Goal: Task Accomplishment & Management: Use online tool/utility

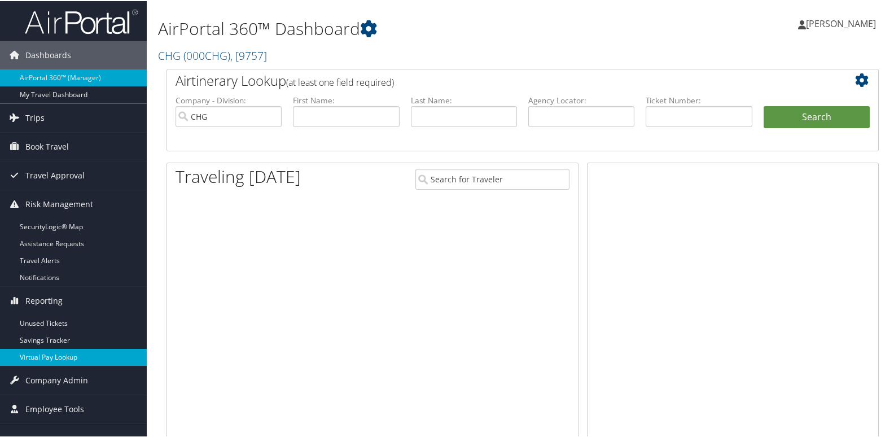
click at [78, 357] on link "Virtual Pay Lookup" at bounding box center [73, 356] width 147 height 17
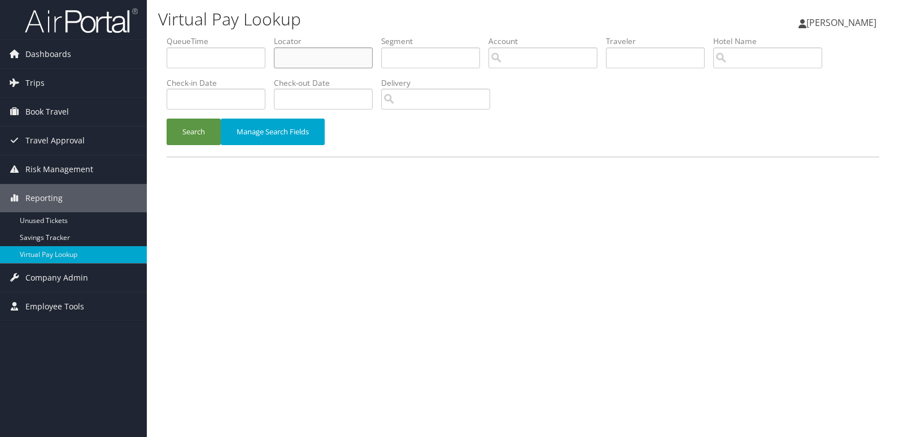
click at [340, 55] on input "text" at bounding box center [323, 57] width 99 height 21
paste input "LDWQPM"
type input "LDWQPM"
click at [202, 132] on button "Search" at bounding box center [193, 132] width 54 height 27
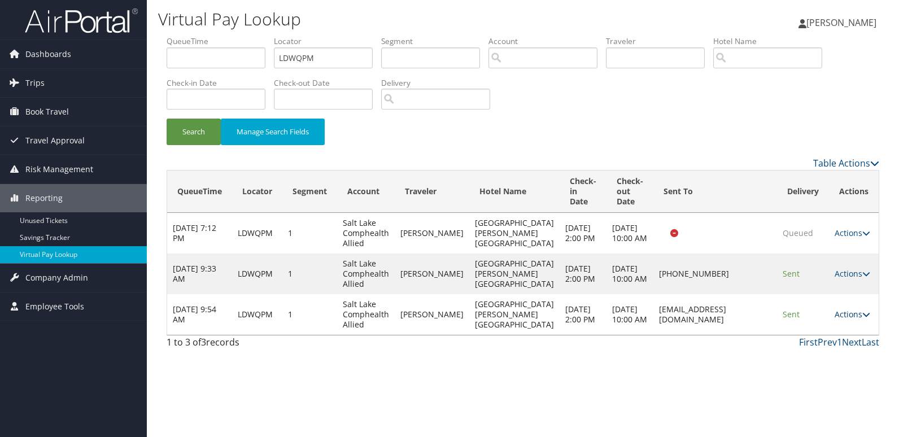
click at [857, 319] on link "Actions" at bounding box center [852, 314] width 36 height 11
click at [830, 391] on link "Logs" at bounding box center [829, 400] width 71 height 19
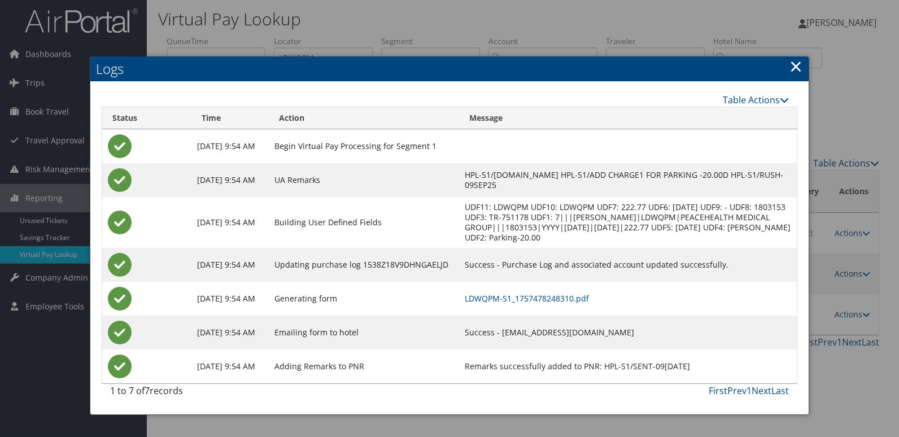
click at [536, 284] on td "LDWQPM-S1_1757478248310.pdf" at bounding box center [628, 299] width 338 height 34
click at [571, 293] on link "LDWQPM-S1_1757478248310.pdf" at bounding box center [526, 298] width 124 height 11
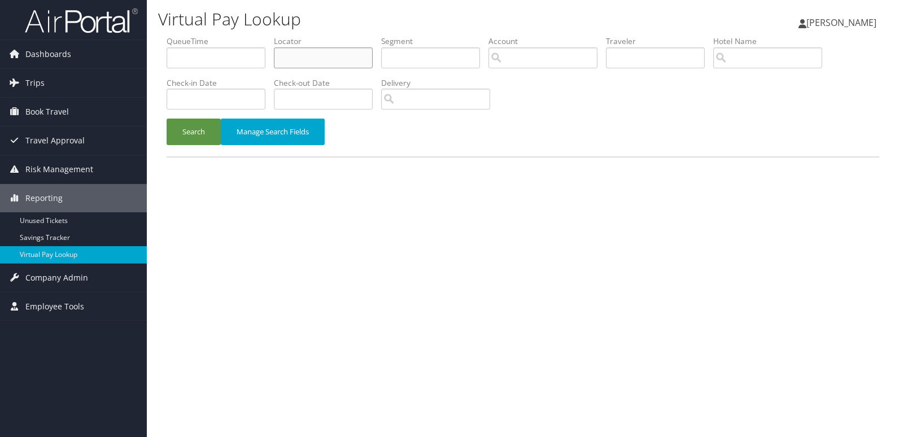
paste input "ALWPBE"
click at [339, 55] on input "ALWPBE" at bounding box center [323, 57] width 99 height 21
type input "ALWPBE"
click at [188, 135] on button "Search" at bounding box center [193, 132] width 54 height 27
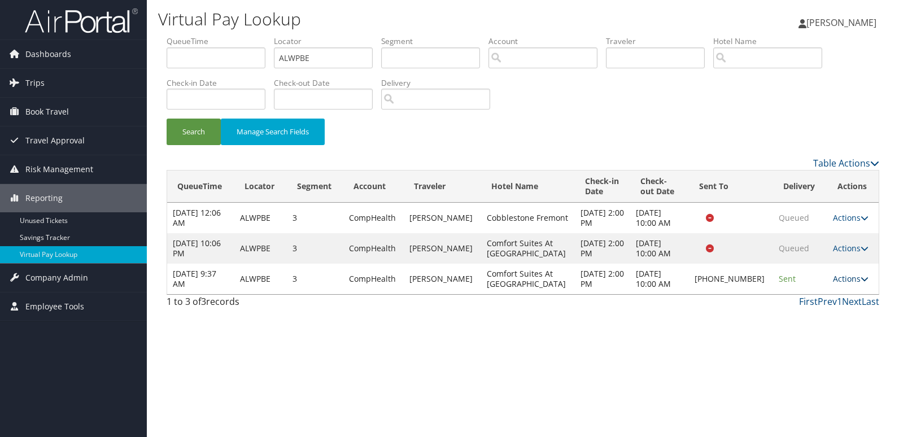
click at [834, 281] on link "Actions" at bounding box center [850, 278] width 36 height 11
click at [826, 315] on link "Logs" at bounding box center [811, 314] width 97 height 19
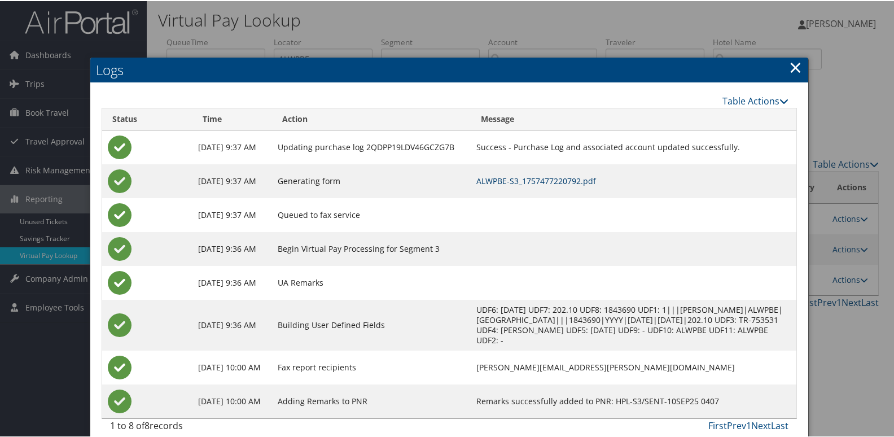
click at [594, 183] on link "ALWPBE-S3_1757477220792.pdf" at bounding box center [536, 179] width 120 height 11
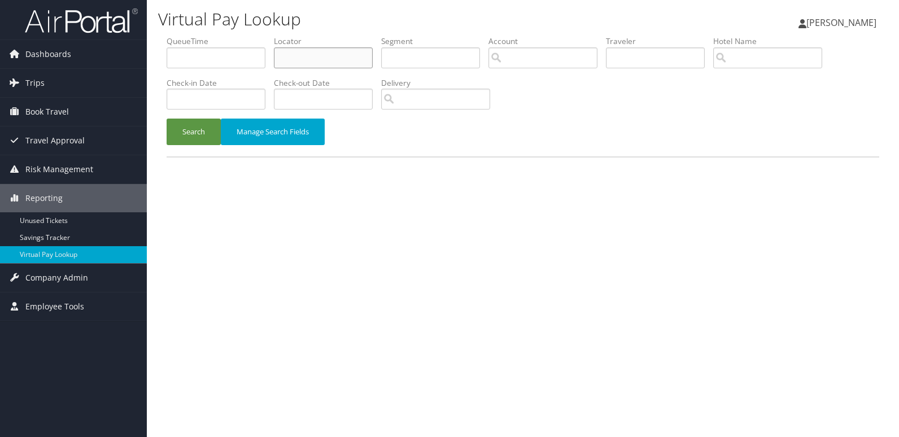
paste input "YTVLVG"
click at [297, 54] on input "YTVLVG" at bounding box center [323, 57] width 99 height 21
type input "YTVLVG"
click at [199, 139] on button "Search" at bounding box center [193, 132] width 54 height 27
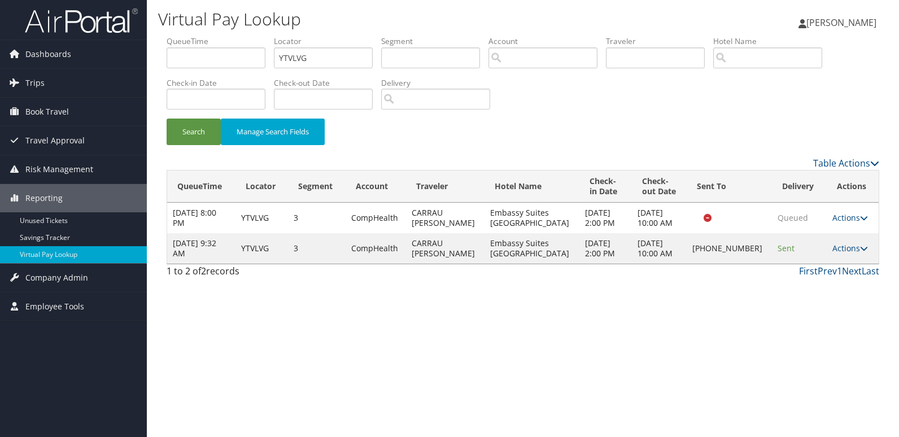
click at [839, 253] on td "Actions Resend Logs Delivery Information View Itinerary" at bounding box center [852, 248] width 52 height 30
click at [845, 249] on link "Actions" at bounding box center [850, 248] width 36 height 11
click at [843, 275] on link "Logs" at bounding box center [810, 283] width 97 height 19
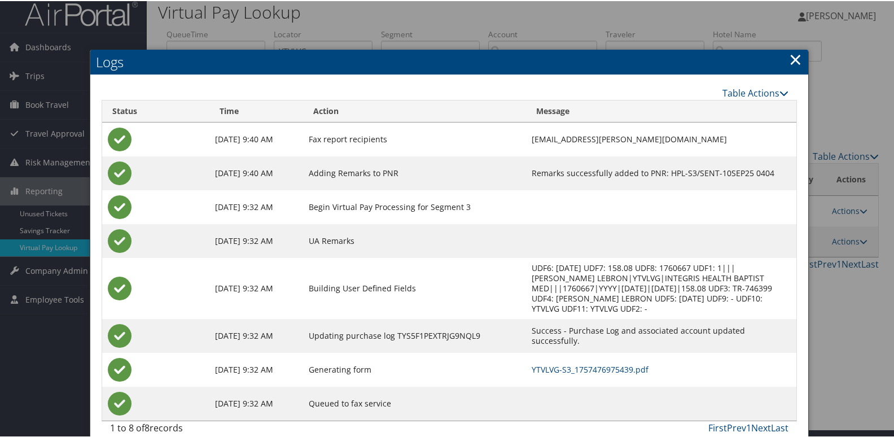
scroll to position [22, 0]
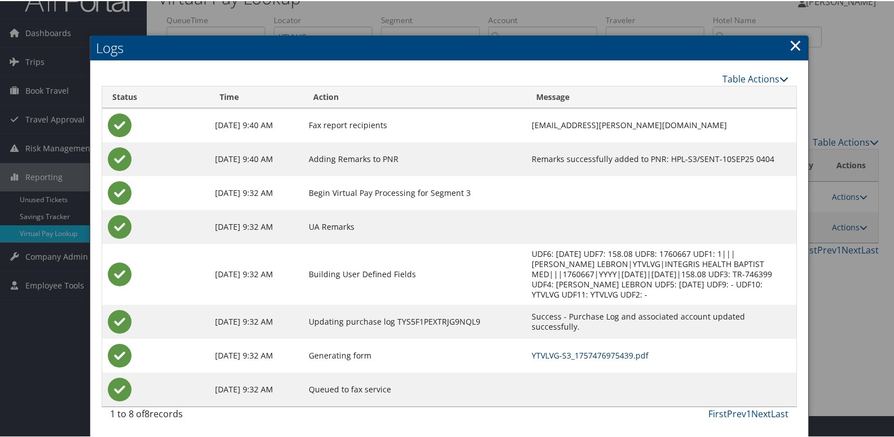
click at [591, 352] on link "YTVLVG-S3_1757476975439.pdf" at bounding box center [590, 354] width 117 height 11
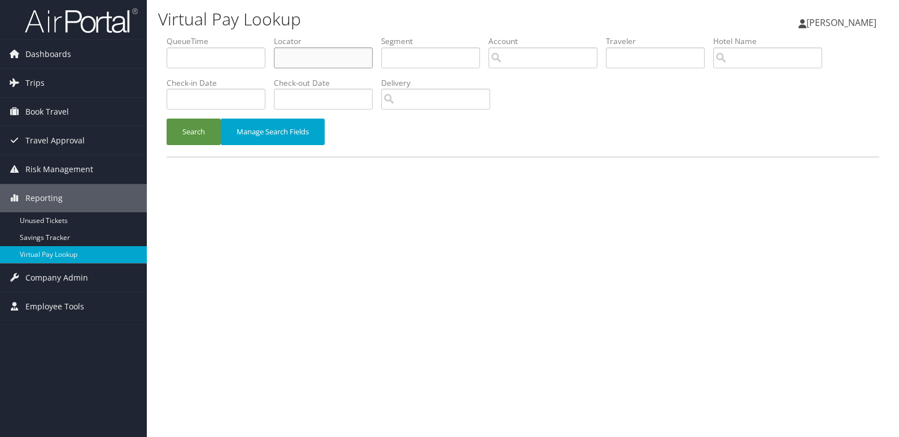
click at [345, 47] on input "text" at bounding box center [323, 57] width 99 height 21
paste input "KHZVDU"
type input "KHZVDU"
click at [183, 133] on button "Search" at bounding box center [193, 132] width 54 height 27
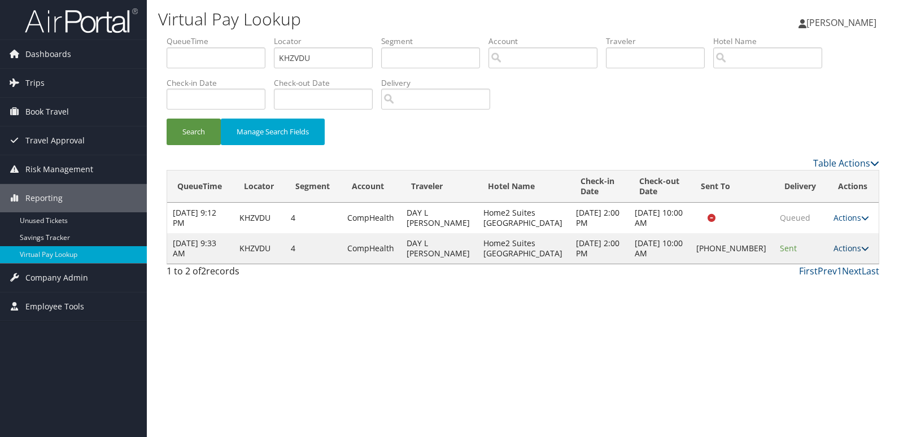
click at [833, 249] on link "Actions" at bounding box center [851, 248] width 36 height 11
click at [824, 277] on link "Logs" at bounding box center [811, 283] width 97 height 19
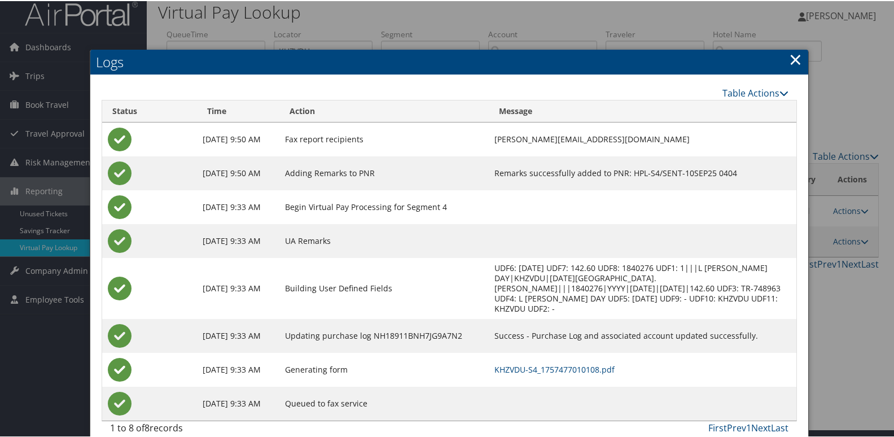
scroll to position [12, 0]
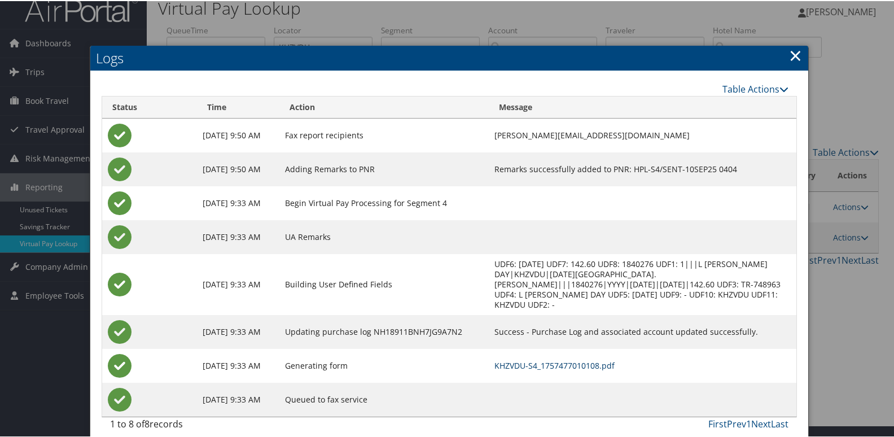
click at [589, 359] on link "KHZVDU-S4_1757477010108.pdf" at bounding box center [554, 364] width 120 height 11
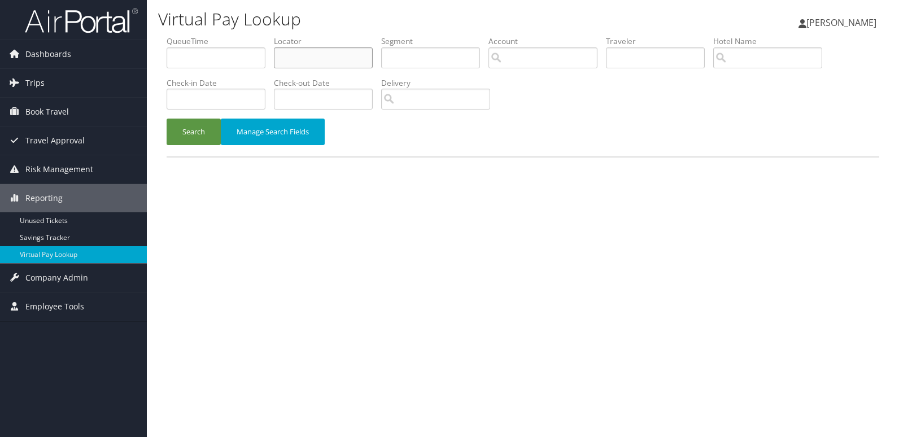
click at [300, 58] on input "text" at bounding box center [323, 57] width 99 height 21
paste input "text"
click at [323, 44] on label "Locator" at bounding box center [327, 41] width 107 height 11
click at [313, 56] on input "text" at bounding box center [323, 57] width 99 height 21
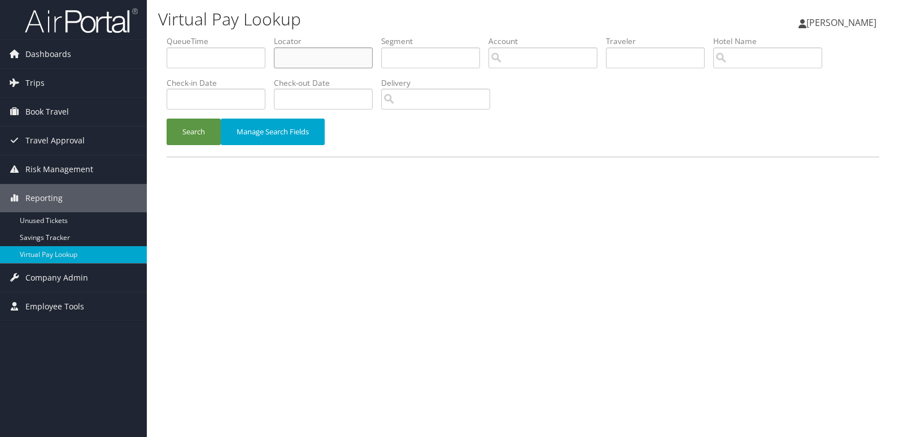
click at [313, 56] on input "text" at bounding box center [323, 57] width 99 height 21
paste input "SVJZCA"
click at [286, 51] on input "SVJZCA" at bounding box center [323, 57] width 99 height 21
click at [166, 119] on button "Search" at bounding box center [193, 132] width 54 height 27
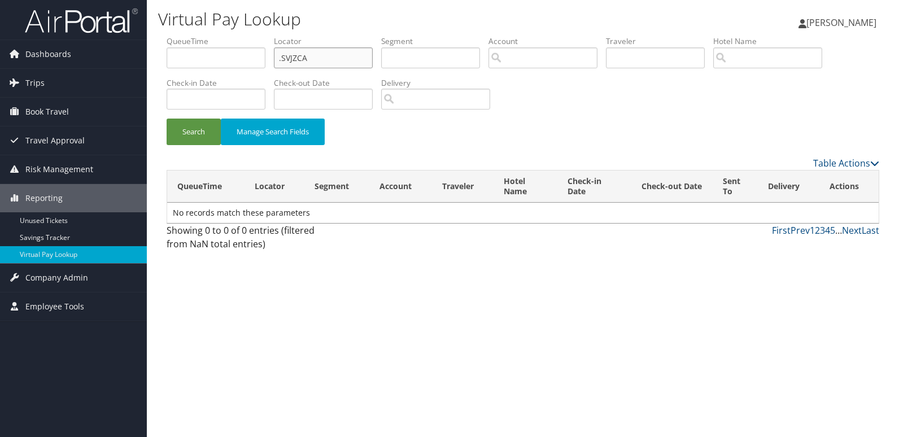
click at [166, 119] on button "Search" at bounding box center [193, 132] width 54 height 27
type input "SVJZCA"
click at [166, 119] on button "Search" at bounding box center [193, 132] width 54 height 27
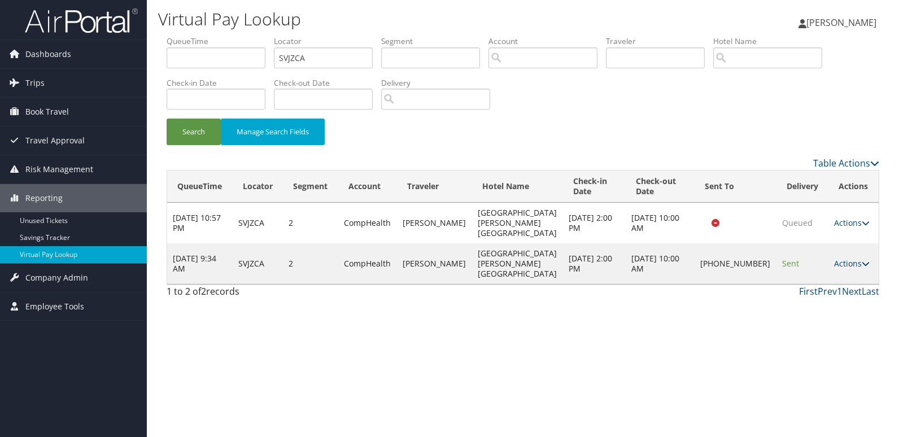
click at [846, 265] on link "Actions" at bounding box center [852, 263] width 36 height 11
click at [843, 291] on link "Logs" at bounding box center [811, 299] width 97 height 19
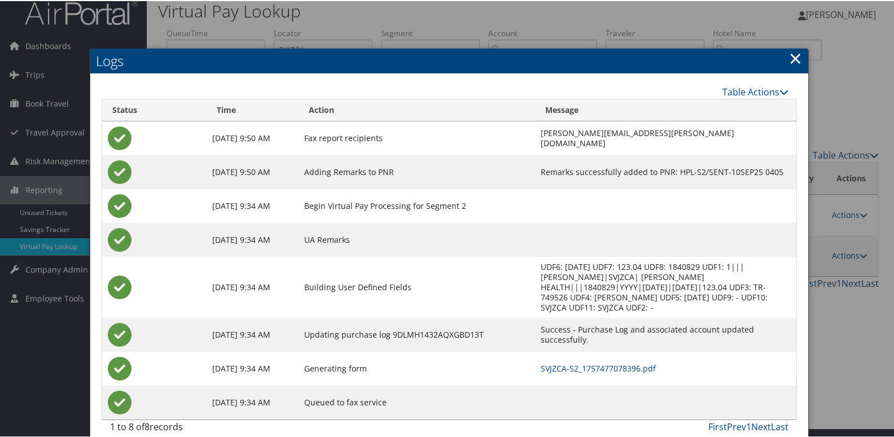
scroll to position [12, 0]
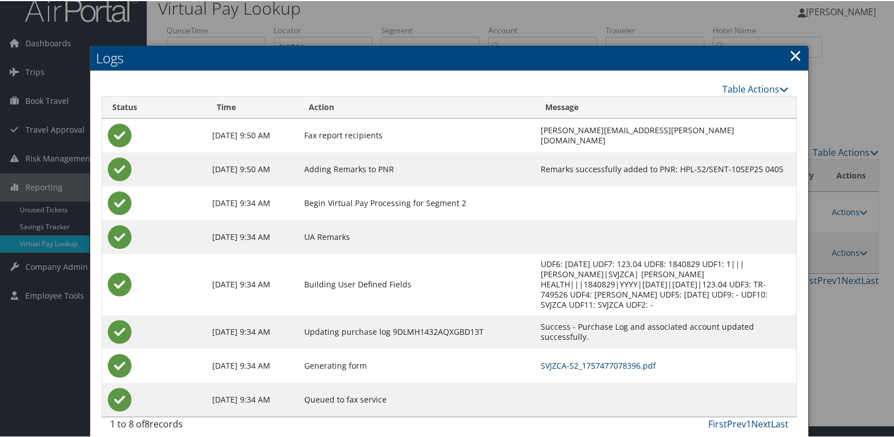
click at [608, 359] on link "SVJZCA-S2_1757477078396.pdf" at bounding box center [598, 364] width 115 height 11
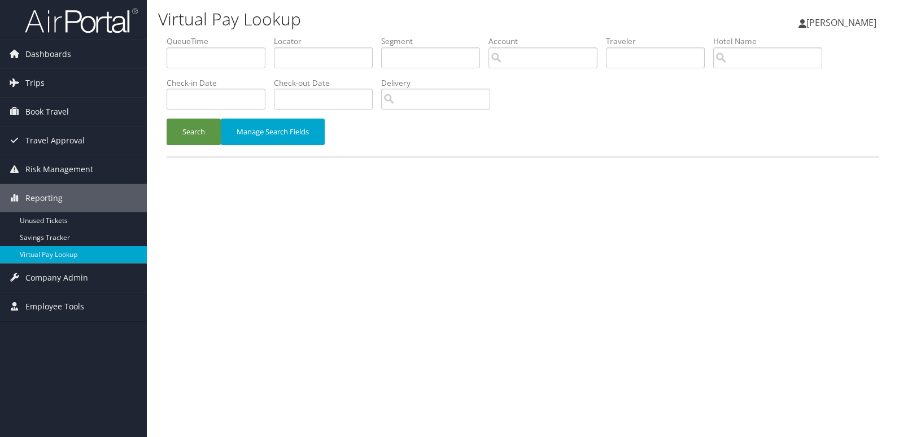
click at [310, 72] on li "Locator" at bounding box center [327, 56] width 107 height 41
click at [326, 62] on input "text" at bounding box center [323, 57] width 99 height 21
paste input "HDRTNP"
type input "HDRTNP"
click at [180, 139] on button "Search" at bounding box center [193, 132] width 54 height 27
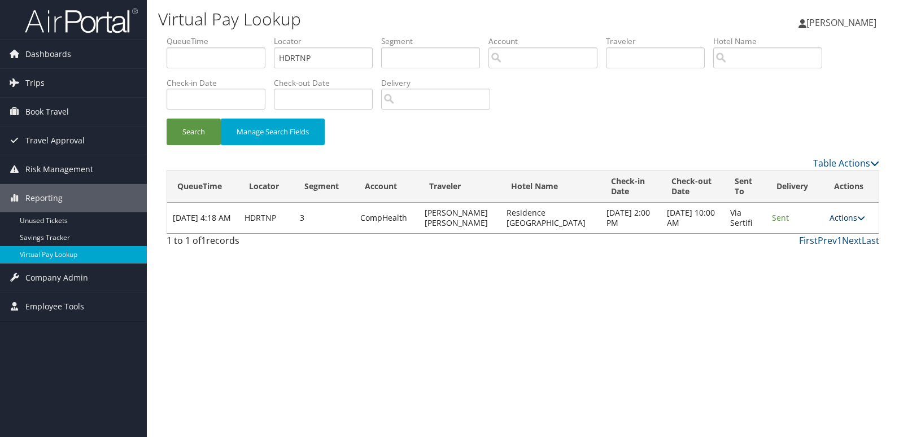
click at [830, 216] on link "Actions" at bounding box center [847, 217] width 36 height 11
click at [834, 254] on link "Logs" at bounding box center [823, 253] width 71 height 19
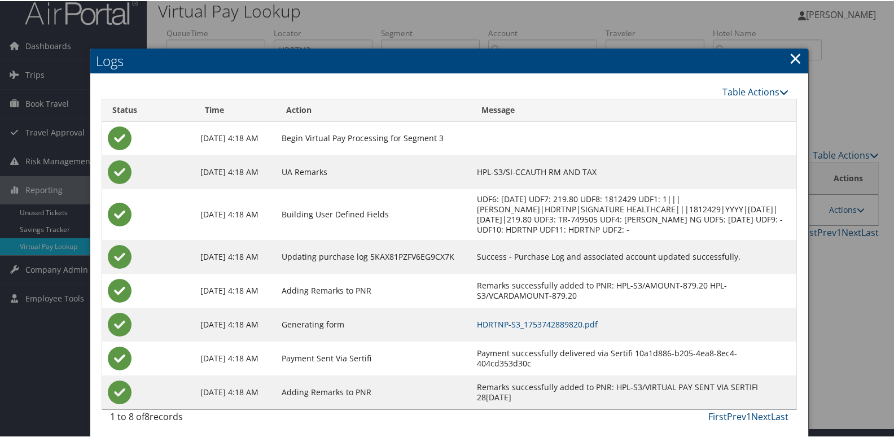
scroll to position [12, 0]
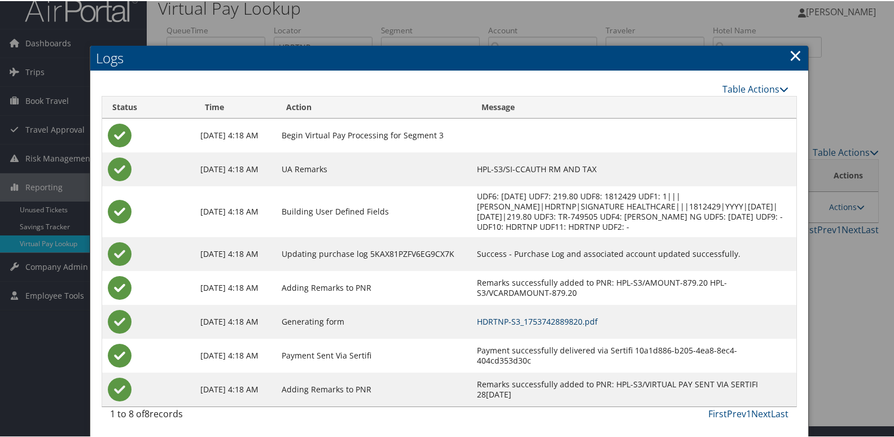
click at [594, 315] on link "HDRTNP-S3_1753742889820.pdf" at bounding box center [537, 320] width 121 height 11
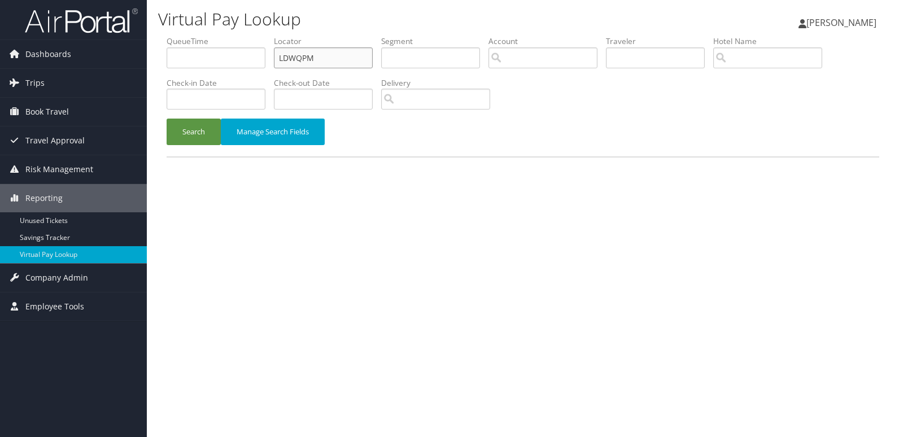
click at [349, 64] on input "LDWQPM" at bounding box center [323, 57] width 99 height 21
click at [349, 63] on input "LDWQPM" at bounding box center [323, 57] width 99 height 21
paste input "HFDZOP"
type input "HFDZOP"
click at [187, 141] on button "Search" at bounding box center [193, 132] width 54 height 27
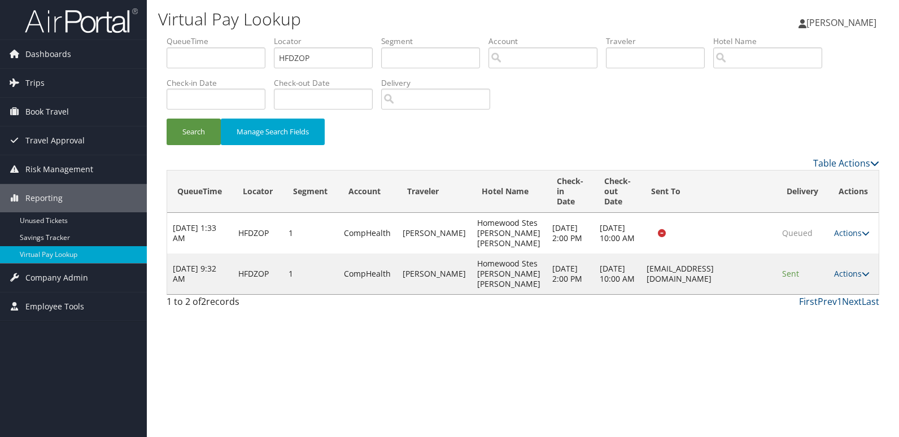
drag, startPoint x: 848, startPoint y: 288, endPoint x: 865, endPoint y: 306, distance: 24.3
click at [848, 279] on link "Actions" at bounding box center [852, 273] width 36 height 11
click at [821, 318] on link "Logs" at bounding box center [830, 324] width 71 height 19
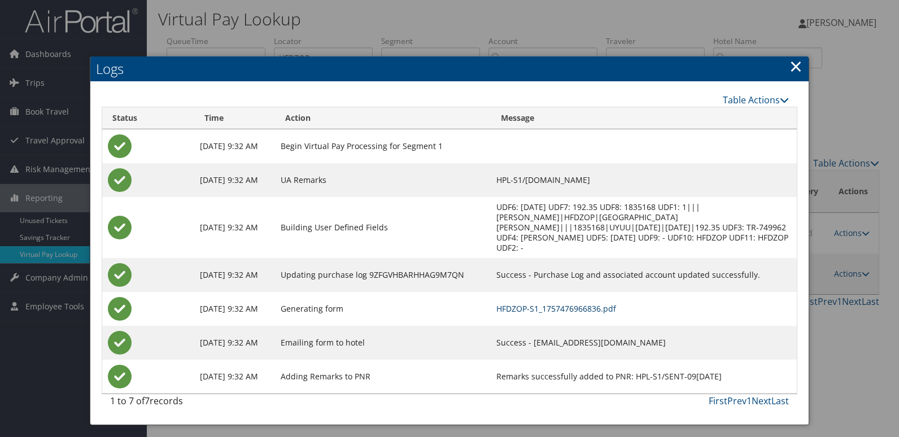
click at [595, 303] on link "HFDZOP-S1_1757476966836.pdf" at bounding box center [556, 308] width 120 height 11
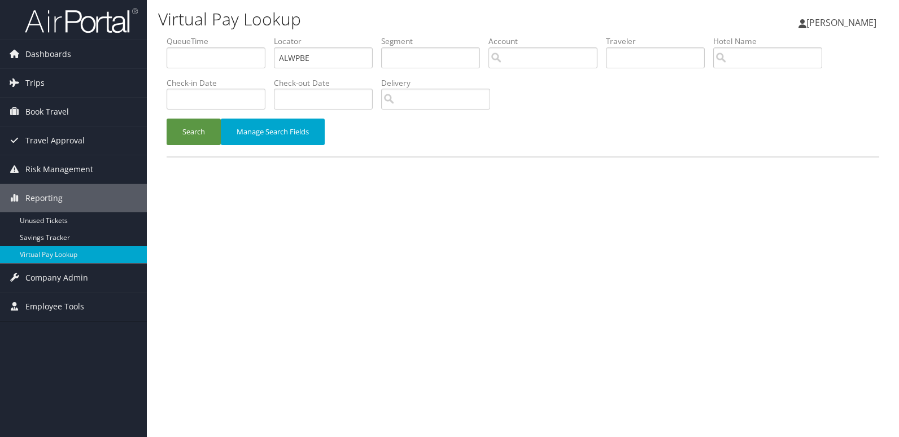
click at [341, 60] on input "ALWPBE" at bounding box center [323, 57] width 99 height 21
type input "SJAHBW"
click at [201, 137] on button "Search" at bounding box center [193, 132] width 54 height 27
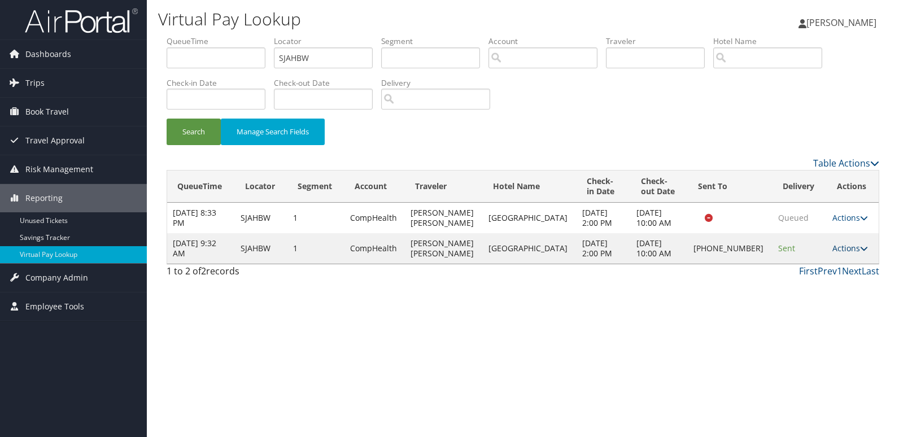
click at [839, 252] on link "Actions" at bounding box center [850, 248] width 36 height 11
click at [830, 274] on link "Logs" at bounding box center [810, 283] width 97 height 19
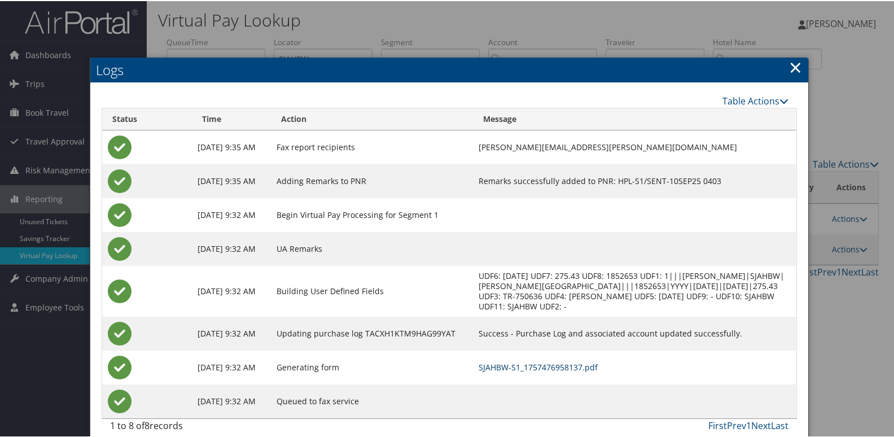
click at [589, 366] on link "SJAHBW-S1_1757476958137.pdf" at bounding box center [538, 366] width 119 height 11
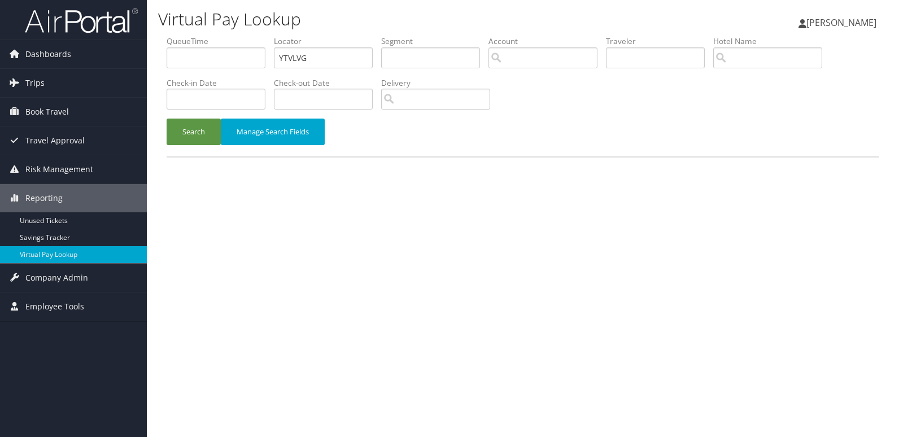
click at [325, 49] on input "YTVLVG" at bounding box center [323, 57] width 99 height 21
type input "IMMAGE"
click at [210, 129] on button "Search" at bounding box center [193, 132] width 54 height 27
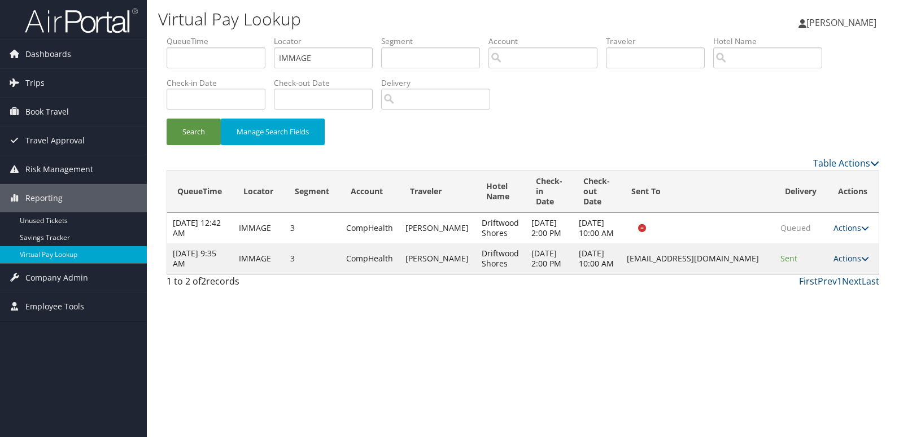
click at [836, 264] on link "Actions" at bounding box center [851, 258] width 36 height 11
click at [832, 306] on link "Logs" at bounding box center [830, 309] width 71 height 19
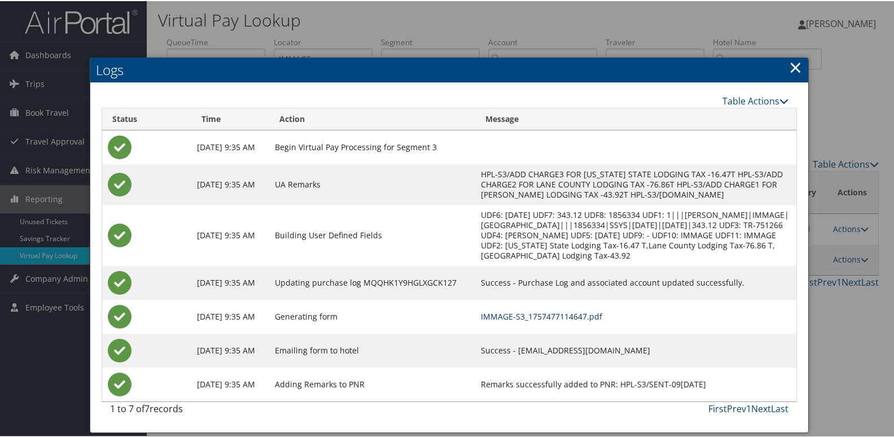
click at [570, 321] on link "IMMAGE-S3_1757477114647.pdf" at bounding box center [541, 315] width 121 height 11
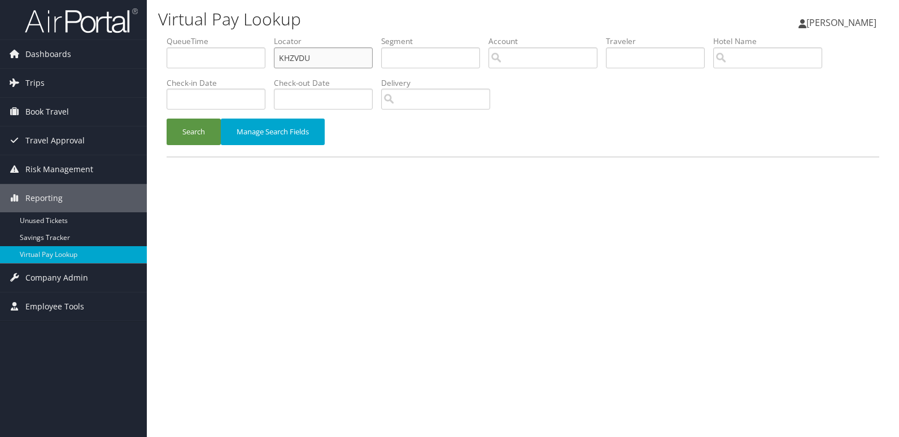
click at [333, 59] on input "KHZVDU" at bounding box center [323, 57] width 99 height 21
click at [188, 126] on button "Search" at bounding box center [193, 132] width 54 height 27
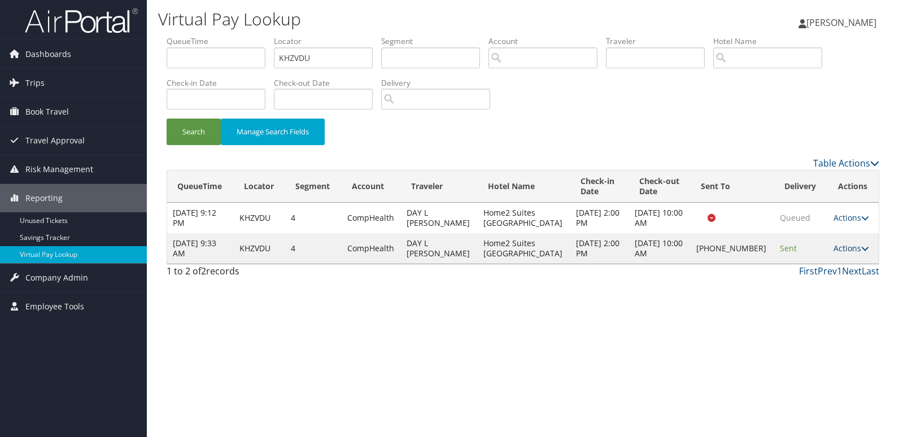
click at [846, 250] on link "Actions" at bounding box center [851, 248] width 36 height 11
click at [831, 282] on link "Logs" at bounding box center [811, 283] width 97 height 19
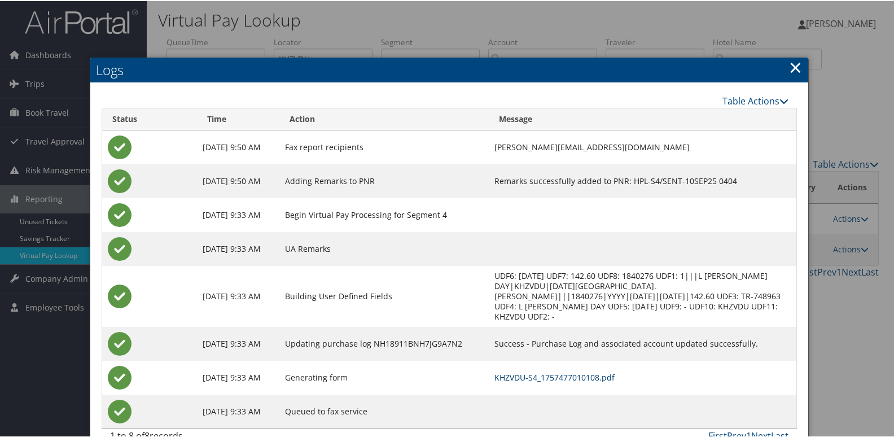
click at [569, 371] on link "KHZVDU-S4_1757477010108.pdf" at bounding box center [554, 376] width 120 height 11
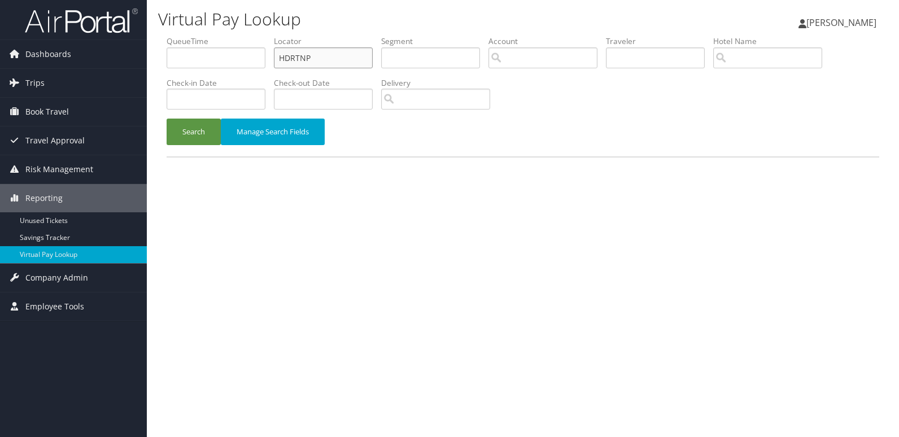
click at [347, 60] on input "HDRTNP" at bounding box center [323, 57] width 99 height 21
paste input "WIUIFG"
type input "WIUIFG"
click at [191, 130] on button "Search" at bounding box center [193, 132] width 54 height 27
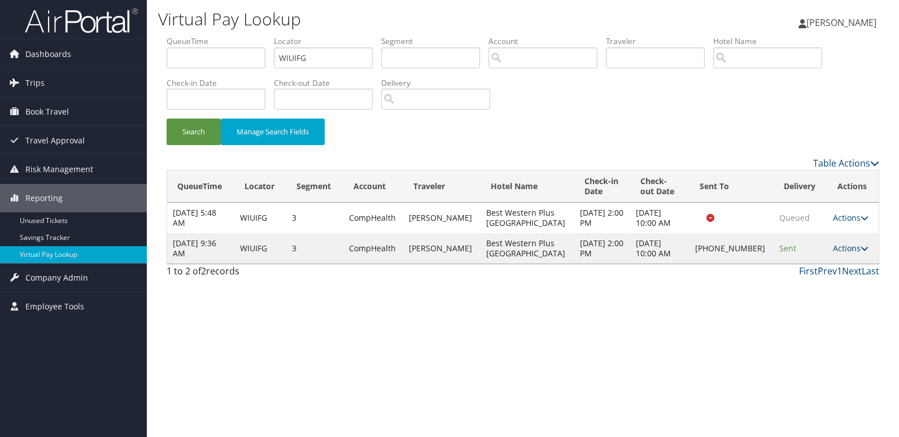
click at [839, 247] on link "Actions" at bounding box center [850, 248] width 36 height 11
click at [829, 280] on link "Logs" at bounding box center [811, 283] width 97 height 19
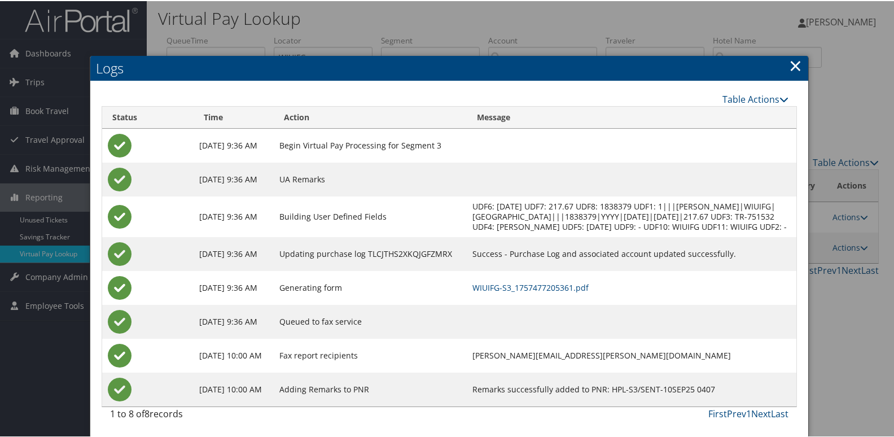
scroll to position [12, 0]
click at [573, 287] on link "WIUIFG-S3_1757477205361.pdf" at bounding box center [530, 286] width 116 height 11
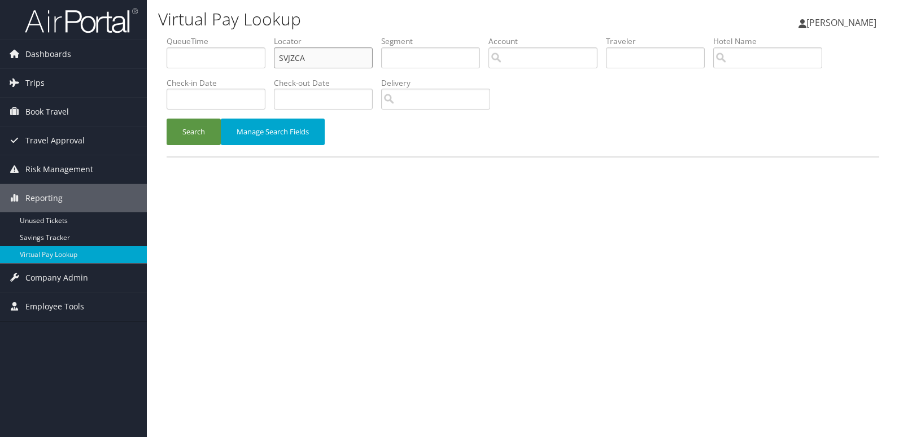
click at [342, 60] on input "SVJZCA" at bounding box center [323, 57] width 99 height 21
paste input "CSLZPR"
type input "CSLZPR"
click at [176, 141] on button "Search" at bounding box center [193, 132] width 54 height 27
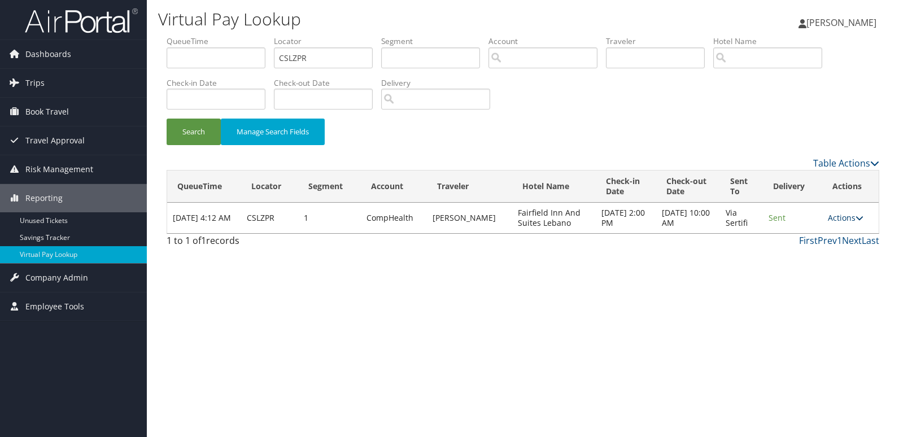
click at [831, 217] on link "Actions" at bounding box center [845, 217] width 36 height 11
click at [824, 248] on link "Logs" at bounding box center [823, 253] width 71 height 19
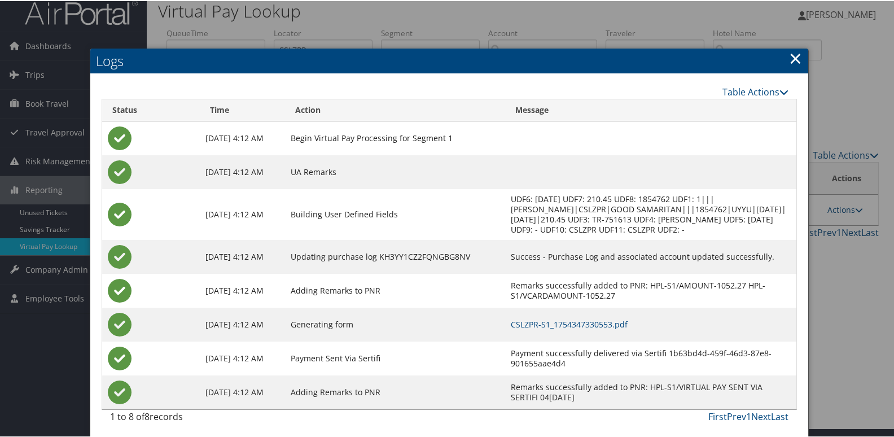
scroll to position [12, 0]
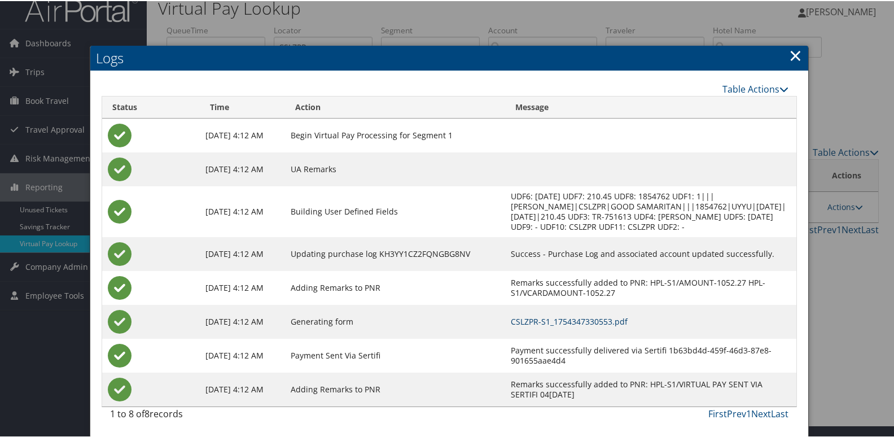
click at [576, 323] on link "CSLZPR-S1_1754347330553.pdf" at bounding box center [569, 320] width 117 height 11
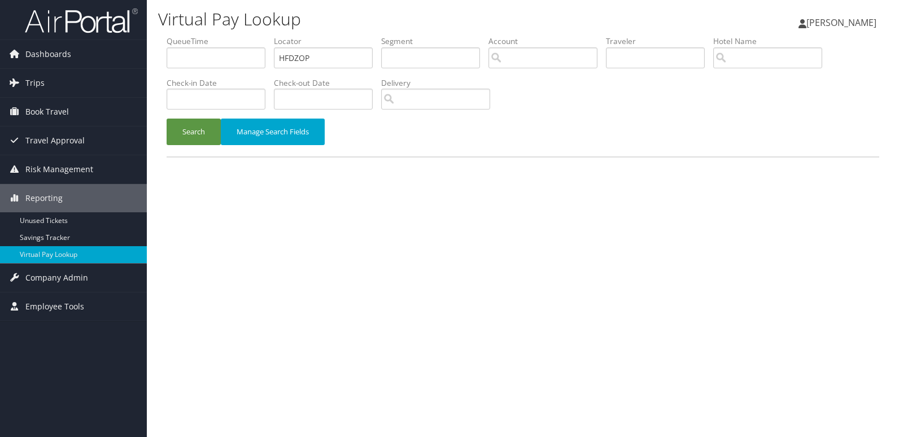
click at [322, 55] on input "HFDZOP" at bounding box center [323, 57] width 99 height 21
click at [196, 138] on button "Search" at bounding box center [193, 132] width 54 height 27
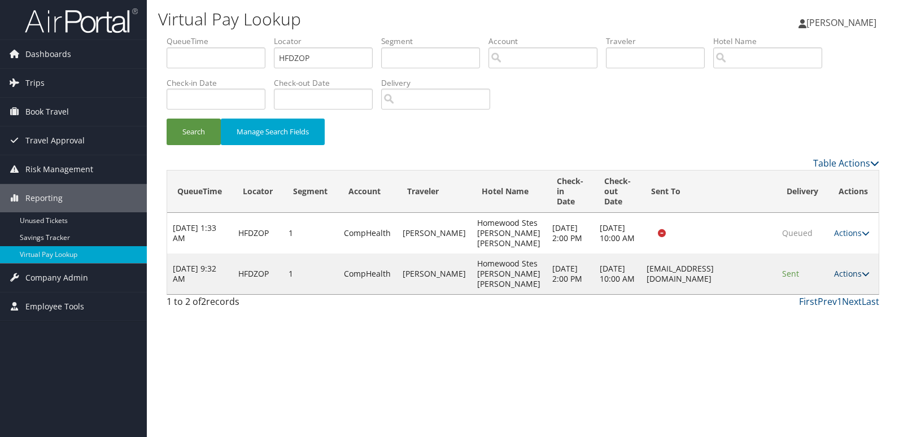
click at [838, 279] on link "Actions" at bounding box center [852, 273] width 36 height 11
click at [838, 321] on link "Logs" at bounding box center [830, 324] width 71 height 19
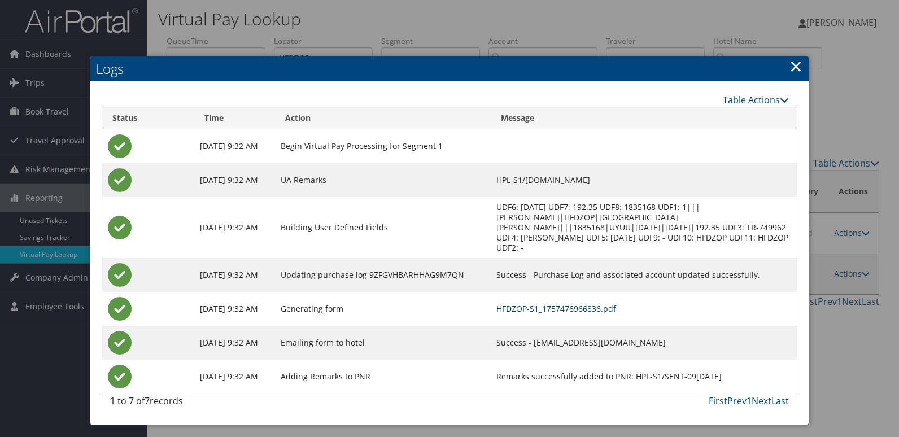
click at [581, 303] on link "HFDZOP-S1_1757476966836.pdf" at bounding box center [556, 308] width 120 height 11
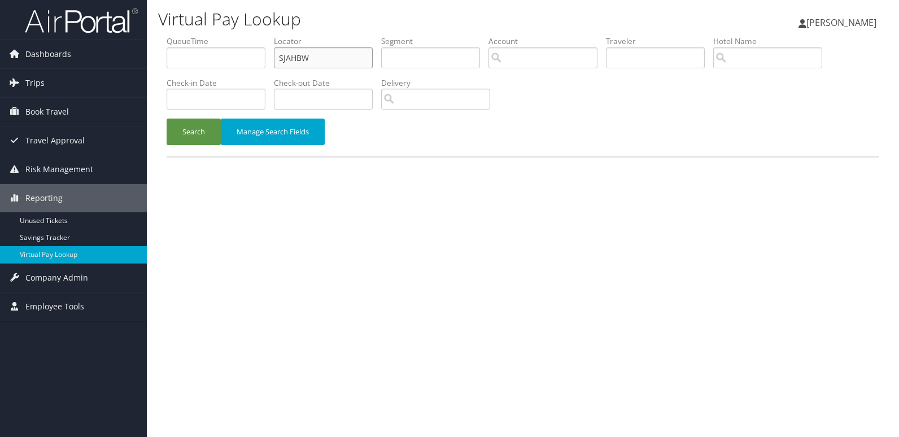
click at [339, 55] on input "SJAHBW" at bounding box center [323, 57] width 99 height 21
click at [186, 122] on button "Search" at bounding box center [193, 132] width 54 height 27
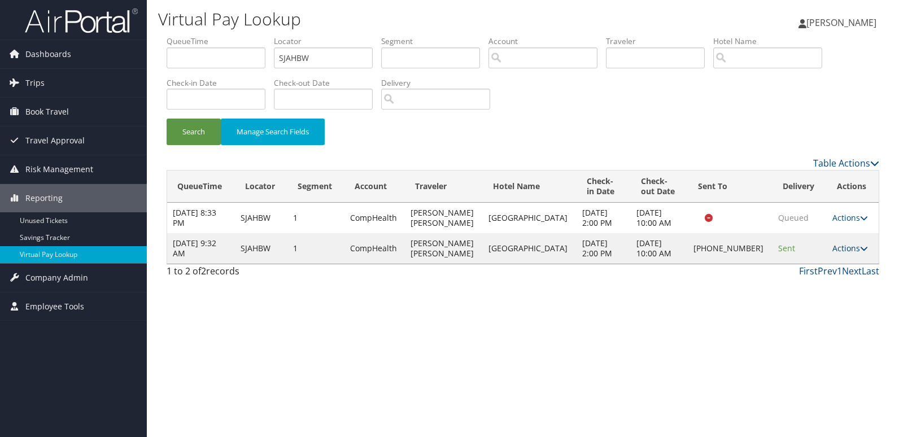
click at [839, 245] on link "Actions" at bounding box center [850, 248] width 36 height 11
click at [792, 282] on link "Logs" at bounding box center [810, 283] width 97 height 19
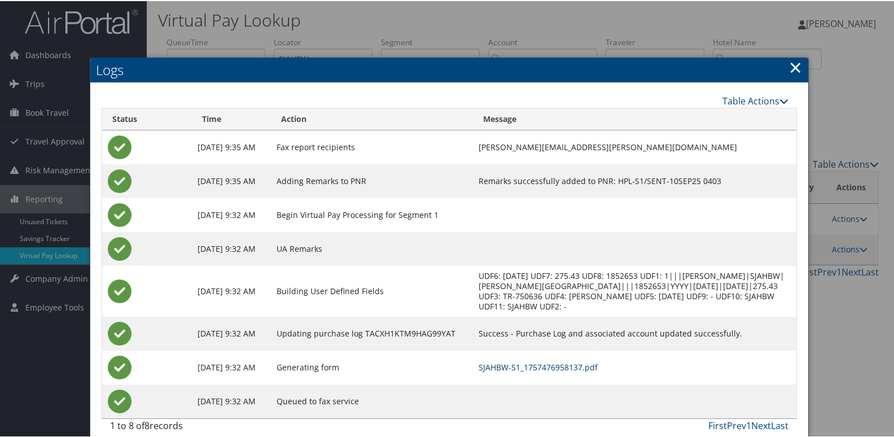
click at [589, 365] on link "SJAHBW-S1_1757476958137.pdf" at bounding box center [538, 366] width 119 height 11
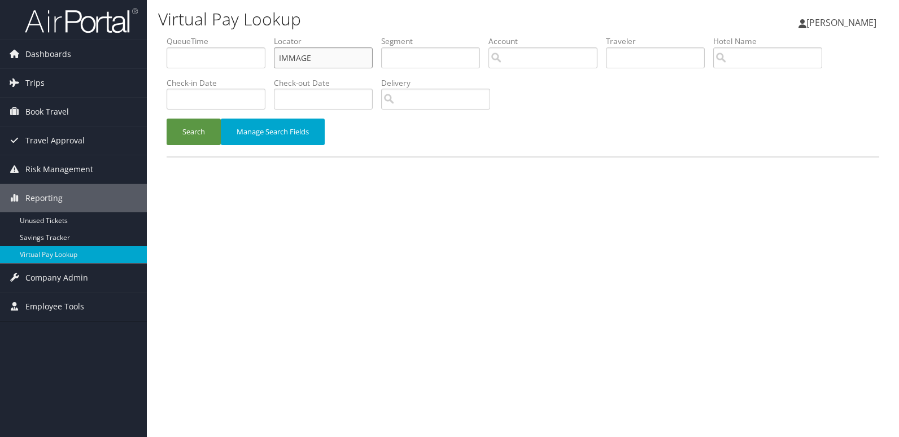
click at [372, 59] on input "IMMAGE" at bounding box center [323, 57] width 99 height 21
paste input "YBEKIZ"
type input "YBEKIZ"
click at [205, 131] on button "Search" at bounding box center [193, 132] width 54 height 27
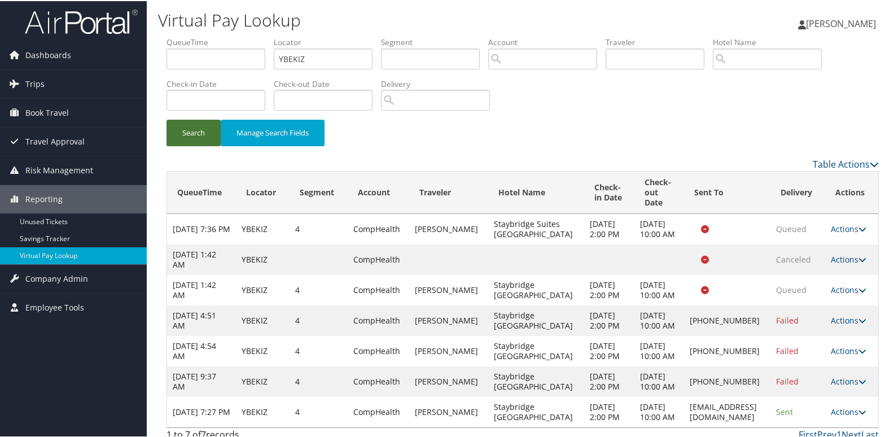
scroll to position [70, 0]
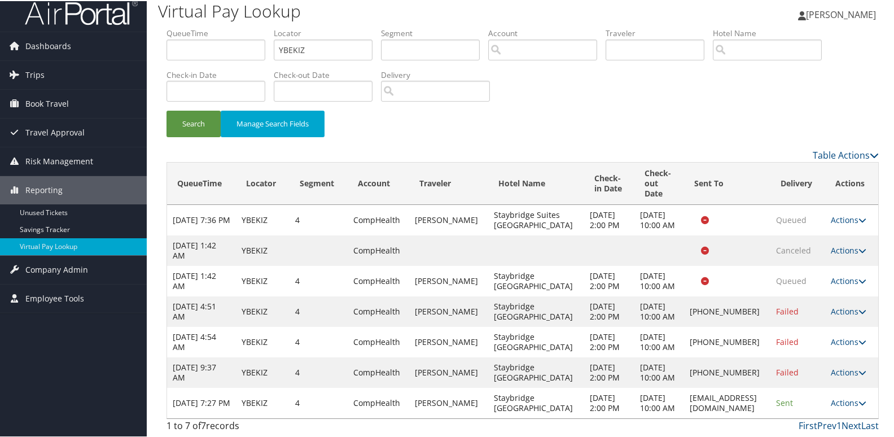
click at [848, 402] on td "Actions Resend Logs View Itinerary" at bounding box center [851, 402] width 53 height 30
click at [838, 397] on link "Actions" at bounding box center [849, 401] width 36 height 11
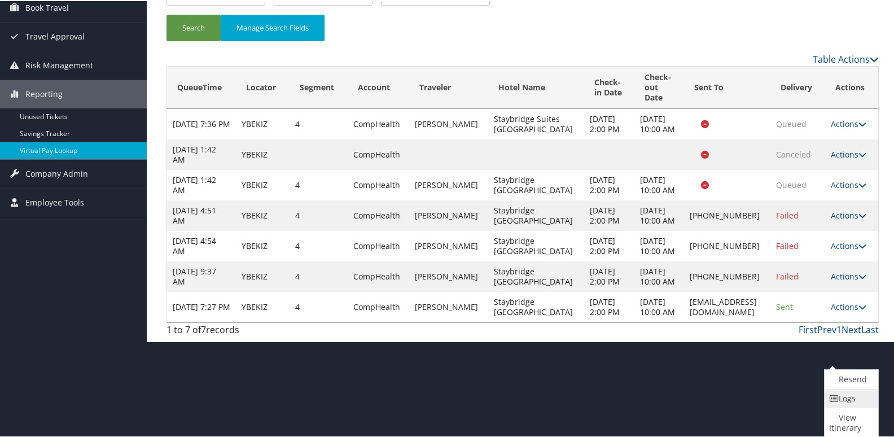
click at [845, 404] on link "Logs" at bounding box center [850, 397] width 51 height 19
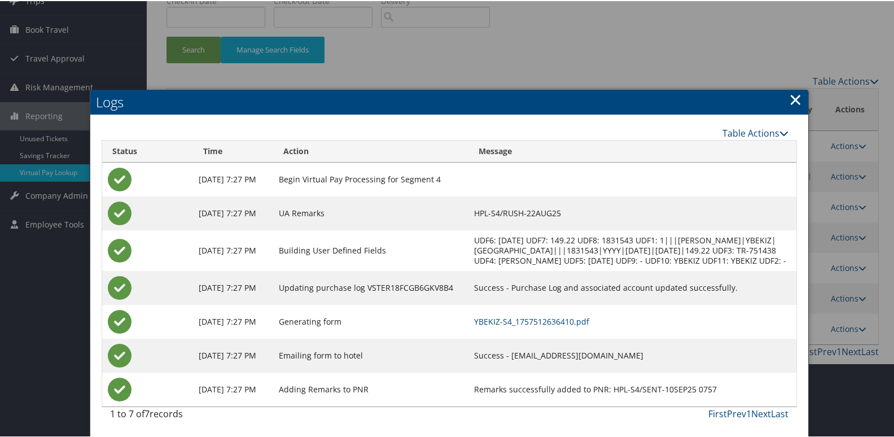
scroll to position [93, 0]
click at [589, 318] on link "YBEKIZ-S4_1757512636410.pdf" at bounding box center [531, 320] width 115 height 11
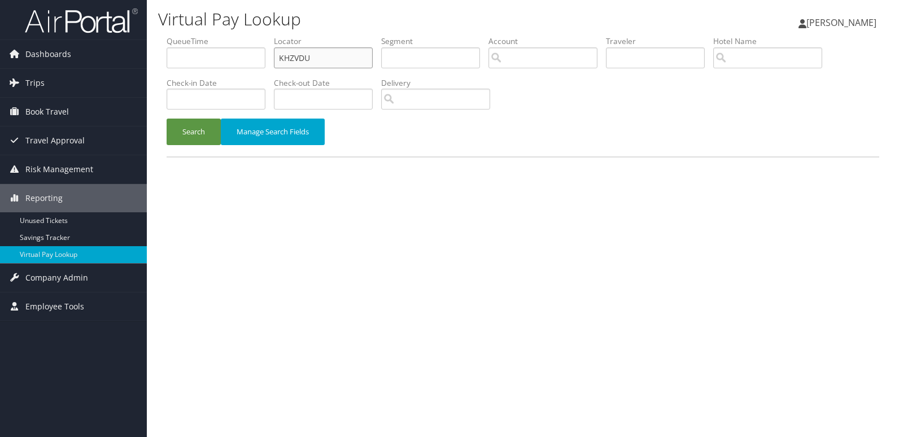
click at [334, 60] on input "KHZVDU" at bounding box center [323, 57] width 99 height 21
paste input "WAZIYT"
type input "WAZIYT"
click at [192, 136] on button "Search" at bounding box center [193, 132] width 54 height 27
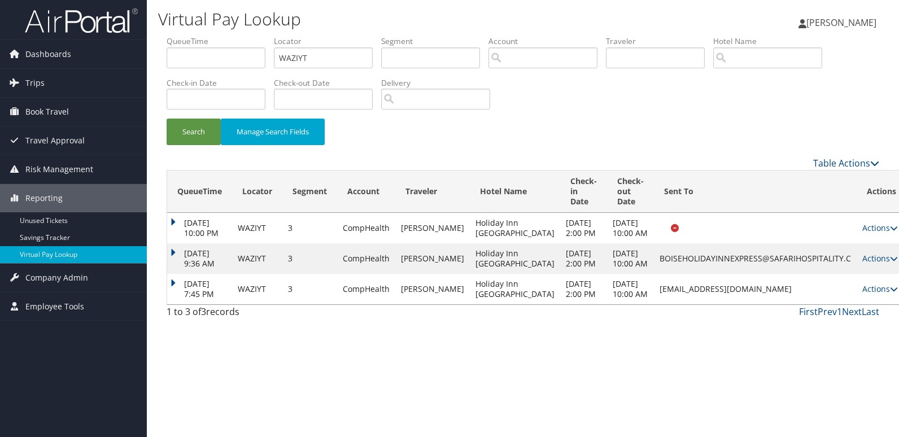
drag, startPoint x: 852, startPoint y: 339, endPoint x: 862, endPoint y: 341, distance: 11.0
click at [862, 294] on link "Actions" at bounding box center [880, 288] width 36 height 11
drag, startPoint x: 862, startPoint y: 341, endPoint x: 840, endPoint y: 378, distance: 42.8
click at [840, 378] on link "Logs" at bounding box center [828, 375] width 71 height 19
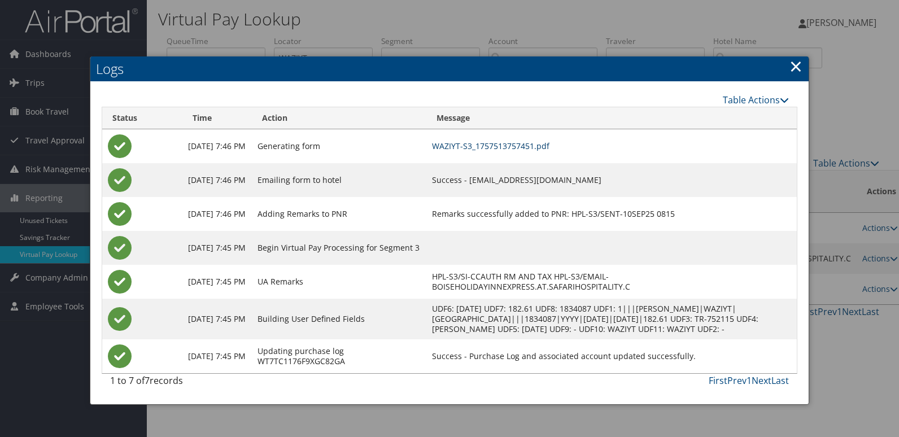
click at [538, 141] on link "WAZIYT-S3_1757513757451.pdf" at bounding box center [490, 146] width 117 height 11
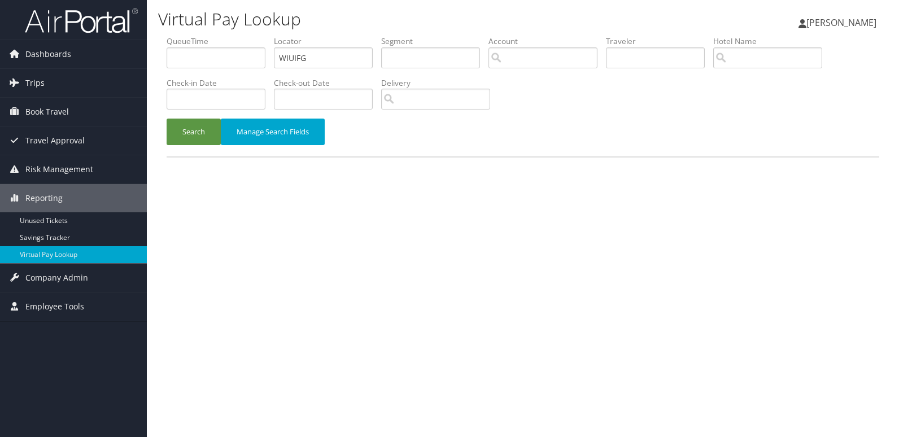
click at [380, 47] on li "Locator WIUIFG" at bounding box center [327, 56] width 107 height 41
click at [335, 53] on input "WIUIFG" at bounding box center [323, 57] width 99 height 21
paste input "QRJJKW"
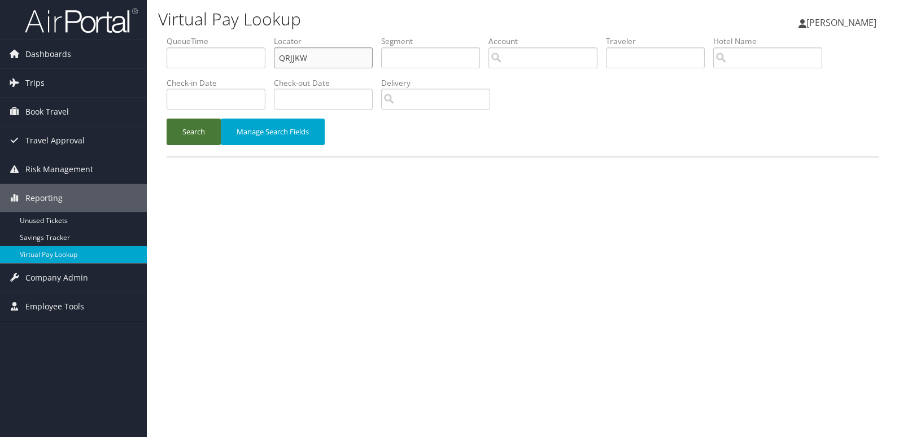
type input "QRJJKW"
click at [194, 122] on button "Search" at bounding box center [193, 132] width 54 height 27
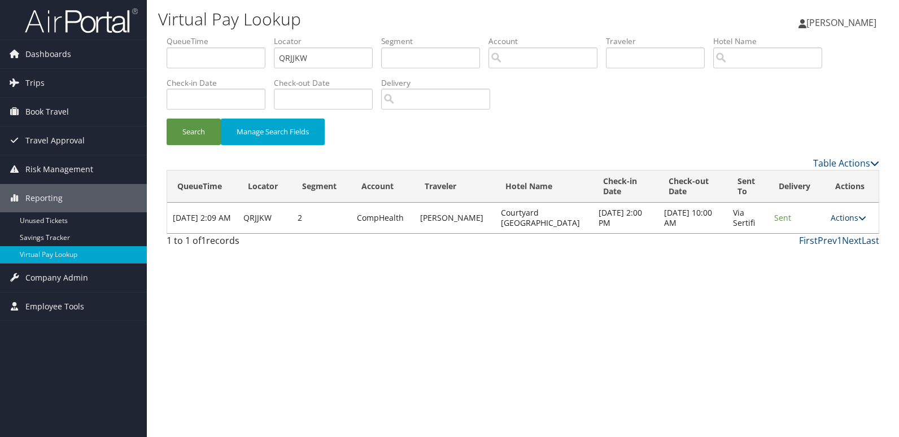
click at [843, 221] on link "Actions" at bounding box center [848, 217] width 36 height 11
click at [849, 256] on link "Logs" at bounding box center [824, 253] width 71 height 19
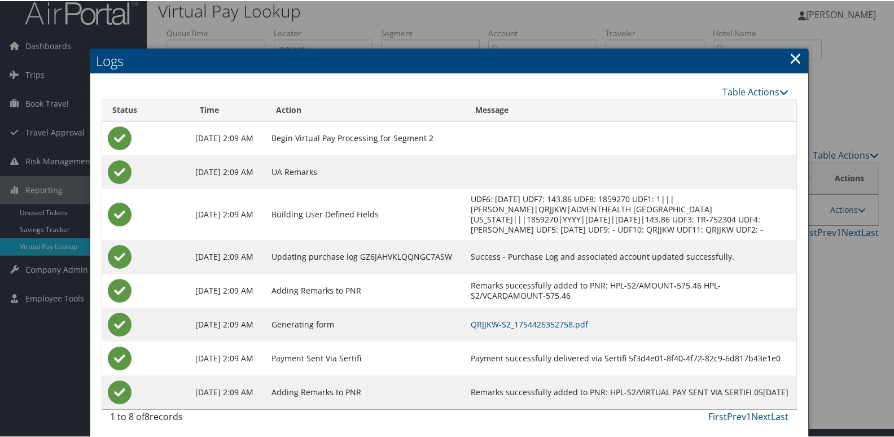
scroll to position [12, 0]
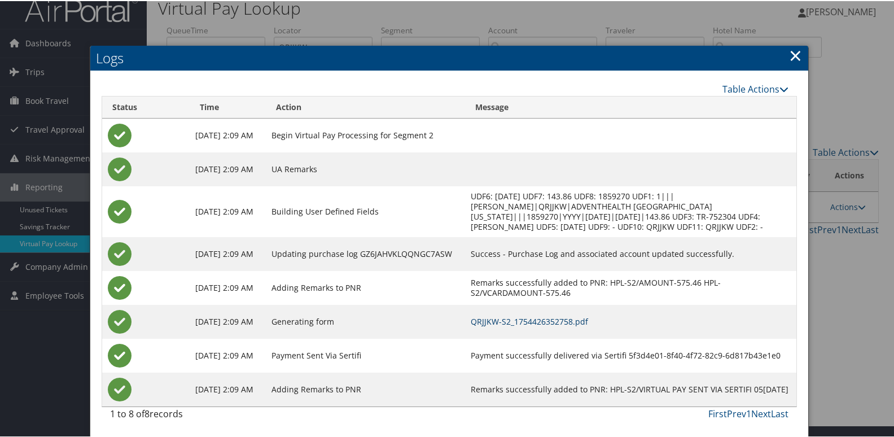
click at [588, 319] on link "QRJJKW-S2_1754426352758.pdf" at bounding box center [529, 320] width 117 height 11
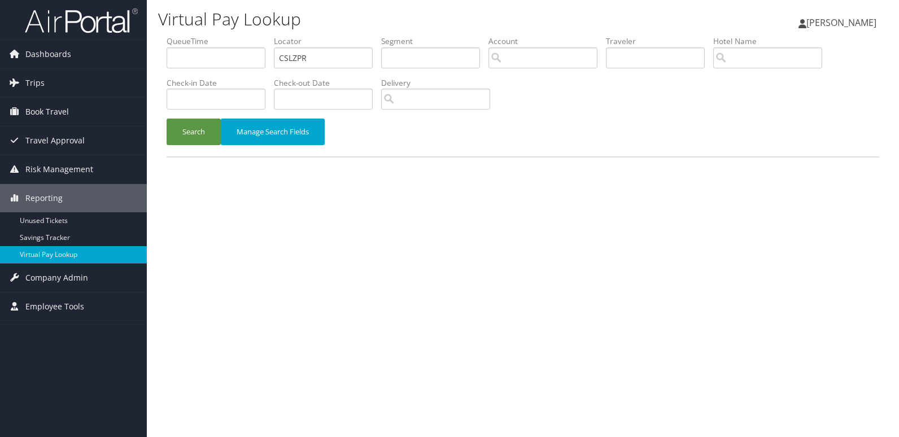
click at [370, 55] on input "CSLZPR" at bounding box center [323, 57] width 99 height 21
type input "JWKUPL"
click at [179, 140] on button "Search" at bounding box center [193, 132] width 54 height 27
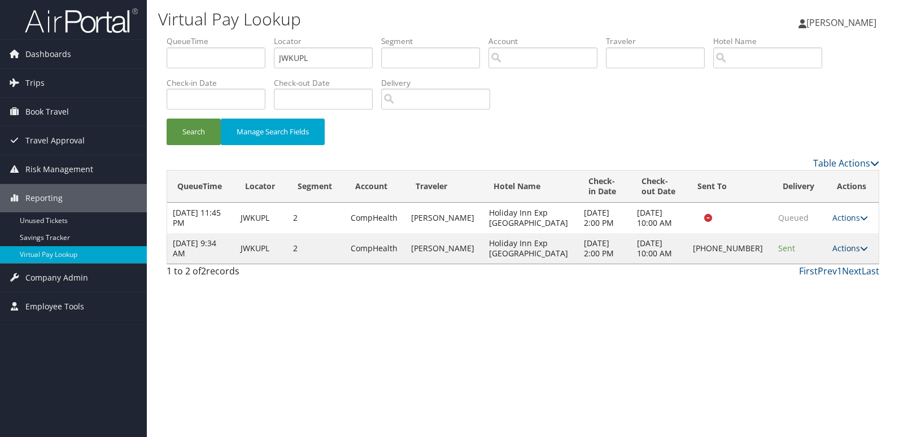
click at [836, 244] on link "Actions" at bounding box center [850, 248] width 36 height 11
click at [822, 287] on link "Logs" at bounding box center [811, 283] width 97 height 19
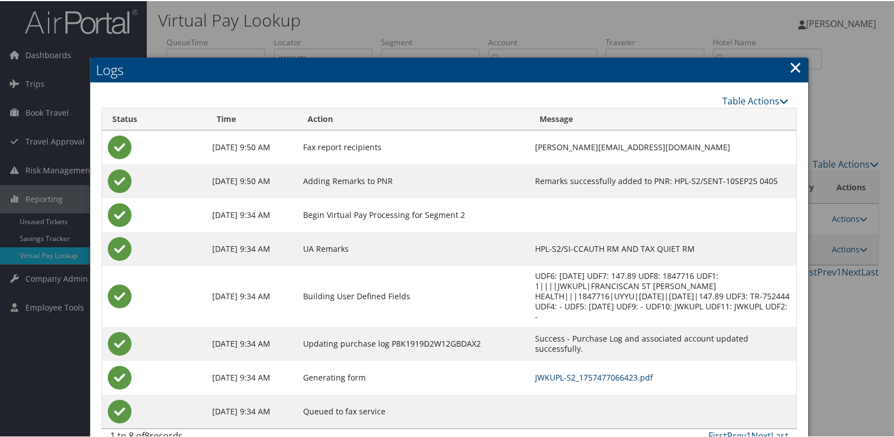
click at [587, 371] on link "JWKUPL-S2_1757477066423.pdf" at bounding box center [594, 376] width 118 height 11
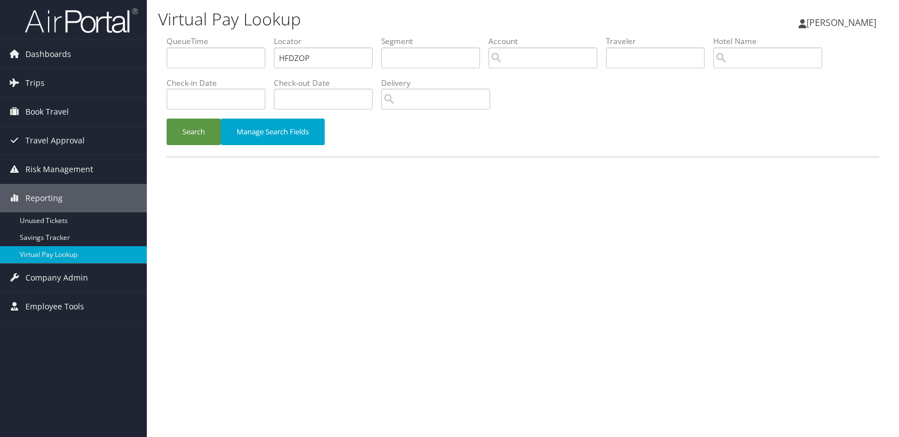
click at [325, 50] on input "HFDZOP" at bounding box center [323, 57] width 99 height 21
type input "OXEZWH"
click at [199, 127] on button "Search" at bounding box center [193, 132] width 54 height 27
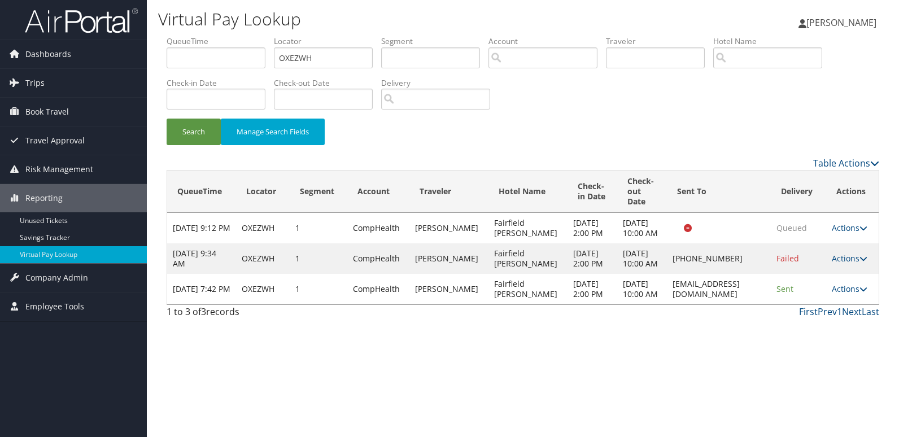
drag, startPoint x: 844, startPoint y: 314, endPoint x: 853, endPoint y: 318, distance: 9.3
click at [844, 294] on link "Actions" at bounding box center [849, 288] width 36 height 11
click at [826, 352] on link "Logs" at bounding box center [826, 349] width 71 height 19
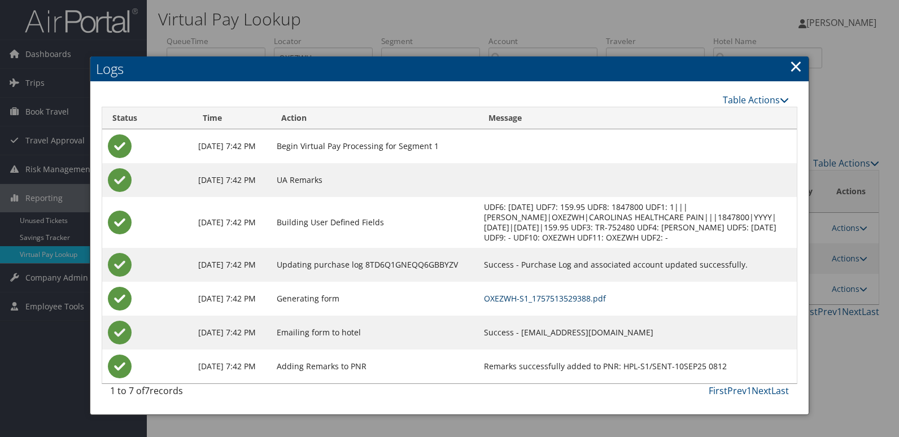
click at [606, 304] on link "OXEZWH-S1_1757513529388.pdf" at bounding box center [545, 298] width 122 height 11
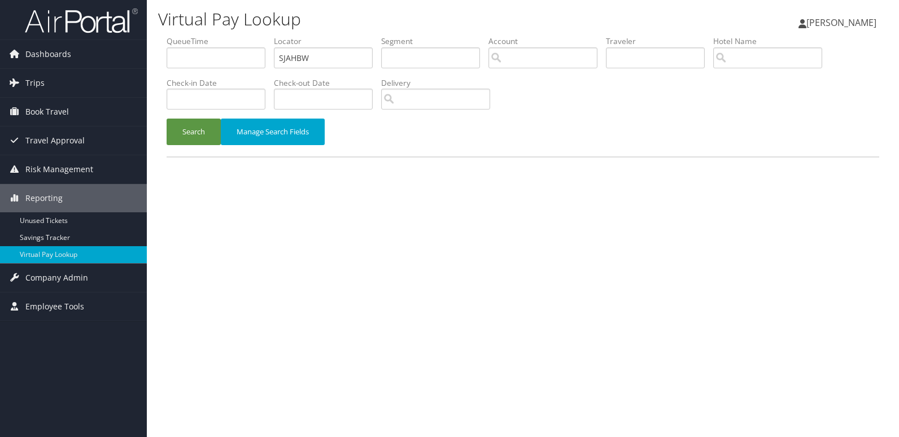
click at [340, 63] on input "SJAHBW" at bounding box center [323, 57] width 99 height 21
type input "IPVHOO"
click at [182, 132] on button "Search" at bounding box center [193, 132] width 54 height 27
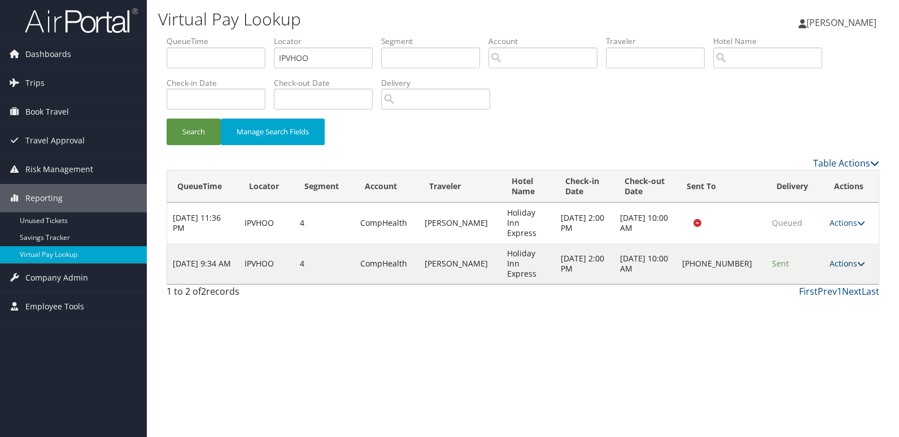
click at [845, 258] on link "Actions" at bounding box center [847, 263] width 36 height 11
click at [818, 283] on link "Logs" at bounding box center [809, 283] width 97 height 19
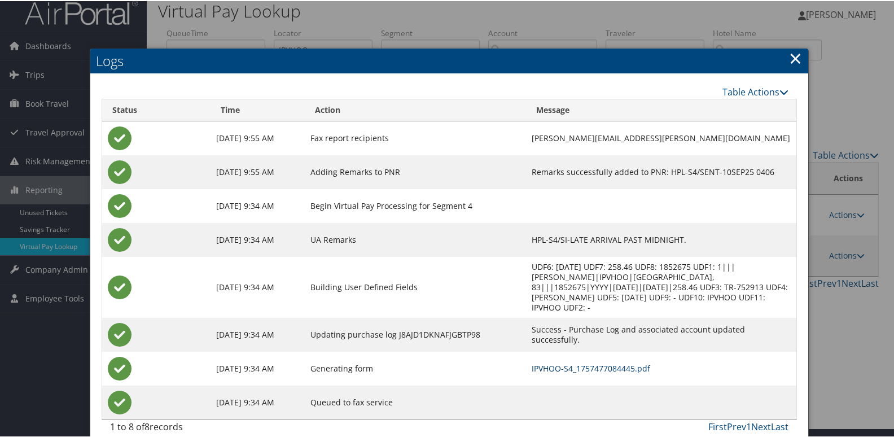
scroll to position [12, 0]
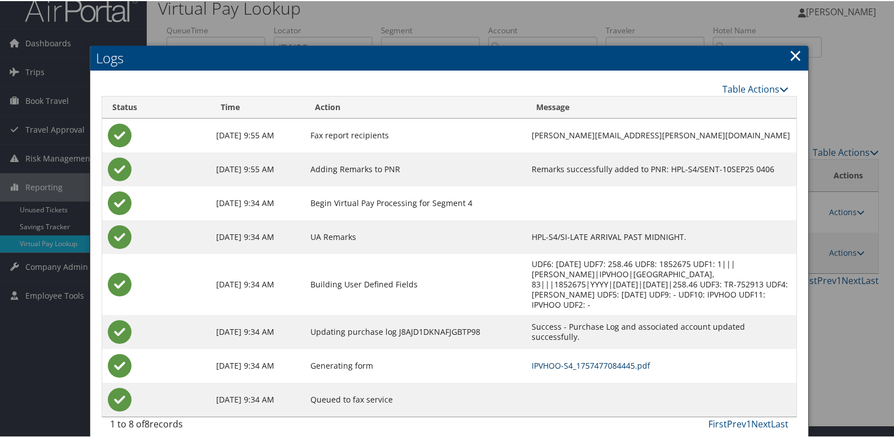
click at [544, 359] on link "IPVHOO-S4_1757477084445.pdf" at bounding box center [591, 364] width 119 height 11
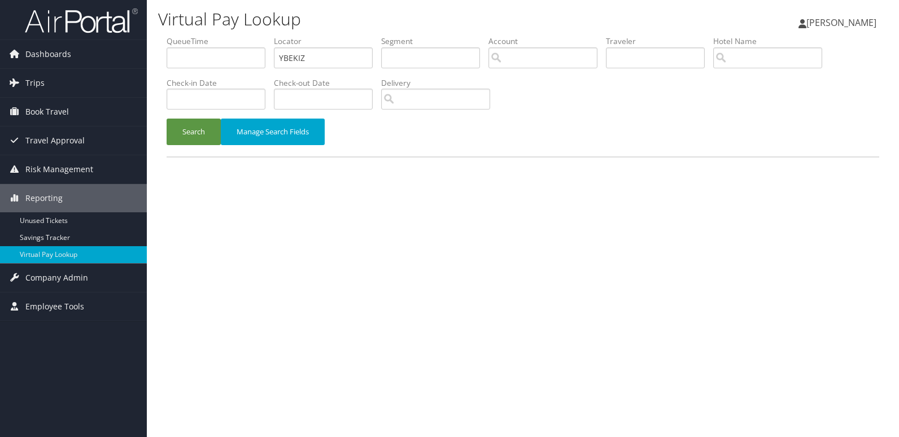
click at [332, 58] on input "YBEKIZ" at bounding box center [323, 57] width 99 height 21
type input "SNQTMK"
click at [174, 132] on button "Search" at bounding box center [193, 132] width 54 height 27
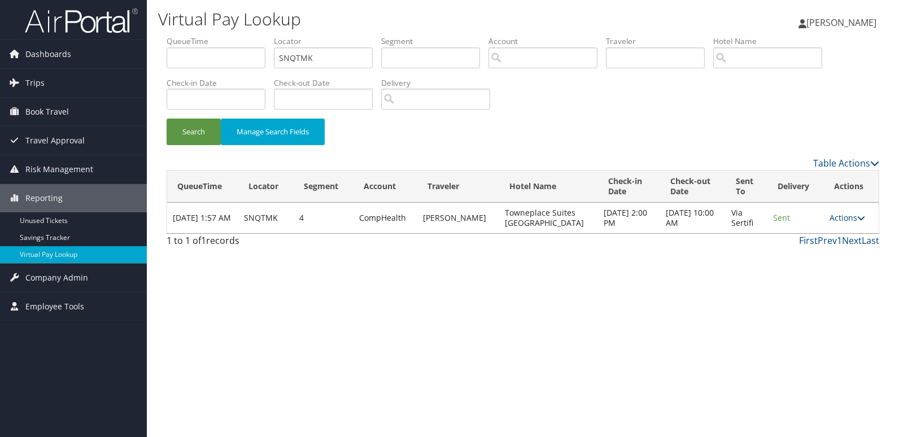
click at [838, 212] on link "Actions" at bounding box center [847, 217] width 36 height 11
click at [804, 258] on link "Logs" at bounding box center [823, 253] width 71 height 19
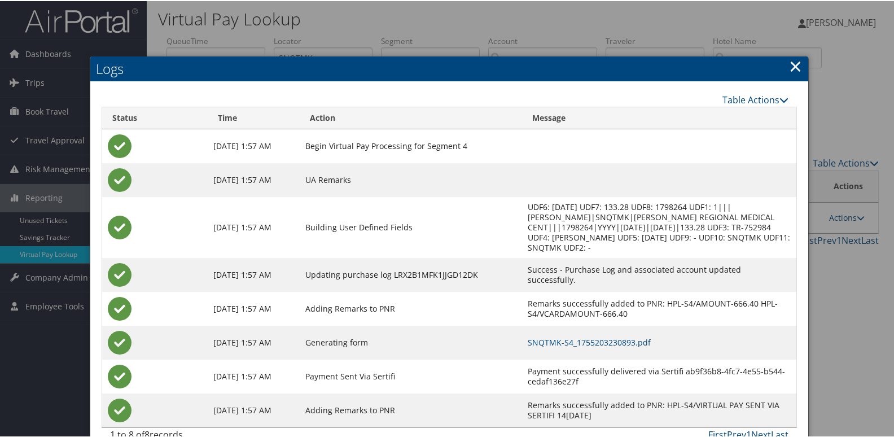
scroll to position [22, 0]
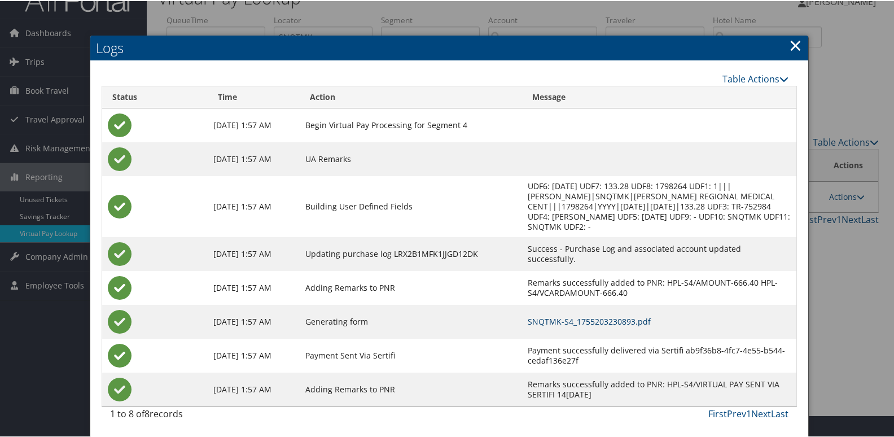
click at [626, 315] on link "SNQTMK-S4_1755203230893.pdf" at bounding box center [589, 320] width 123 height 11
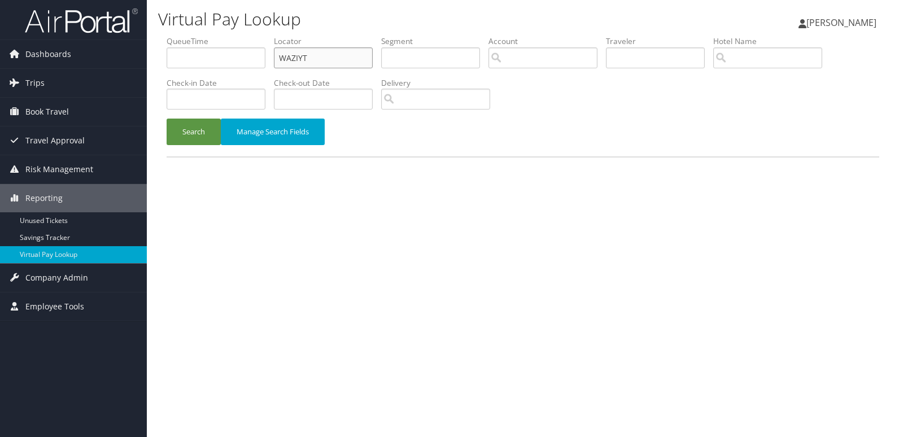
click at [345, 54] on input "WAZIYT" at bounding box center [323, 57] width 99 height 21
paste input "QVZRIY"
type input "QVZRIY"
click at [184, 128] on button "Search" at bounding box center [193, 132] width 54 height 27
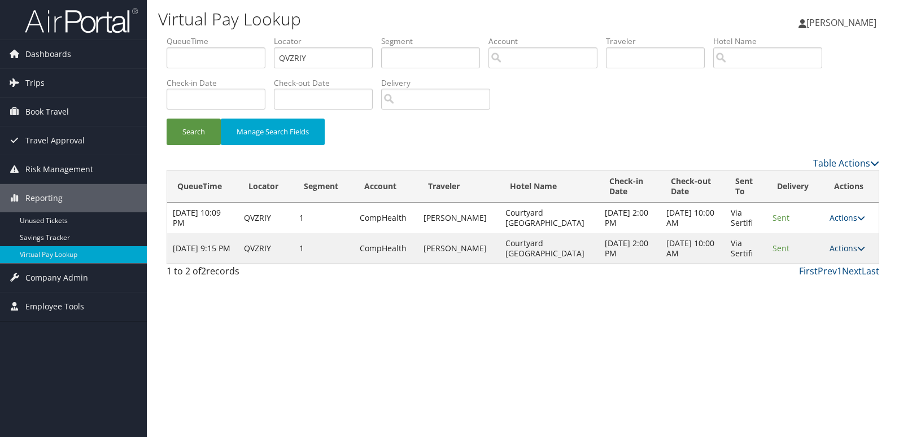
click at [843, 253] on link "Actions" at bounding box center [847, 248] width 36 height 11
click at [827, 277] on link "Logs" at bounding box center [823, 283] width 71 height 19
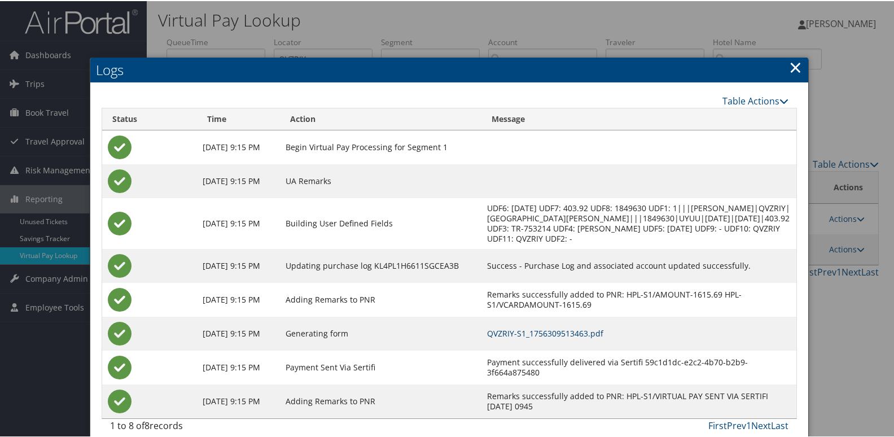
click at [590, 330] on link "QVZRIY-S1_1756309513463.pdf" at bounding box center [545, 332] width 116 height 11
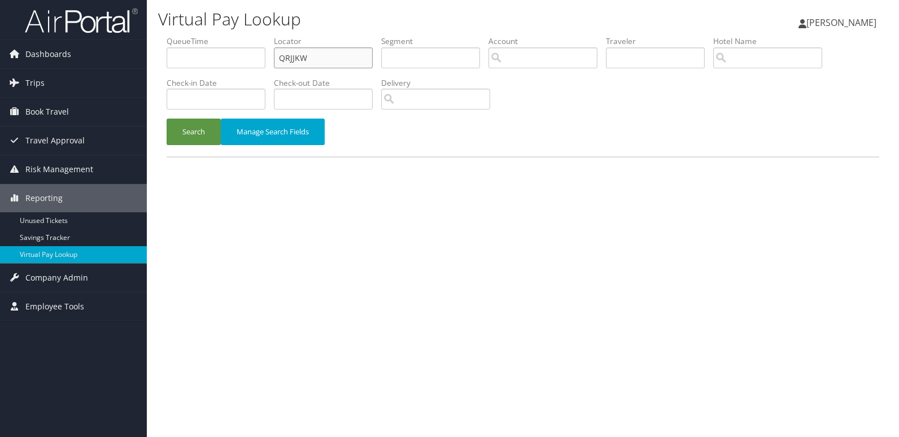
click at [335, 51] on input "QRJJKW" at bounding box center [323, 57] width 99 height 21
paste input "YVWDDT"
type input "YVWDDT"
click at [180, 134] on button "Search" at bounding box center [193, 132] width 54 height 27
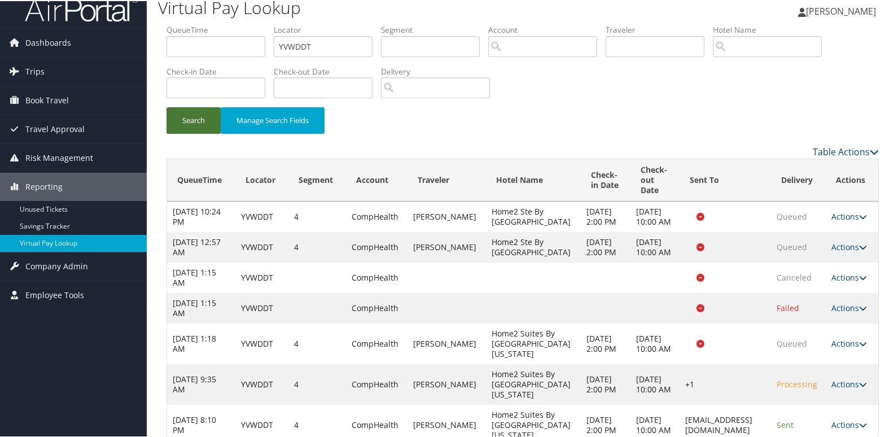
scroll to position [60, 0]
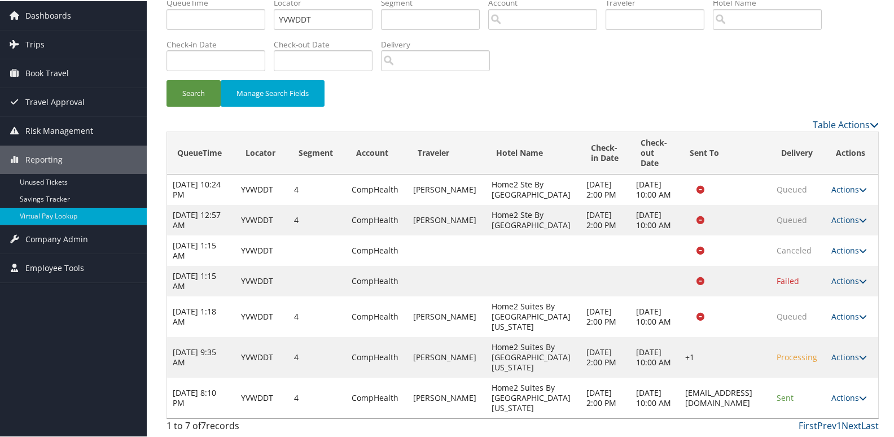
click at [832, 389] on td "Actions Resend Logs View Itinerary" at bounding box center [852, 396] width 52 height 41
click at [835, 398] on link "Actions" at bounding box center [849, 396] width 36 height 11
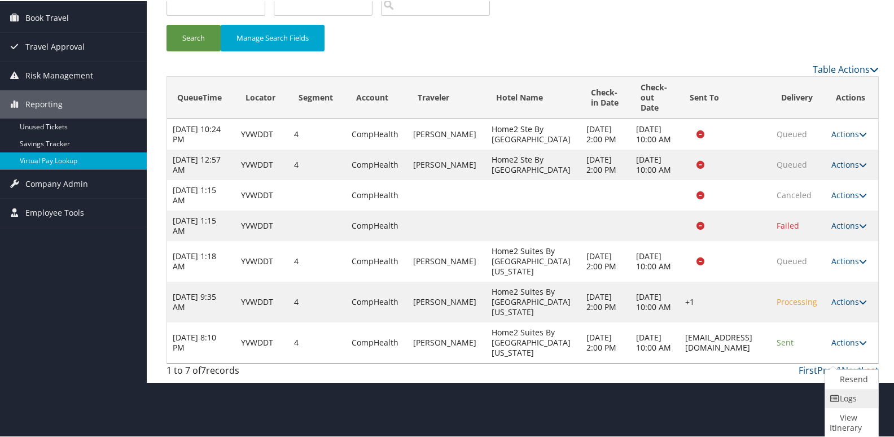
click at [835, 393] on icon at bounding box center [835, 397] width 10 height 8
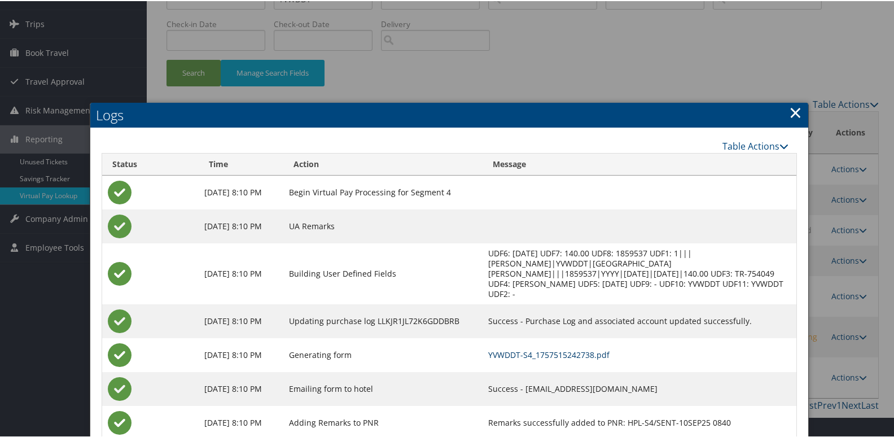
click at [610, 348] on link "YVWDDT-S4_1757515242738.pdf" at bounding box center [548, 353] width 121 height 11
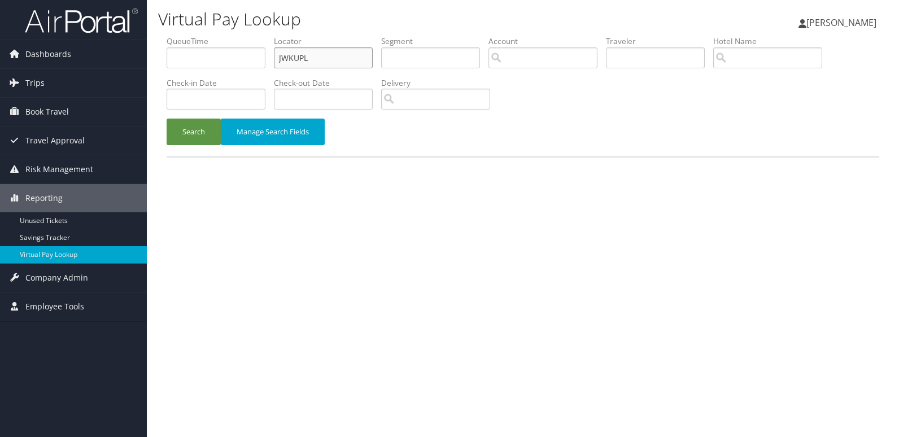
click at [344, 58] on input "JWKUPL" at bounding box center [323, 57] width 99 height 21
paste input "CJDIMB"
type input "CJDIMB"
click at [209, 138] on button "Search" at bounding box center [193, 132] width 54 height 27
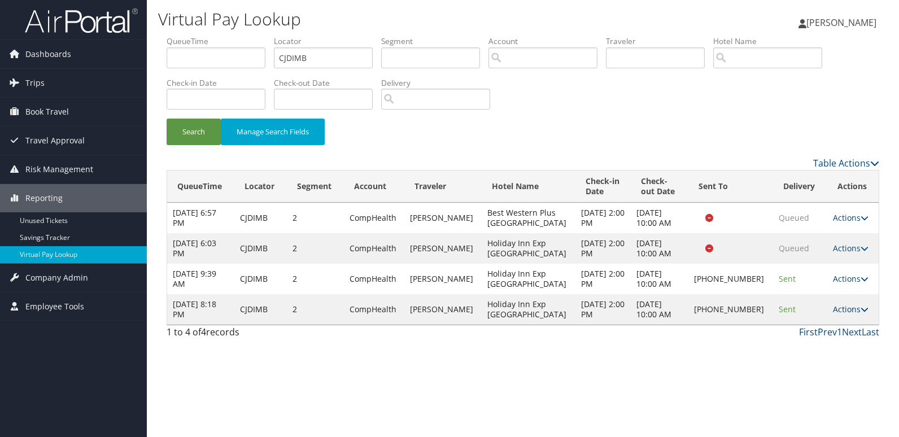
click at [849, 310] on link "Actions" at bounding box center [850, 309] width 36 height 11
click at [820, 344] on link "Logs" at bounding box center [811, 344] width 97 height 19
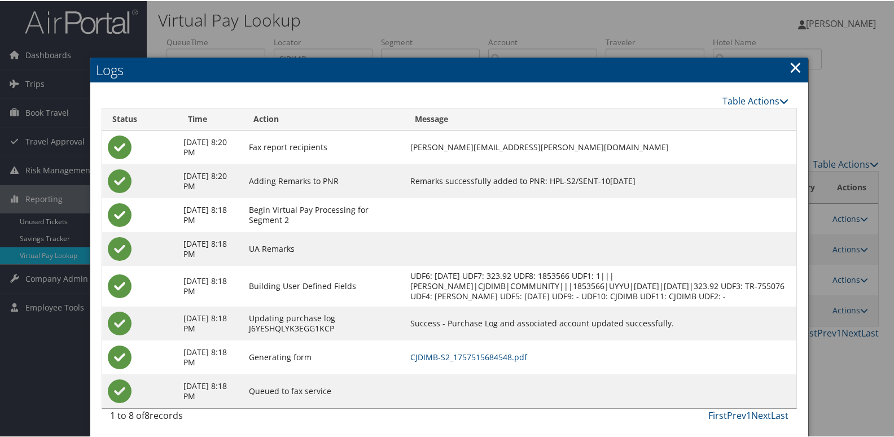
scroll to position [2, 0]
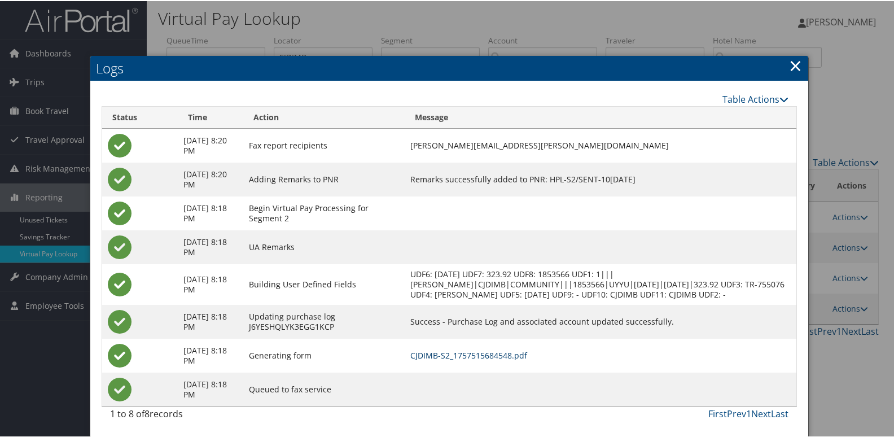
click at [512, 349] on link "CJDIMB-S2_1757515684548.pdf" at bounding box center [468, 354] width 117 height 11
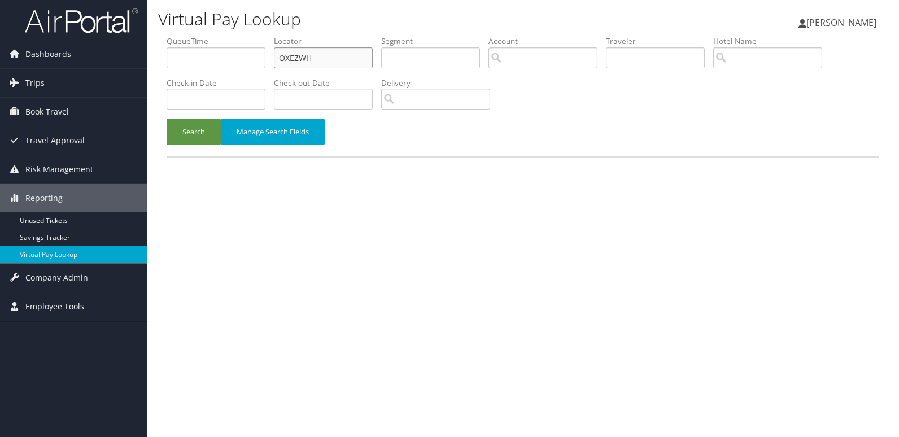
click at [340, 51] on input "OXEZWH" at bounding box center [323, 57] width 99 height 21
paste input "QZYUC"
click at [340, 51] on input "OXEZWH" at bounding box center [323, 57] width 99 height 21
type input "QZYUCH"
click at [194, 126] on button "Search" at bounding box center [193, 132] width 54 height 27
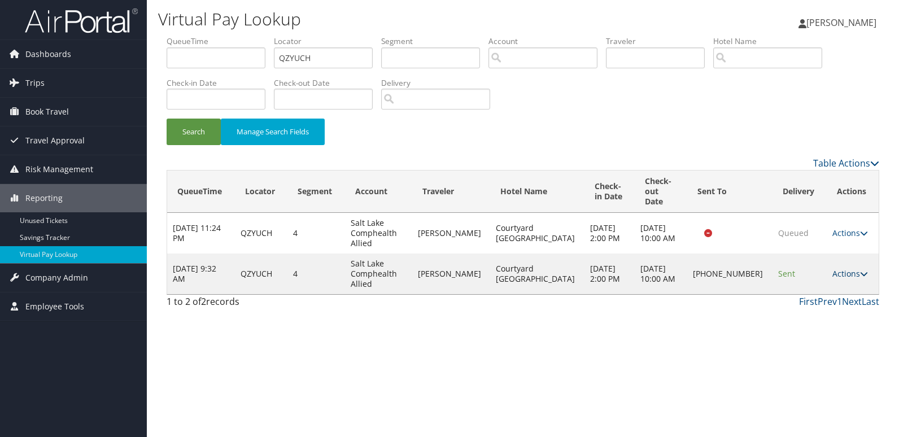
click at [835, 268] on link "Actions" at bounding box center [850, 273] width 36 height 11
click at [823, 299] on link "Logs" at bounding box center [808, 299] width 97 height 19
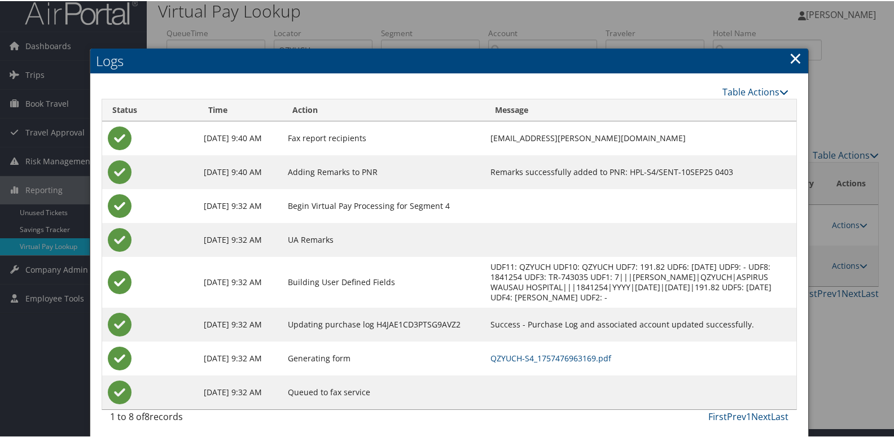
scroll to position [12, 0]
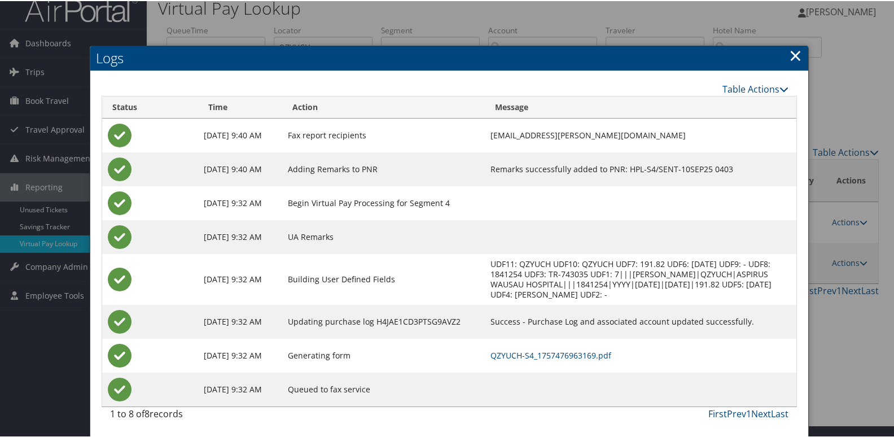
click at [578, 360] on td "QZYUCH-S4_1757476963169.pdf" at bounding box center [641, 355] width 312 height 34
click at [567, 349] on link "QZYUCH-S4_1757476963169.pdf" at bounding box center [550, 354] width 121 height 11
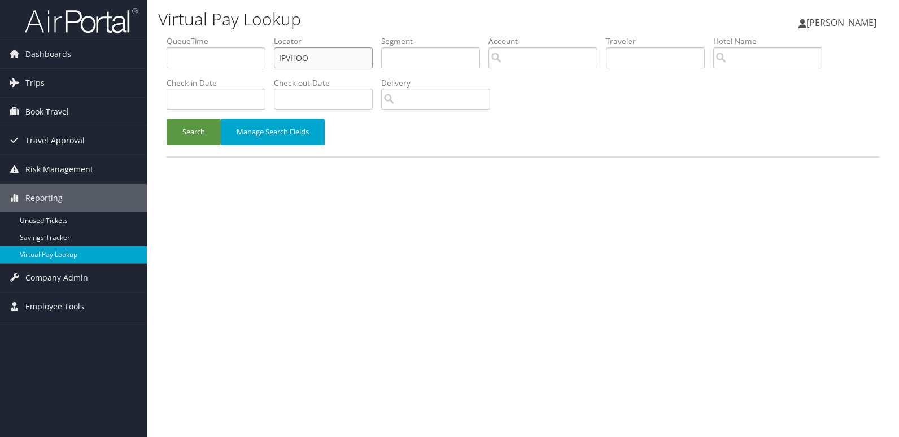
click at [362, 54] on input "IPVHOO" at bounding box center [323, 57] width 99 height 21
paste input "GLQMSD"
type input "GLQMSD"
click at [191, 122] on button "Search" at bounding box center [193, 132] width 54 height 27
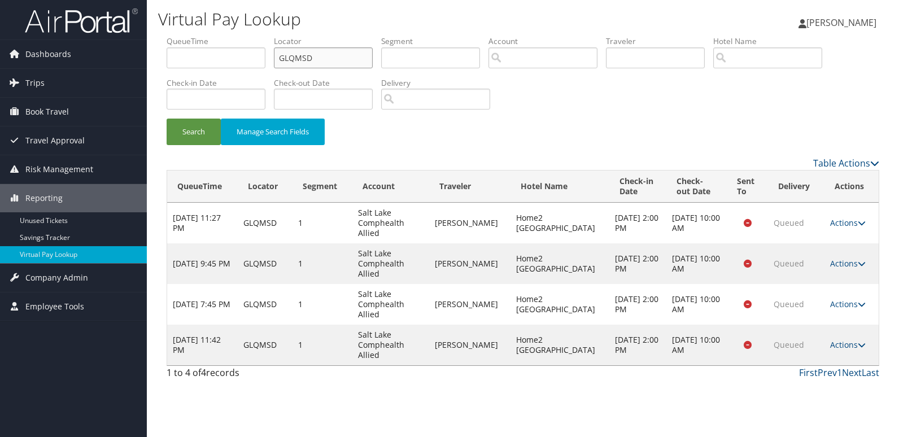
click at [344, 56] on input "GLQMSD" at bounding box center [323, 57] width 99 height 21
paste input "KQTBCI"
type input "KQTBCI"
click at [185, 121] on button "Search" at bounding box center [193, 132] width 54 height 27
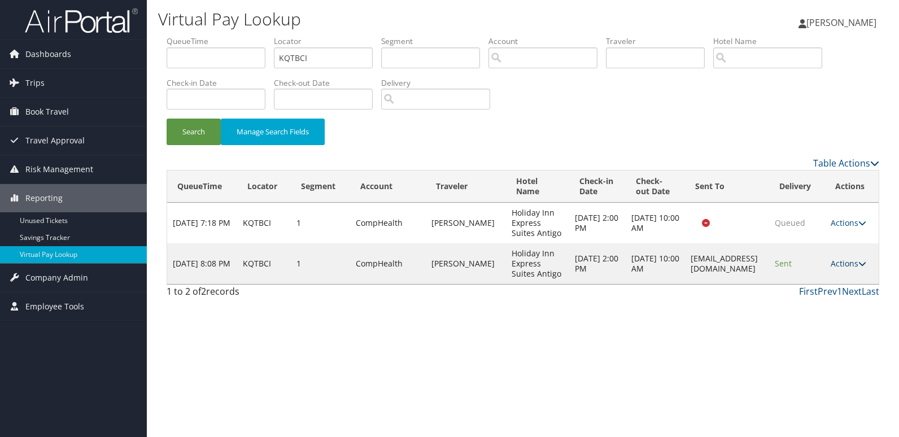
click at [842, 261] on link "Actions" at bounding box center [848, 263] width 36 height 11
click at [831, 293] on link "Logs" at bounding box center [830, 299] width 71 height 19
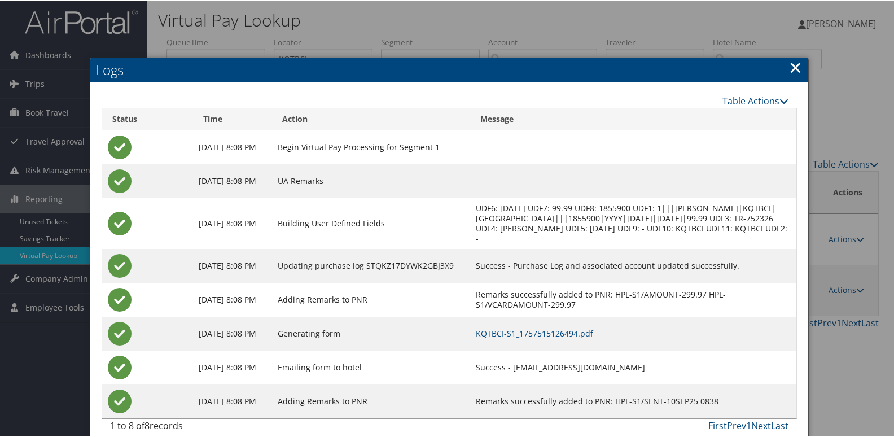
click at [574, 348] on td "KQTBCI-S1_1757515126494.pdf" at bounding box center [633, 332] width 326 height 34
click at [584, 338] on link "KQTBCI-S1_1757515126494.pdf" at bounding box center [534, 332] width 117 height 11
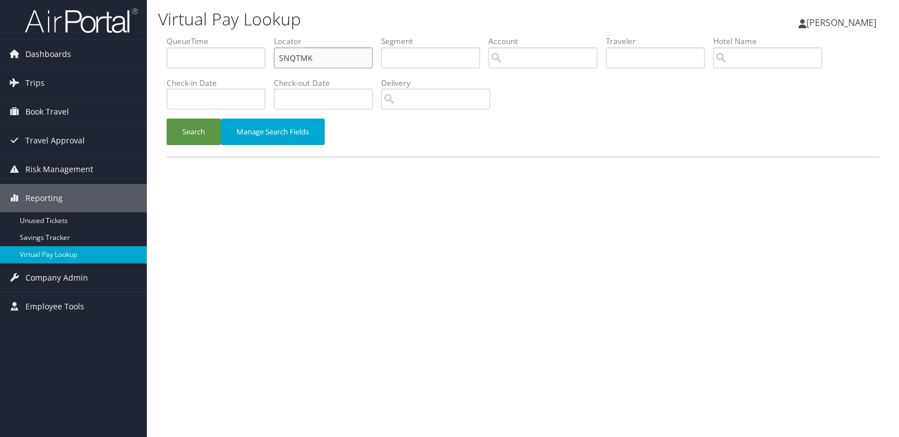
click at [345, 52] on input "SNQTMK" at bounding box center [323, 57] width 99 height 21
paste input "ICMTDW"
type input "ICMTDW"
click at [208, 134] on button "Search" at bounding box center [193, 132] width 54 height 27
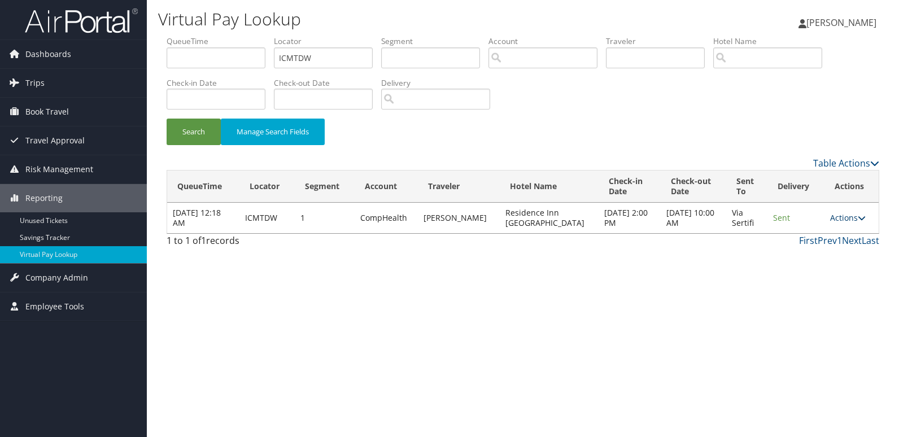
click at [851, 216] on link "Actions" at bounding box center [848, 217] width 36 height 11
click at [810, 244] on link "Logs" at bounding box center [824, 253] width 71 height 19
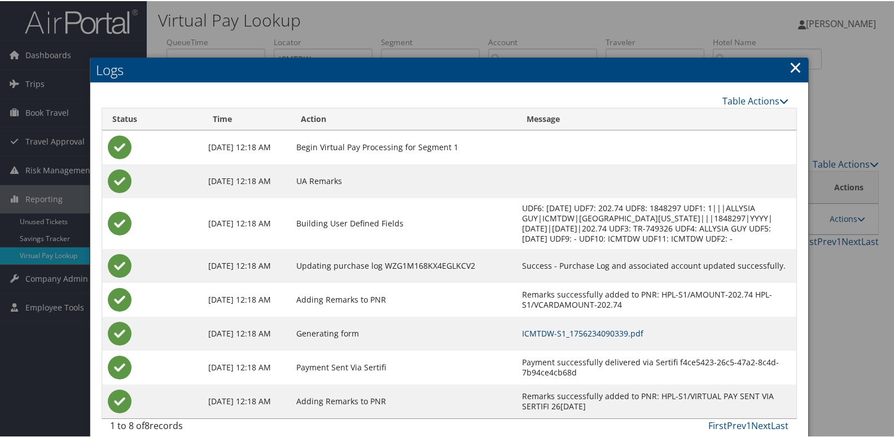
click at [598, 338] on link "ICMTDW-S1_1756234090339.pdf" at bounding box center [582, 332] width 121 height 11
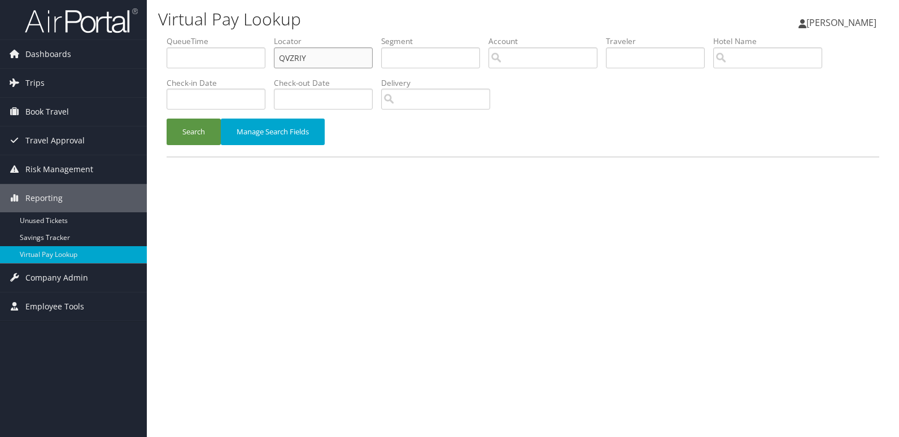
click at [315, 59] on input "QVZRIY" at bounding box center [323, 57] width 99 height 21
click at [314, 59] on input "QVZRIY" at bounding box center [323, 57] width 99 height 21
paste input "UNDSEG"
type input "UNDSEG"
click at [181, 134] on button "Search" at bounding box center [193, 132] width 54 height 27
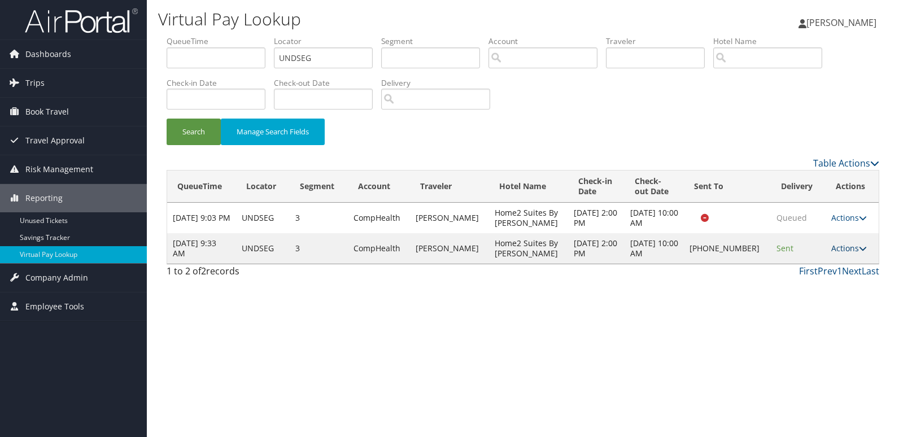
click at [851, 247] on link "Actions" at bounding box center [849, 248] width 36 height 11
click at [812, 289] on link "Logs" at bounding box center [810, 283] width 97 height 19
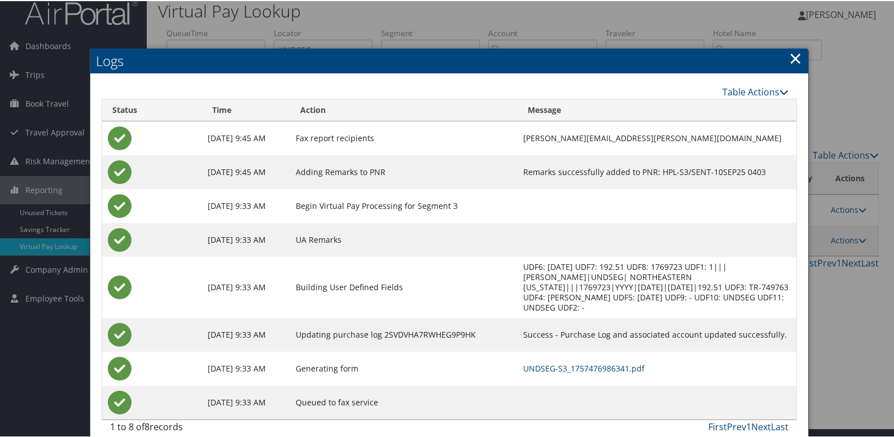
scroll to position [12, 0]
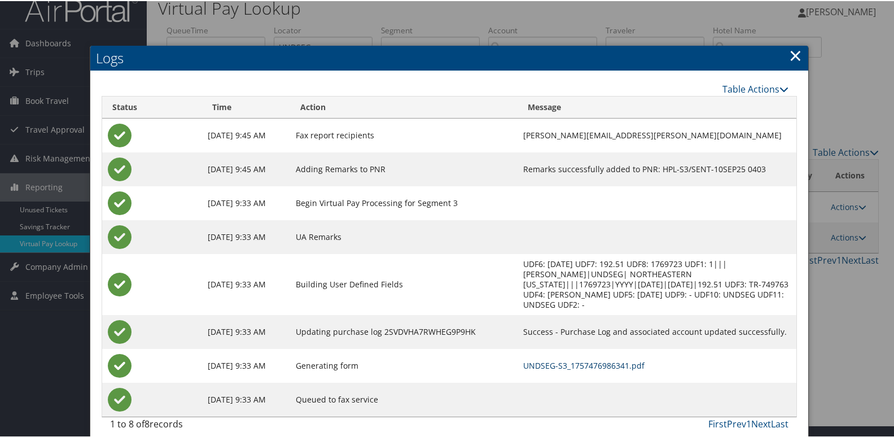
click at [584, 359] on link "UNDSEG-S3_1757476986341.pdf" at bounding box center [583, 364] width 121 height 11
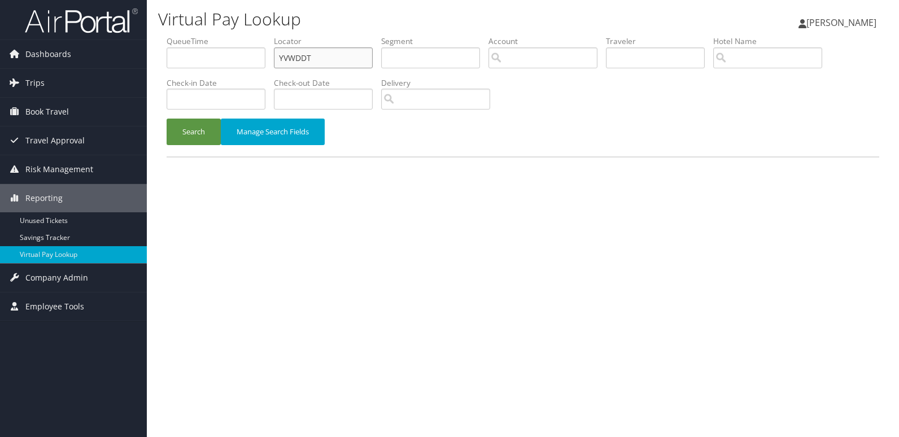
click at [328, 55] on input "YVWDDT" at bounding box center [323, 57] width 99 height 21
paste input "MPFROG"
type input "MPFROG"
click at [197, 125] on button "Search" at bounding box center [193, 132] width 54 height 27
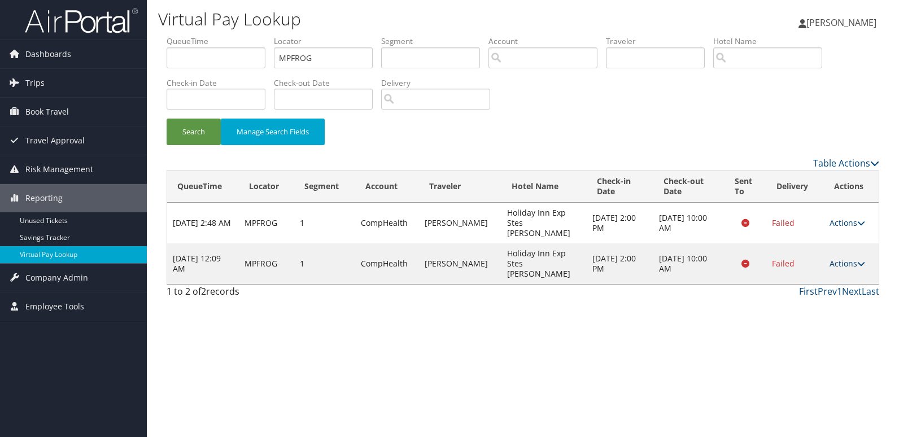
click at [860, 260] on icon at bounding box center [861, 264] width 8 height 8
click at [823, 280] on link "Logs" at bounding box center [825, 283] width 71 height 19
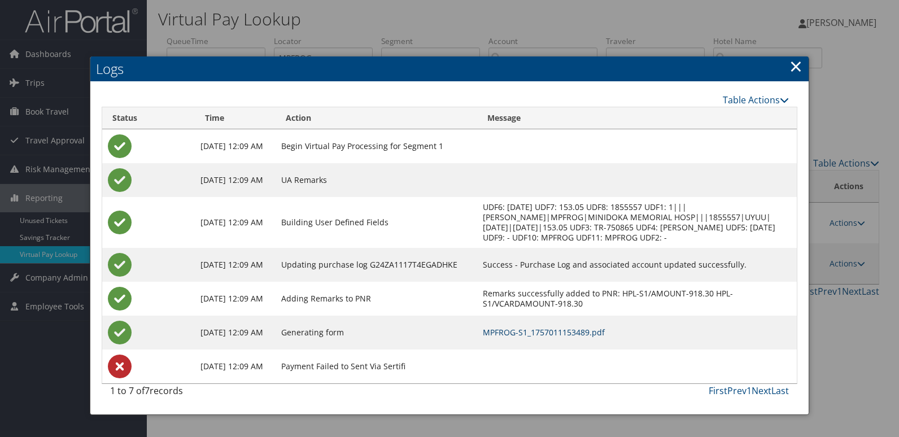
click at [582, 331] on link "MPFROG-S1_1757011153489.pdf" at bounding box center [544, 332] width 122 height 11
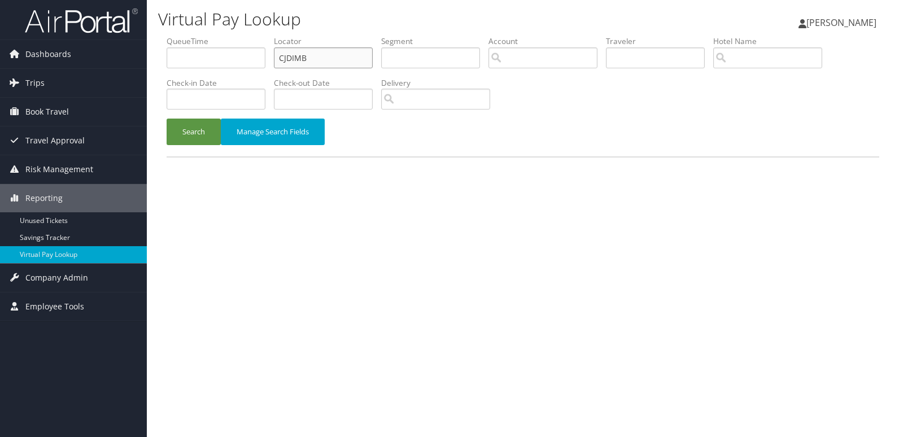
click at [318, 55] on input "CJDIMB" at bounding box center [323, 57] width 99 height 21
paste input "IKBGCT"
type input "IKBGCT"
click at [206, 139] on button "Search" at bounding box center [193, 132] width 54 height 27
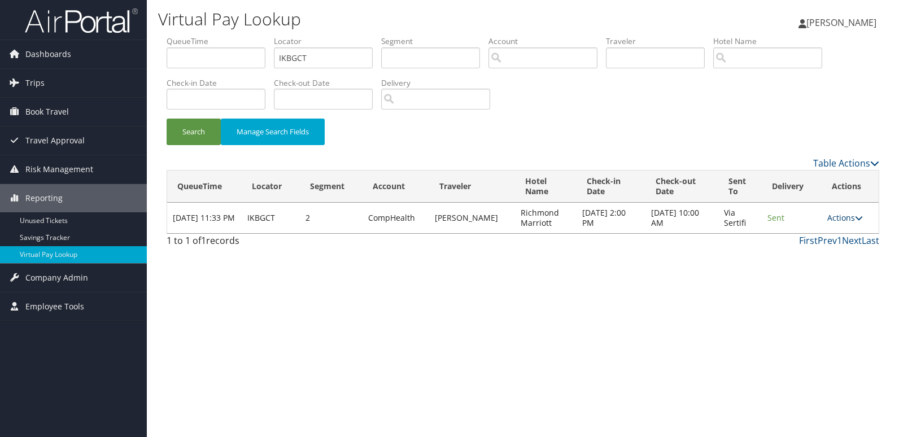
click at [853, 217] on link "Actions" at bounding box center [845, 217] width 36 height 11
click at [831, 248] on link "Logs" at bounding box center [822, 253] width 71 height 19
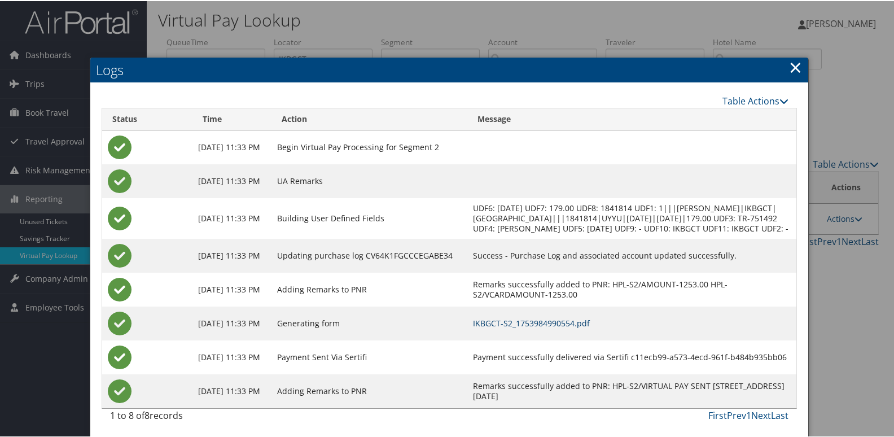
click at [580, 327] on link "IKBGCT-S2_1753984990554.pdf" at bounding box center [531, 322] width 117 height 11
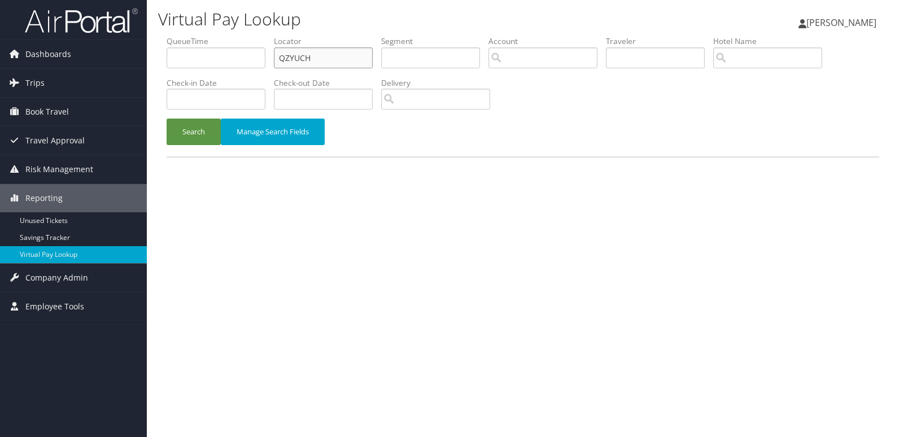
drag, startPoint x: 0, startPoint y: 0, endPoint x: 329, endPoint y: 52, distance: 333.2
click at [329, 52] on input "QZYUCH" at bounding box center [323, 57] width 99 height 21
paste input "FFICZT"
type input "FFICZT"
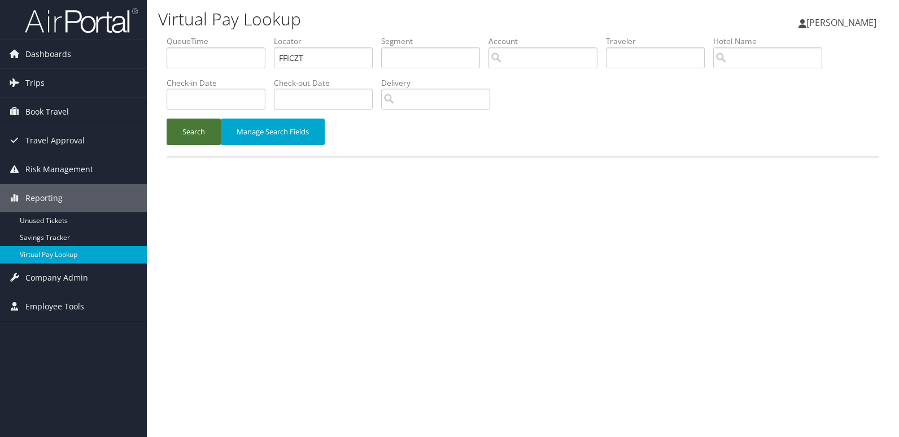
click at [191, 135] on button "Search" at bounding box center [193, 132] width 54 height 27
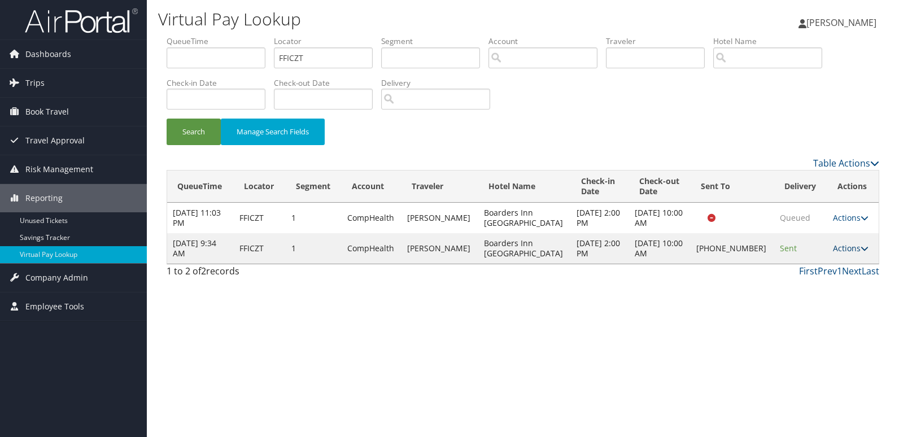
click at [832, 248] on link "Actions" at bounding box center [850, 248] width 36 height 11
click at [826, 287] on link "Logs" at bounding box center [810, 283] width 97 height 19
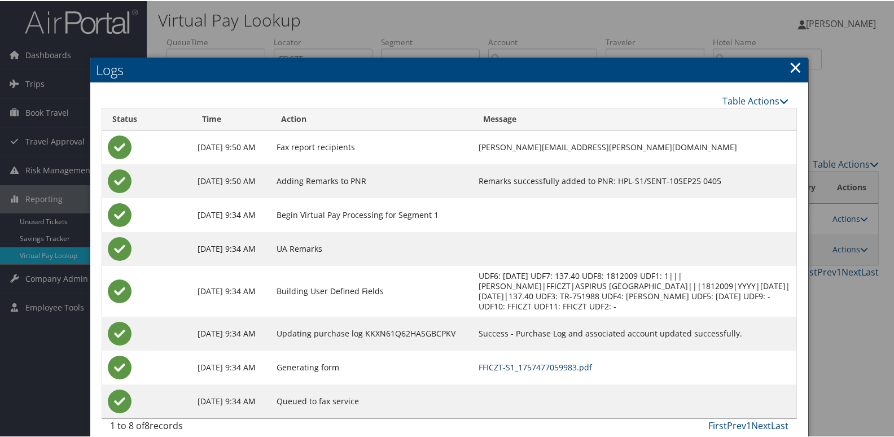
click at [575, 368] on link "FFICZT-S1_1757477059983.pdf" at bounding box center [535, 366] width 113 height 11
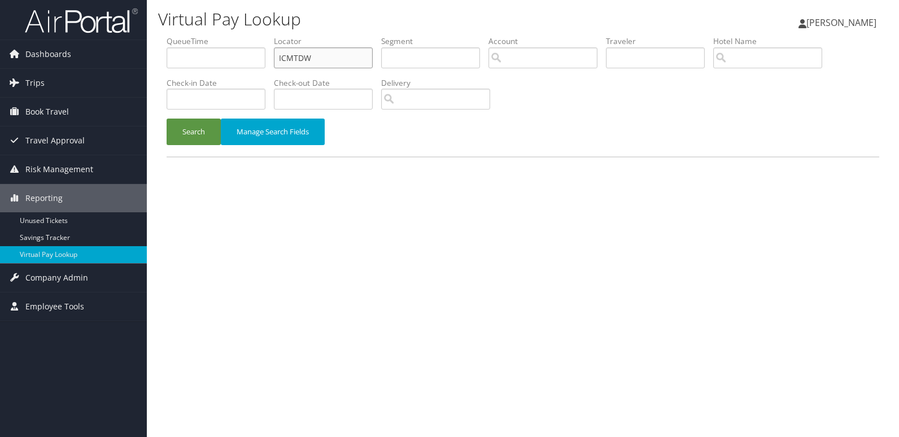
click at [328, 65] on input "ICMTDW" at bounding box center [323, 57] width 99 height 21
paste input "FNKJVM"
type input "FNKJVM"
click at [184, 137] on button "Search" at bounding box center [193, 132] width 54 height 27
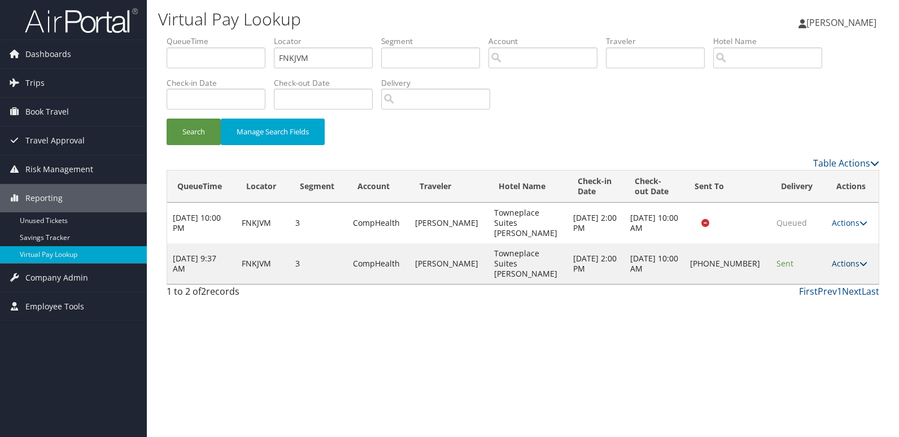
click at [838, 258] on link "Actions" at bounding box center [849, 263] width 36 height 11
click at [822, 291] on link "Logs" at bounding box center [811, 283] width 97 height 19
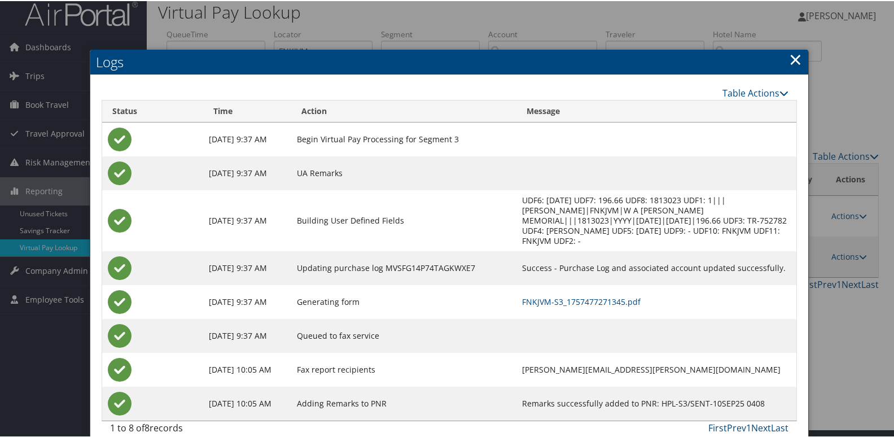
scroll to position [12, 0]
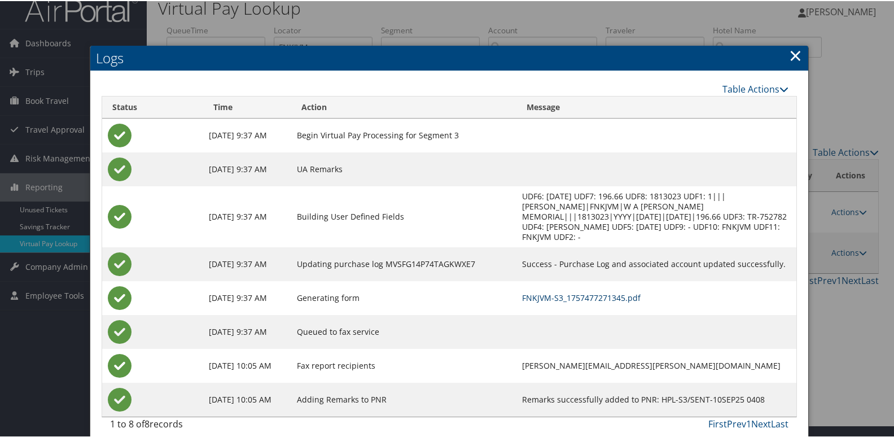
click at [591, 291] on link "FNKJVM-S3_1757477271345.pdf" at bounding box center [581, 296] width 119 height 11
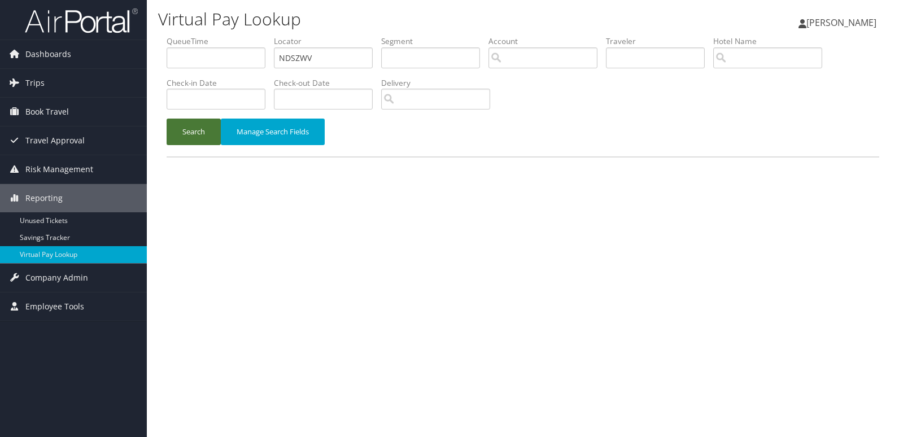
type input "NDSZWV"
click at [200, 126] on button "Search" at bounding box center [193, 132] width 54 height 27
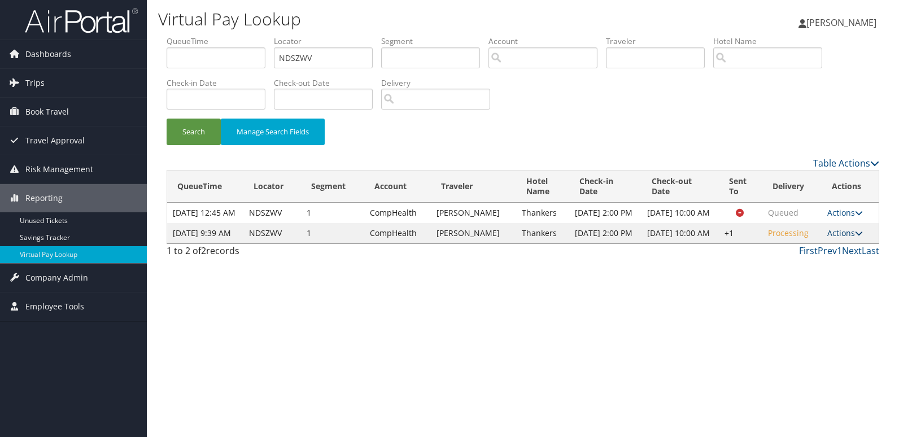
click at [843, 238] on link "Actions" at bounding box center [845, 232] width 36 height 11
click at [824, 282] on link "Logs" at bounding box center [810, 283] width 97 height 19
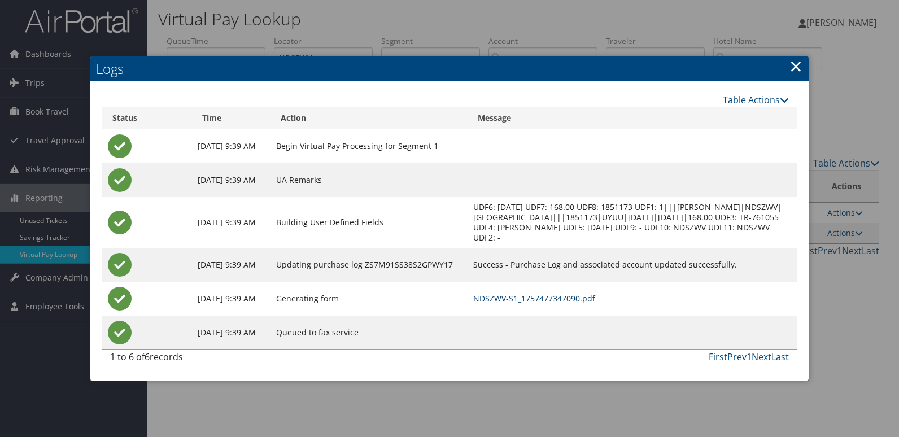
click at [595, 298] on link "NDSZWV-S1_1757477347090.pdf" at bounding box center [534, 298] width 122 height 11
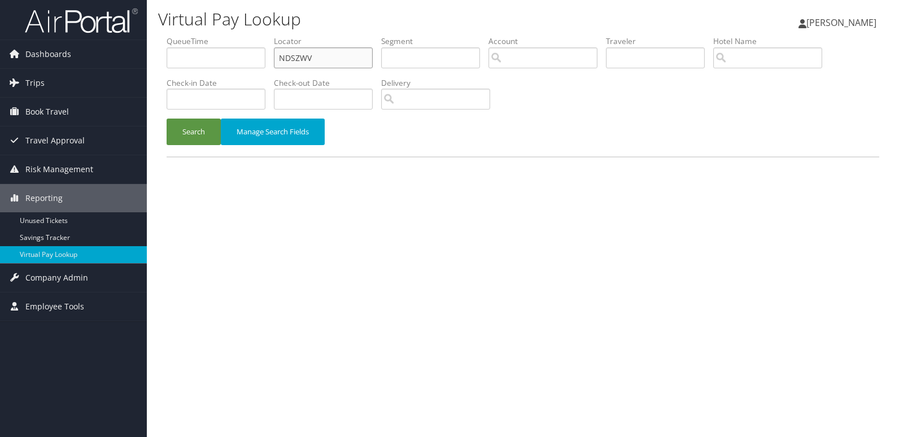
click at [304, 55] on input "NDSZWV" at bounding box center [323, 57] width 99 height 21
paste input "OCMPDR"
click at [199, 133] on button "Search" at bounding box center [193, 132] width 54 height 27
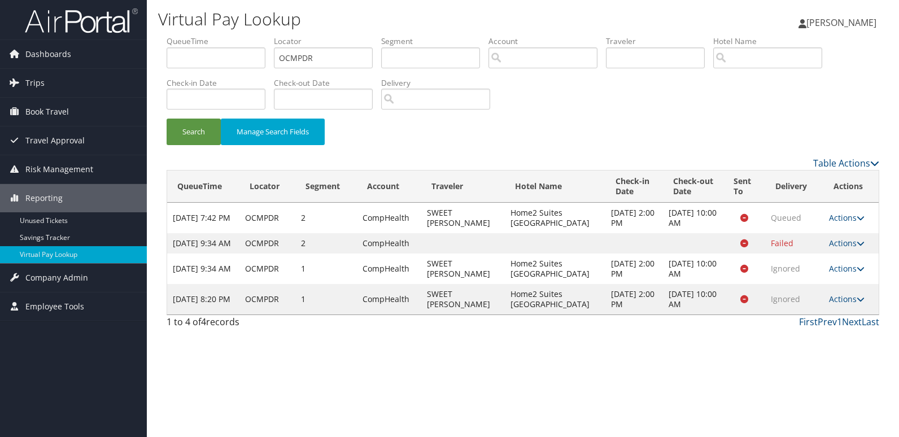
click at [842, 253] on td "Actions Resend Logs View Itinerary" at bounding box center [850, 243] width 55 height 20
drag, startPoint x: 851, startPoint y: 258, endPoint x: 858, endPoint y: 261, distance: 7.7
click at [852, 248] on link "Actions" at bounding box center [847, 243] width 36 height 11
drag, startPoint x: 858, startPoint y: 261, endPoint x: 832, endPoint y: 295, distance: 42.3
click at [832, 295] on link "Logs" at bounding box center [823, 293] width 71 height 19
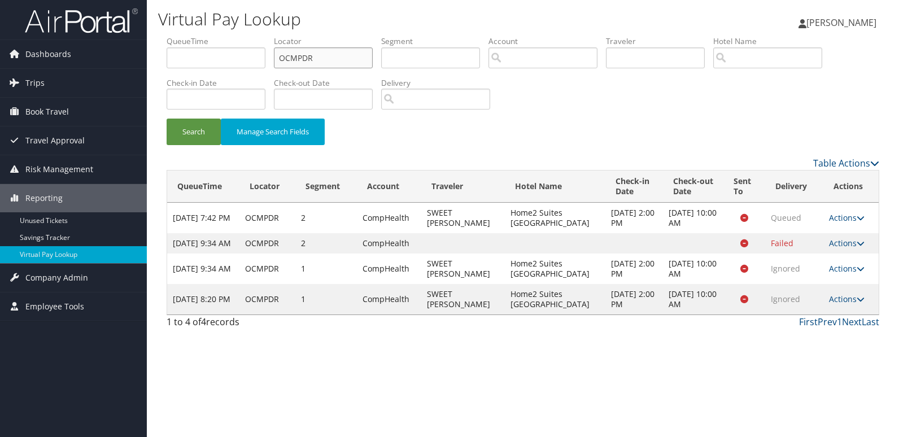
click at [350, 56] on input "OCMPDR" at bounding box center [323, 57] width 99 height 21
paste input "DEBXGL"
click at [350, 56] on input "OCMPDRDEBXGL" at bounding box center [323, 57] width 99 height 21
paste input "text"
type input "DEBXGL"
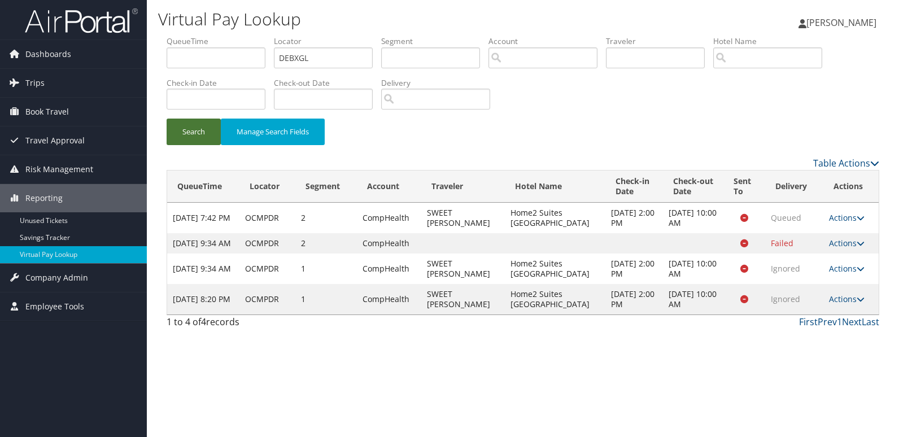
click at [200, 139] on button "Search" at bounding box center [193, 132] width 54 height 27
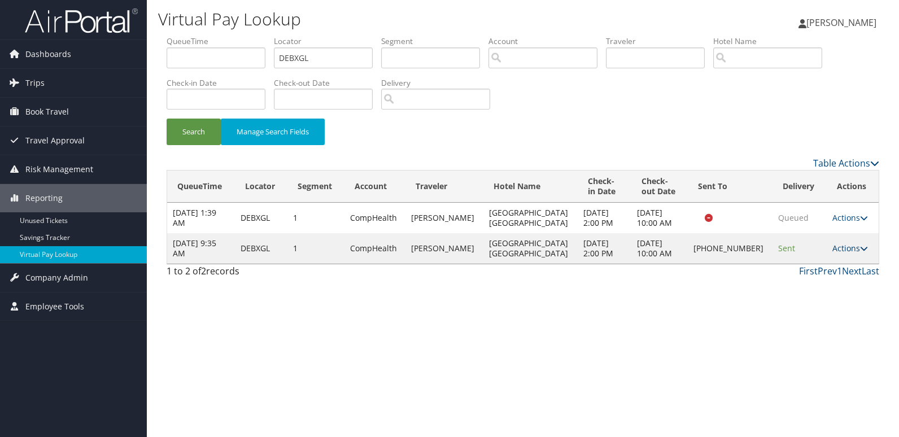
click at [835, 253] on link "Actions" at bounding box center [850, 248] width 36 height 11
click at [808, 287] on link "Logs" at bounding box center [811, 288] width 97 height 19
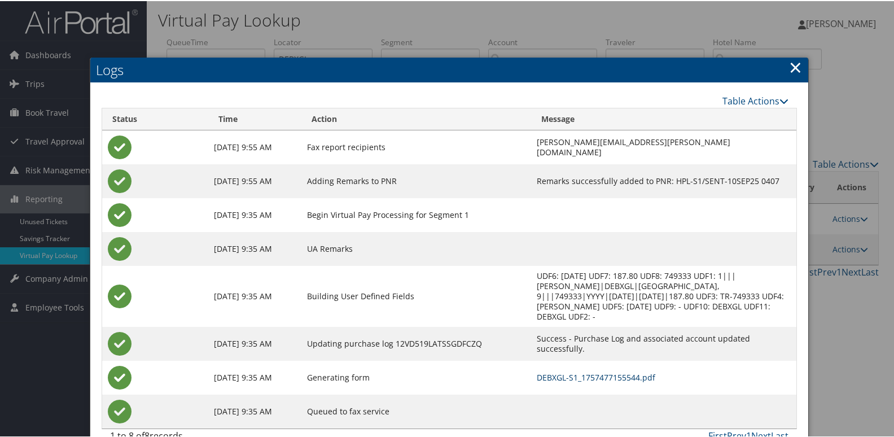
click at [537, 371] on link "DEBXGL-S1_1757477155544.pdf" at bounding box center [596, 376] width 119 height 11
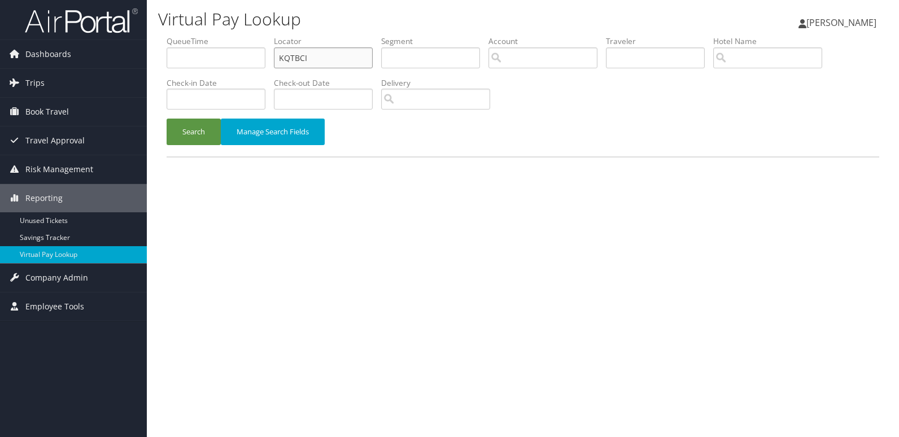
click at [328, 62] on input "KQTBCI" at bounding box center [323, 57] width 99 height 21
paste input "WIUIFG"
type input "WIUIFG"
click at [204, 128] on button "Search" at bounding box center [193, 132] width 54 height 27
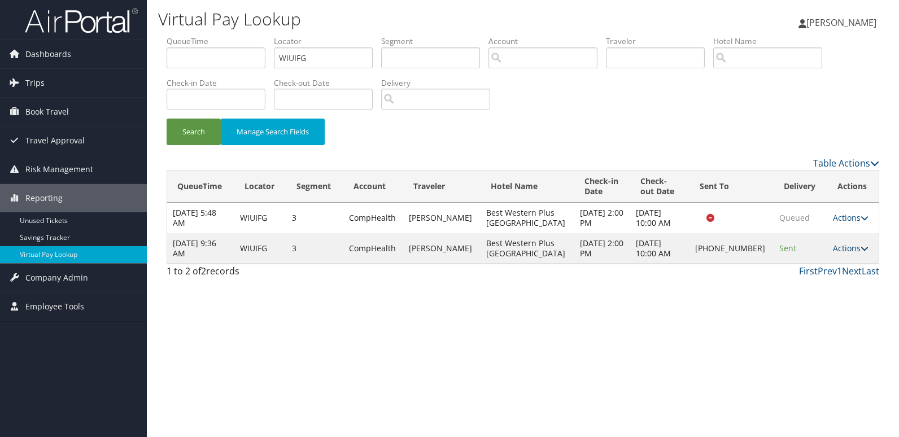
click at [844, 248] on link "Actions" at bounding box center [850, 248] width 36 height 11
click at [814, 279] on link "Logs" at bounding box center [811, 283] width 97 height 19
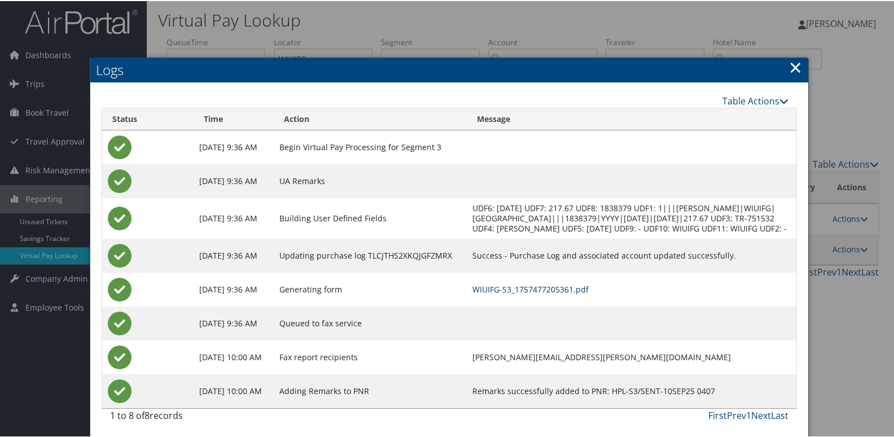
click at [589, 293] on link "WIUIFG-S3_1757477205361.pdf" at bounding box center [530, 288] width 116 height 11
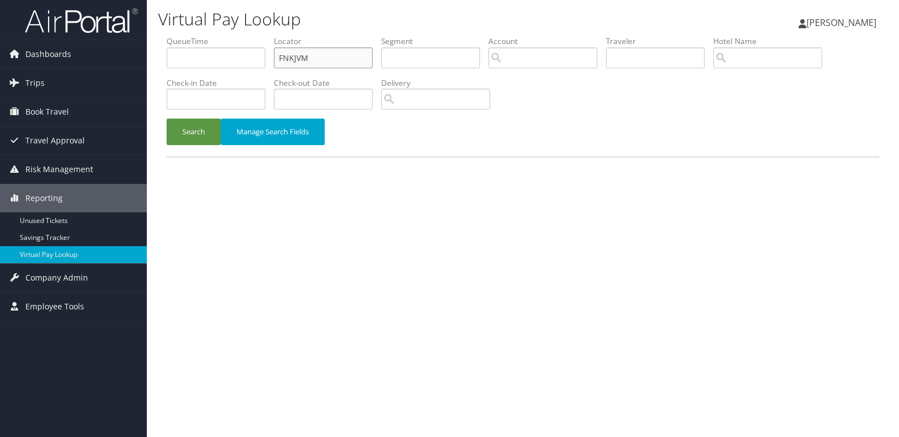
drag, startPoint x: 0, startPoint y: 0, endPoint x: 341, endPoint y: 64, distance: 346.8
click at [340, 64] on input "FNKJVM" at bounding box center [323, 57] width 99 height 21
click at [341, 64] on input "FNKJVM" at bounding box center [323, 57] width 99 height 21
paste input "MOPPMX"
type input "MOPPMX"
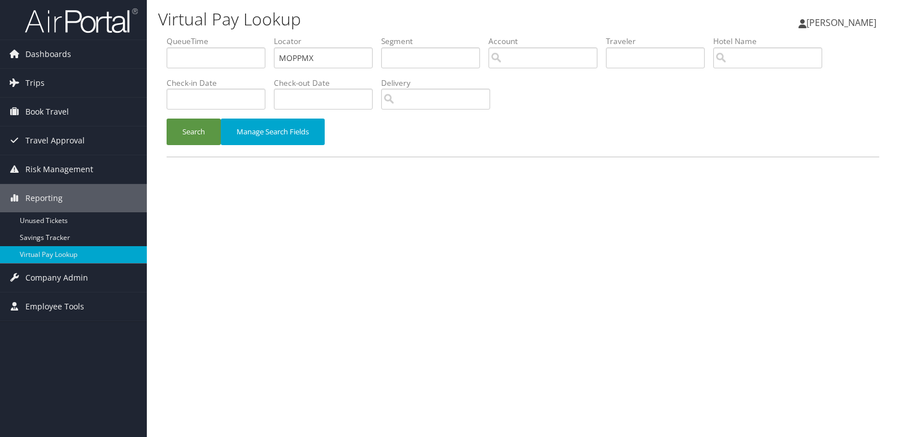
click at [196, 145] on div "Search Manage Search Fields" at bounding box center [522, 138] width 729 height 38
click at [203, 138] on button "Search" at bounding box center [193, 132] width 54 height 27
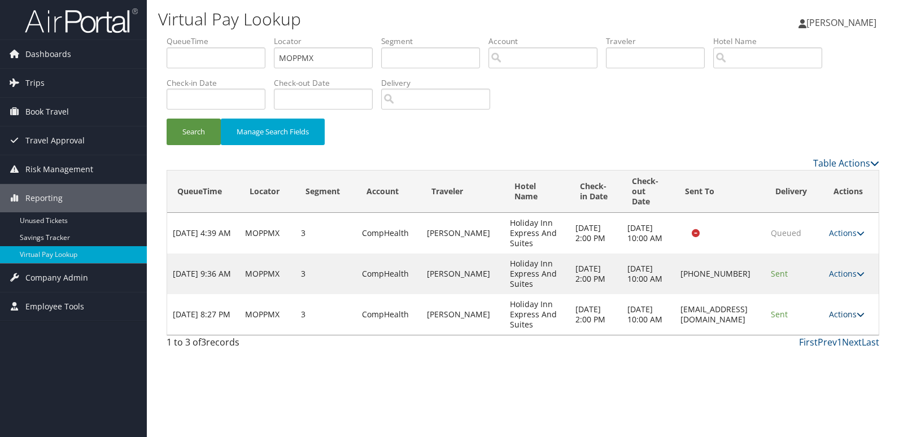
click at [843, 316] on link "Actions" at bounding box center [847, 314] width 36 height 11
click at [833, 341] on link "Logs" at bounding box center [825, 349] width 71 height 19
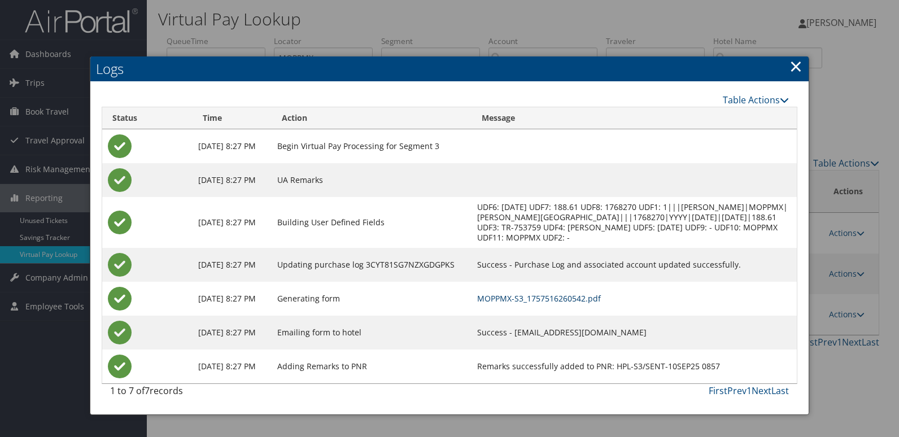
click at [601, 293] on link "MOPPMX-S3_1757516260542.pdf" at bounding box center [539, 298] width 124 height 11
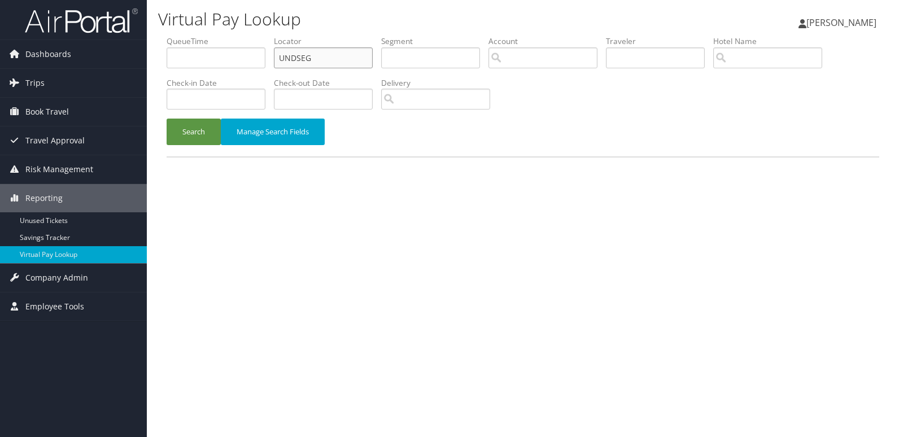
click at [356, 56] on input "UNDSEG" at bounding box center [323, 57] width 99 height 21
paste input "QNYHOQ"
type input "QNYHOQ"
click at [196, 125] on button "Search" at bounding box center [193, 132] width 54 height 27
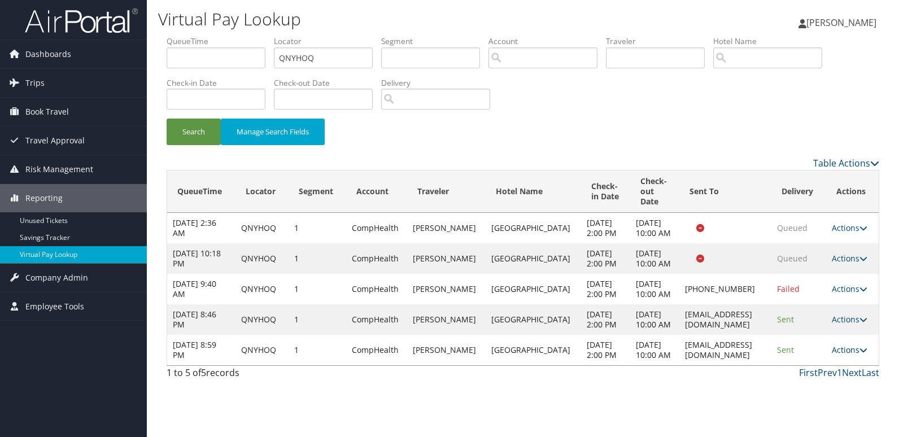
click at [850, 355] on link "Actions" at bounding box center [849, 349] width 36 height 11
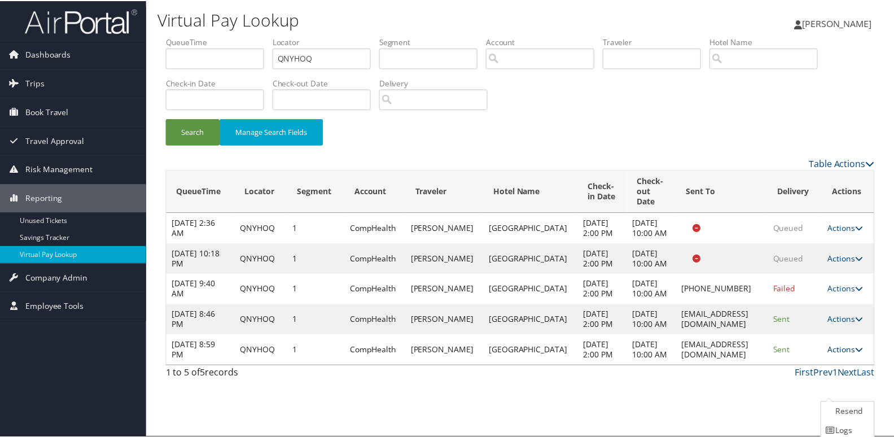
scroll to position [44, 0]
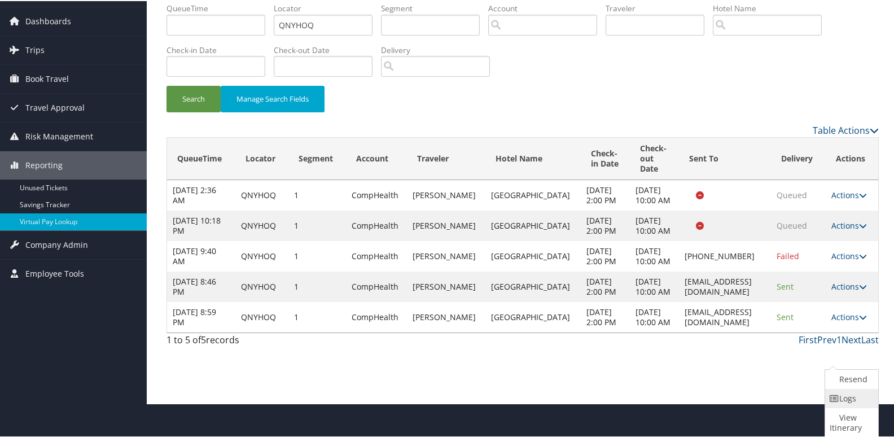
click at [852, 404] on link "Logs" at bounding box center [850, 397] width 50 height 19
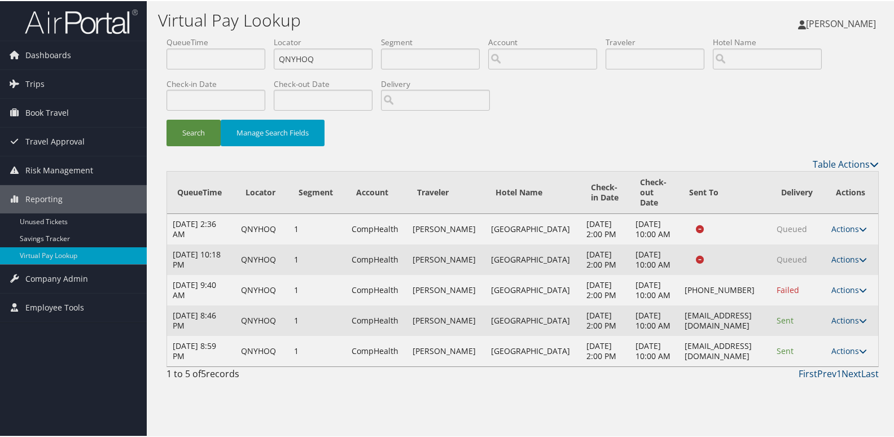
scroll to position [0, 0]
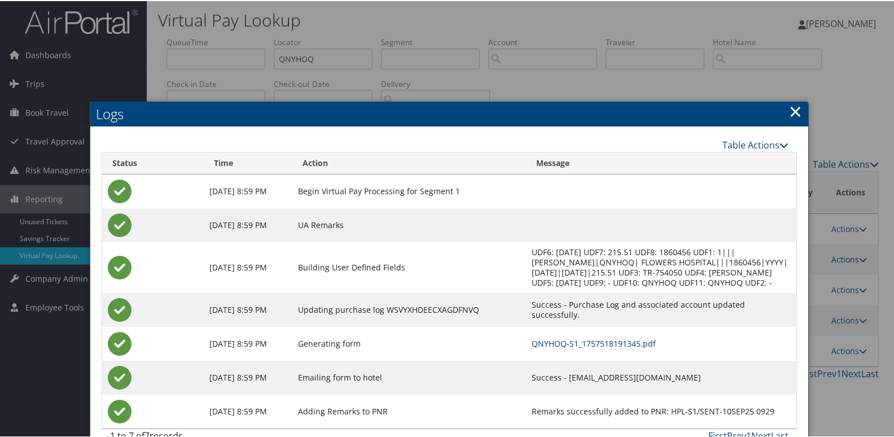
click at [601, 343] on link "QNYHOQ-S1_1757518191345.pdf" at bounding box center [594, 342] width 124 height 11
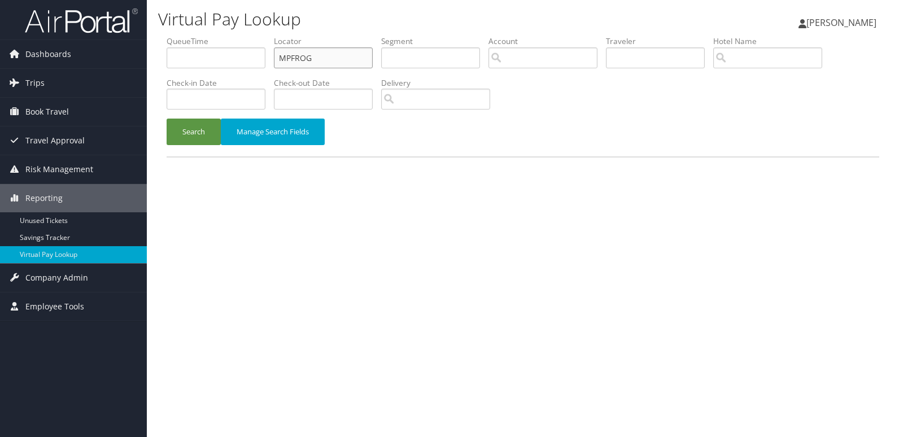
click at [354, 59] on input "MPFROG" at bounding box center [323, 57] width 99 height 21
paste input "NFOVKE"
type input "NFOVKE"
click at [187, 147] on div "Search Manage Search Fields" at bounding box center [522, 138] width 729 height 38
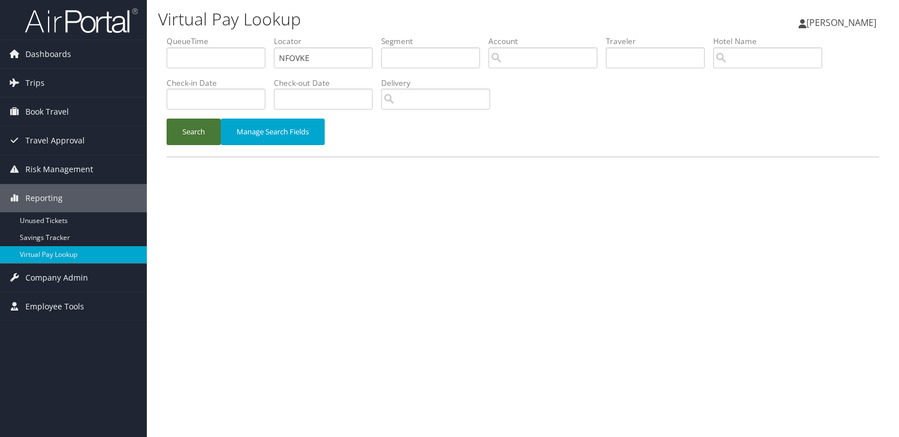
click at [191, 136] on button "Search" at bounding box center [193, 132] width 54 height 27
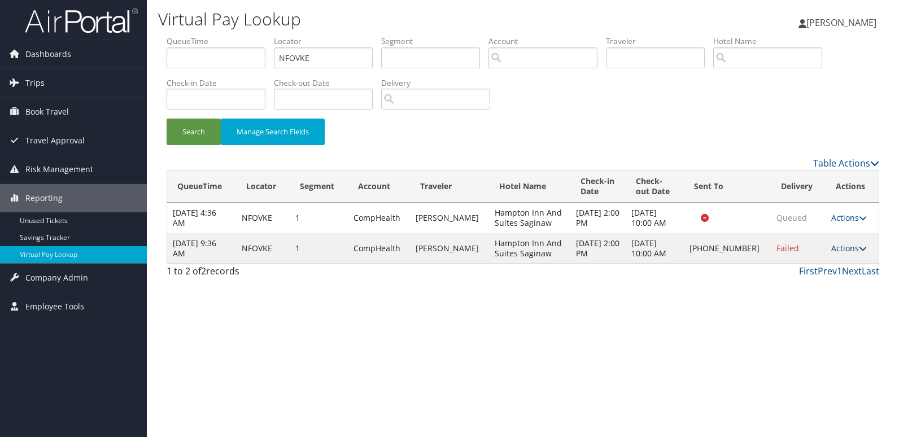
click at [847, 246] on link "Actions" at bounding box center [849, 248] width 36 height 11
click at [797, 290] on link "Logs" at bounding box center [811, 283] width 97 height 19
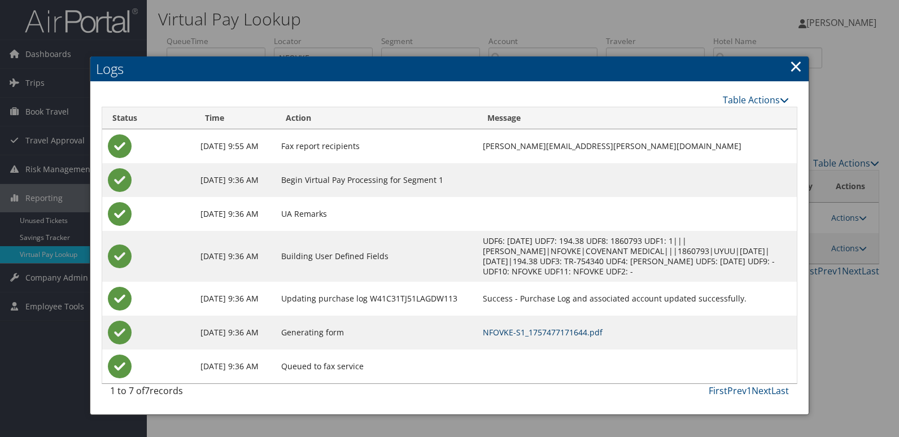
click at [587, 337] on link "NFOVKE-S1_1757477171644.pdf" at bounding box center [543, 332] width 120 height 11
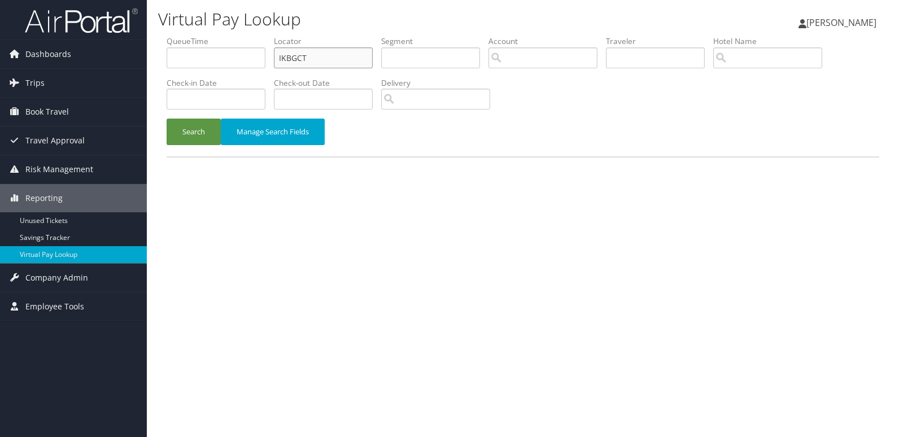
click at [344, 64] on input "IKBGCT" at bounding box center [323, 57] width 99 height 21
paste input "UIJQMK"
type input "UIJQMK"
click at [200, 134] on button "Search" at bounding box center [193, 132] width 54 height 27
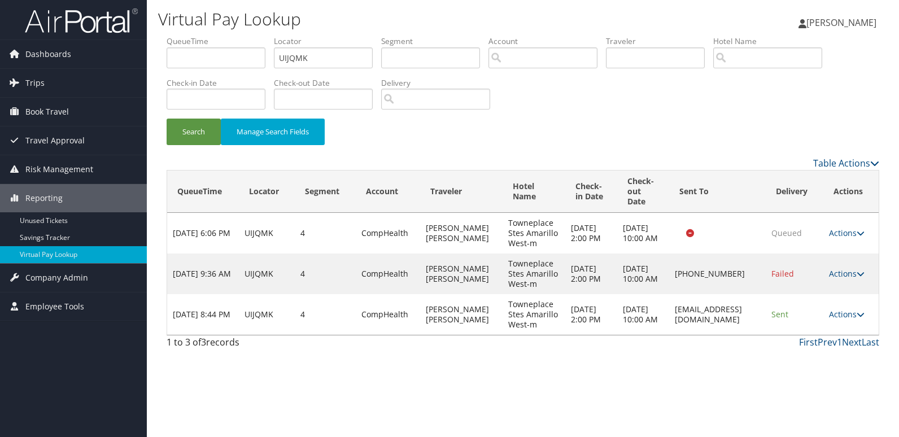
click at [832, 319] on td "Actions Resend Logs View Itinerary" at bounding box center [850, 314] width 55 height 41
click at [848, 311] on link "Actions" at bounding box center [847, 314] width 36 height 11
click at [831, 343] on link "Logs" at bounding box center [826, 349] width 71 height 19
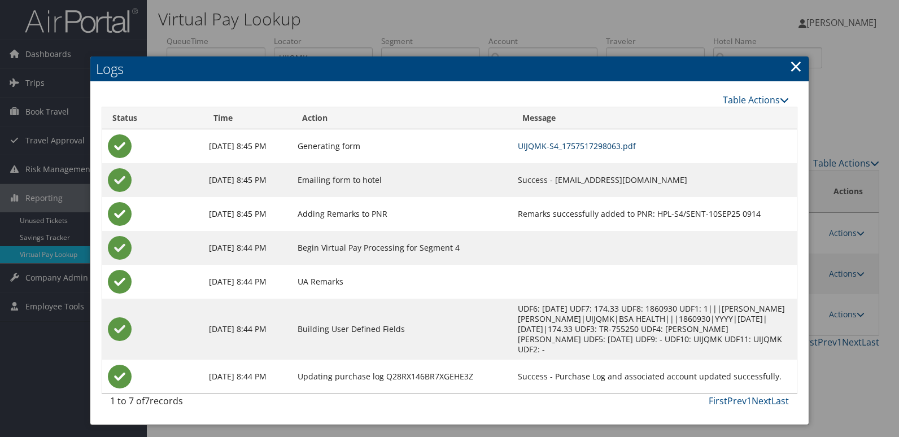
click at [620, 148] on link "UIJQMK-S4_1757517298063.pdf" at bounding box center [577, 146] width 118 height 11
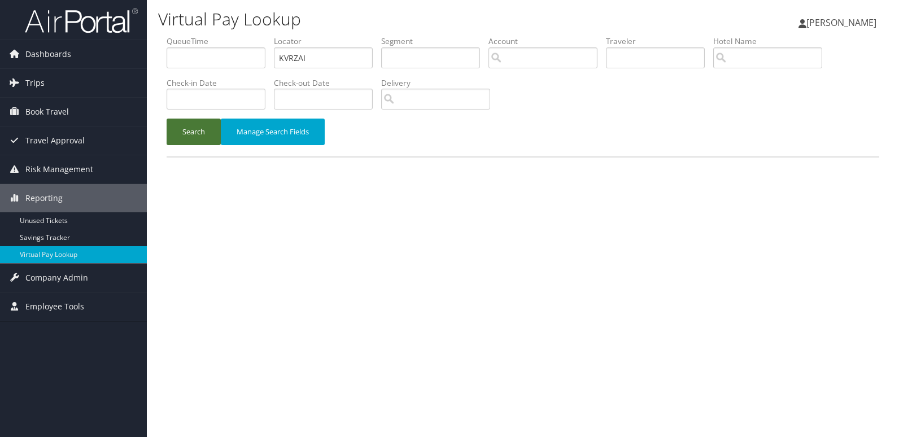
type input "KVRZAI"
click at [199, 136] on button "Search" at bounding box center [193, 132] width 54 height 27
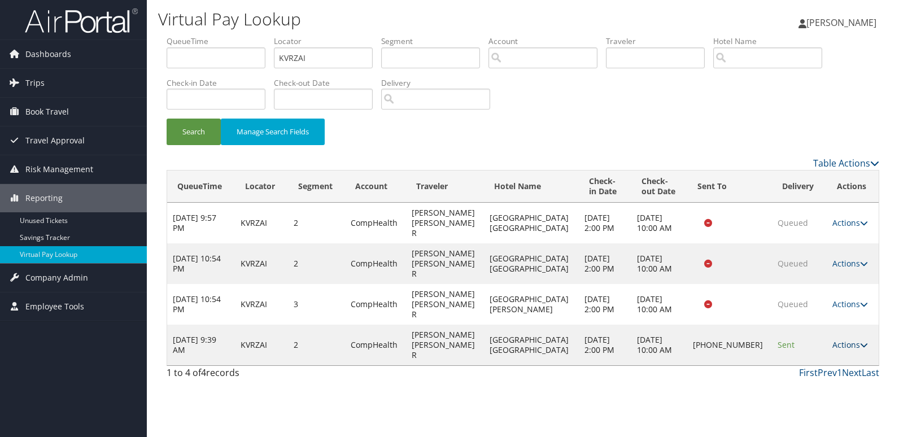
click at [849, 339] on link "Actions" at bounding box center [850, 344] width 36 height 11
click at [838, 348] on link "Logs" at bounding box center [810, 344] width 97 height 19
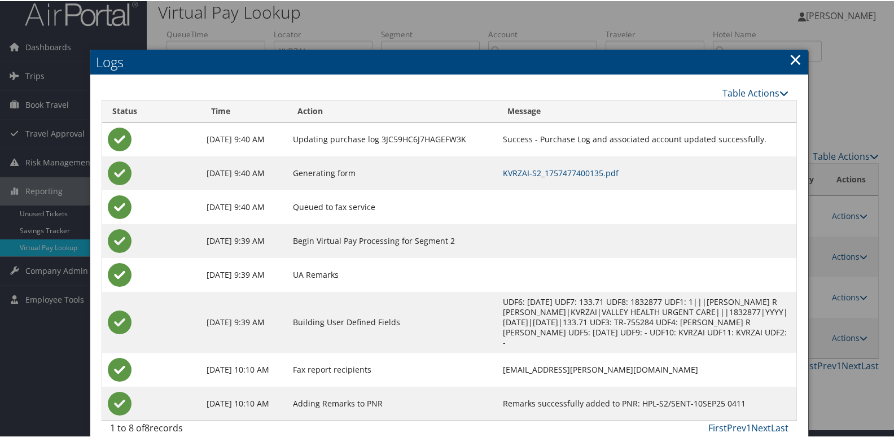
scroll to position [12, 0]
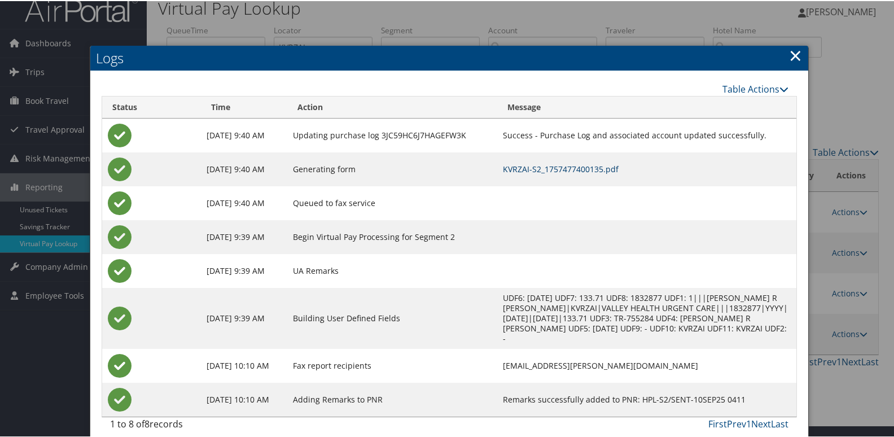
click at [604, 172] on link "KVRZAI-S2_1757477400135.pdf" at bounding box center [561, 168] width 116 height 11
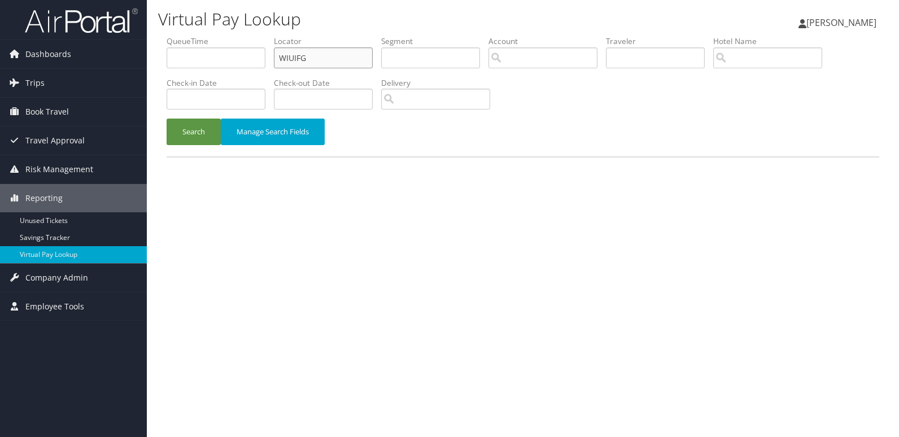
click at [334, 47] on input "WIUIFG" at bounding box center [323, 57] width 99 height 21
paste input "HGWXNU"
type input "HGWXNU"
click at [186, 133] on button "Search" at bounding box center [193, 132] width 54 height 27
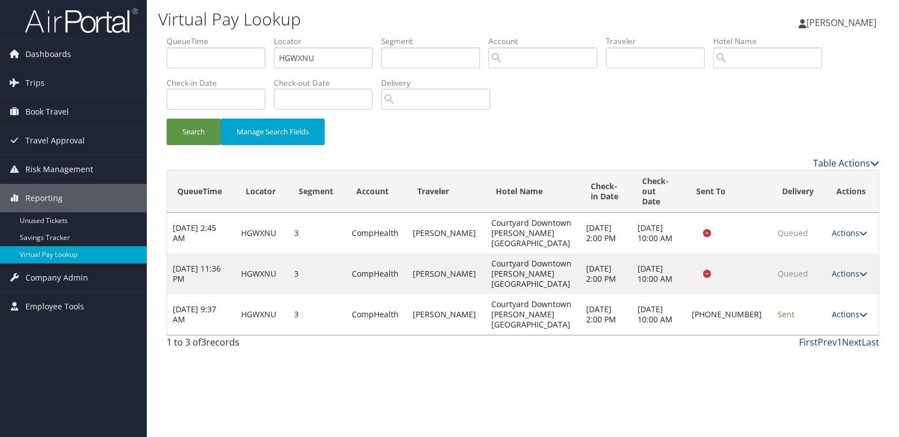
click at [844, 309] on link "Actions" at bounding box center [849, 314] width 36 height 11
click at [820, 332] on link "Logs" at bounding box center [810, 339] width 97 height 19
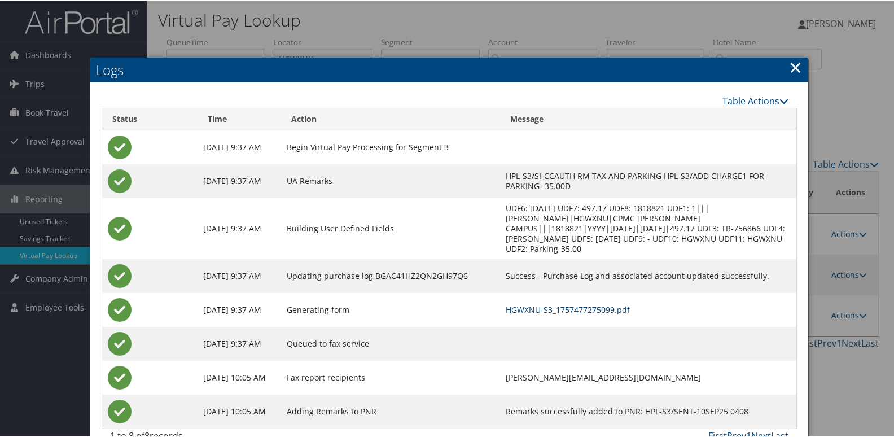
click at [615, 304] on link "HGWXNU-S3_1757477275099.pdf" at bounding box center [568, 308] width 124 height 11
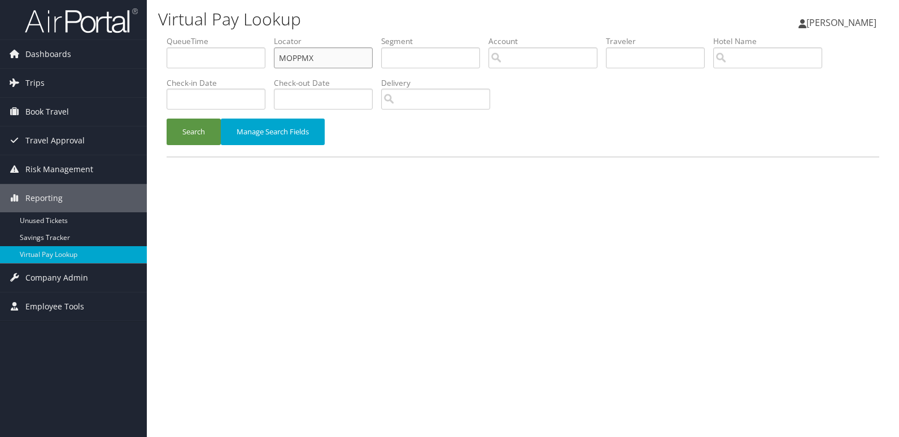
click at [335, 47] on input "MOPPMX" at bounding box center [323, 57] width 99 height 21
paste input "NDSKNI"
click at [335, 47] on input "MOPPMX" at bounding box center [323, 57] width 99 height 21
type input "NDSKNI"
click at [211, 129] on button "Search" at bounding box center [193, 132] width 54 height 27
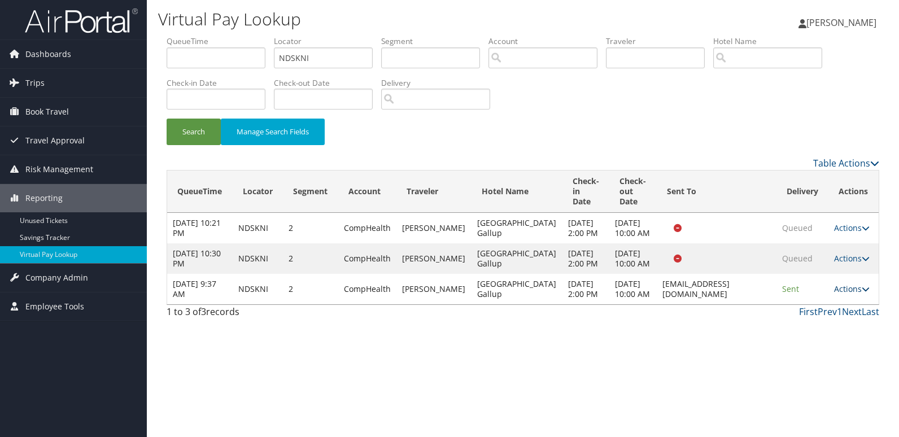
click at [844, 294] on link "Actions" at bounding box center [852, 288] width 36 height 11
click at [839, 373] on link "Logs" at bounding box center [827, 375] width 71 height 19
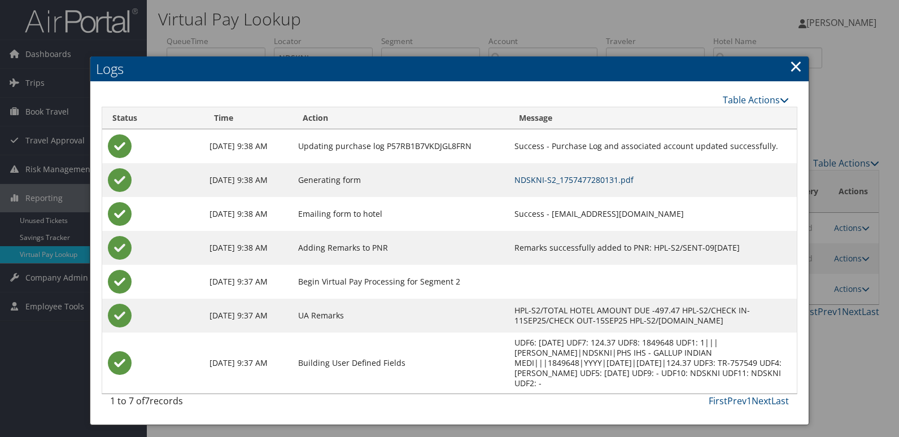
click at [595, 177] on link "NDSKNI-S2_1757477280131.pdf" at bounding box center [573, 179] width 119 height 11
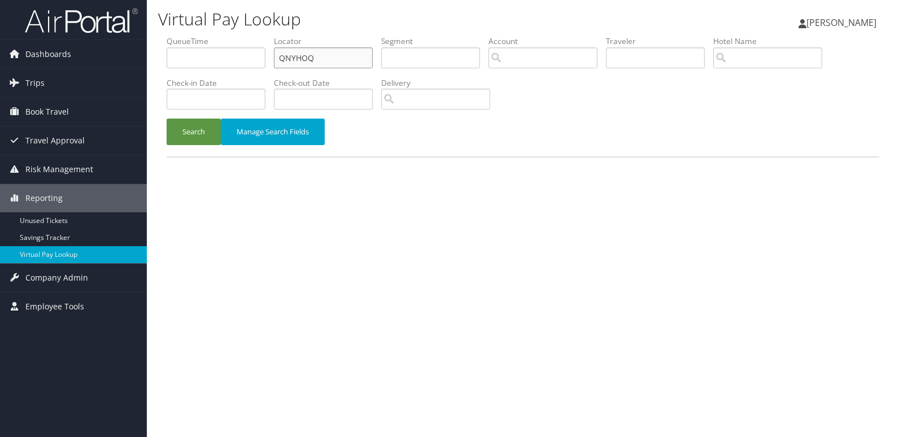
click at [339, 54] on input "QNYHOQ" at bounding box center [323, 57] width 99 height 21
paste input "EVEOMC"
click at [339, 54] on input "QNYHOQ" at bounding box center [323, 57] width 99 height 21
type input "EVEOMC"
click at [189, 134] on button "Search" at bounding box center [193, 132] width 54 height 27
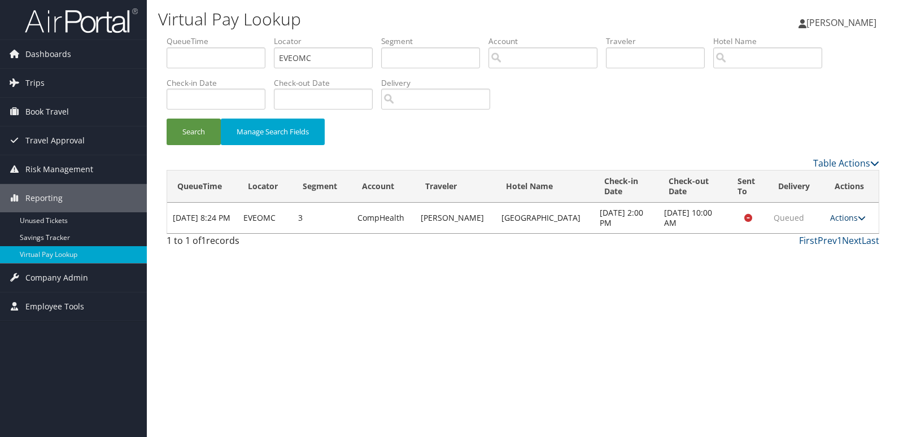
click at [836, 216] on link "Actions" at bounding box center [848, 217] width 36 height 11
click at [816, 253] on link "Logs" at bounding box center [823, 253] width 71 height 19
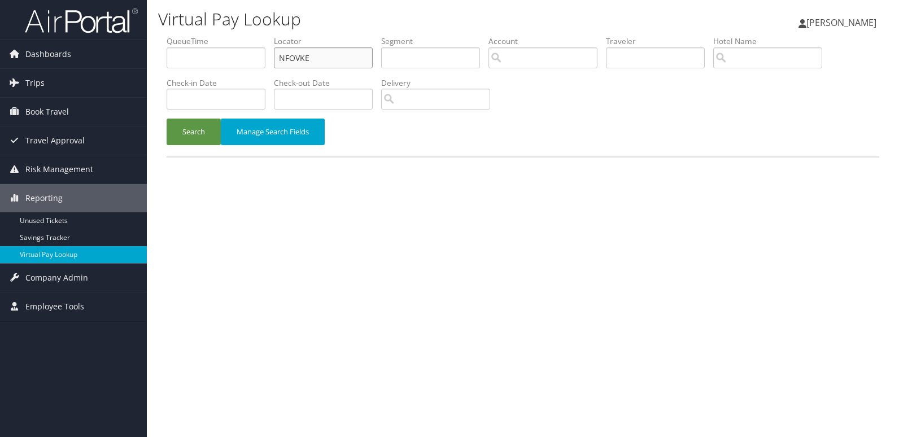
click at [352, 63] on input "NFOVKE" at bounding box center [323, 57] width 99 height 21
paste input "SMGXQH"
type input "SMGXQH"
click at [195, 144] on button "Search" at bounding box center [193, 132] width 54 height 27
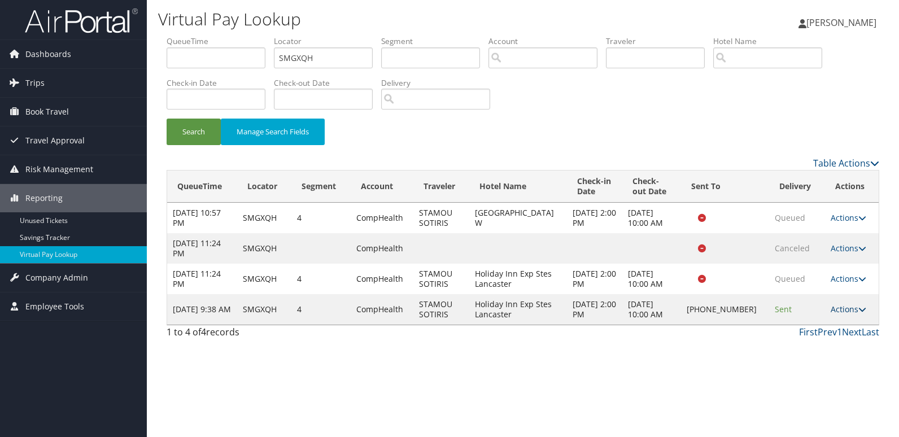
click at [845, 311] on link "Actions" at bounding box center [848, 309] width 36 height 11
click at [830, 348] on link "Logs" at bounding box center [809, 344] width 97 height 19
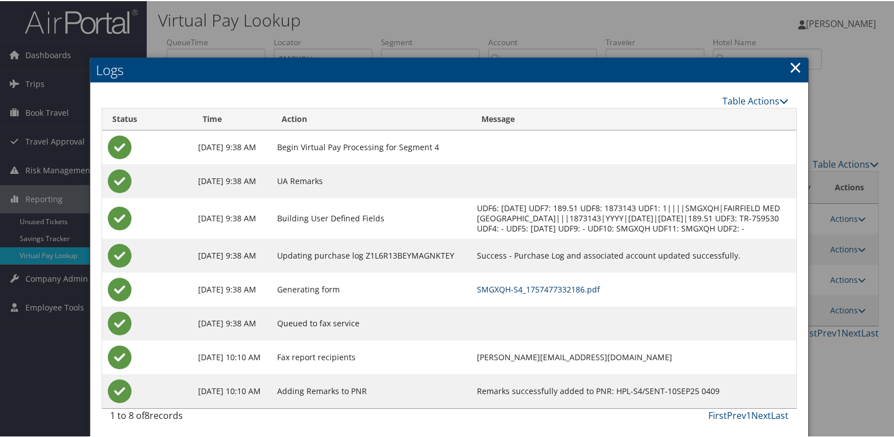
click at [590, 293] on link "SMGXQH-S4_1757477332186.pdf" at bounding box center [538, 288] width 123 height 11
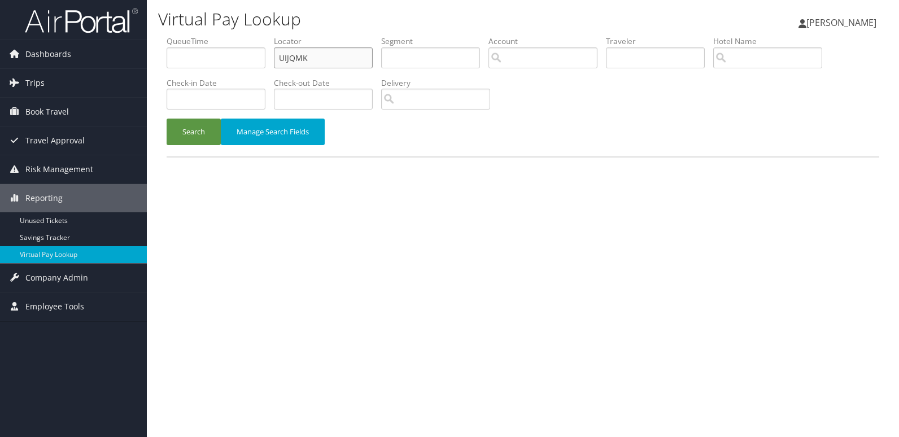
click at [352, 50] on input "UIJQMK" at bounding box center [323, 57] width 99 height 21
paste input "JCSKXC"
type input "JCSKXC"
click at [207, 125] on button "Search" at bounding box center [193, 132] width 54 height 27
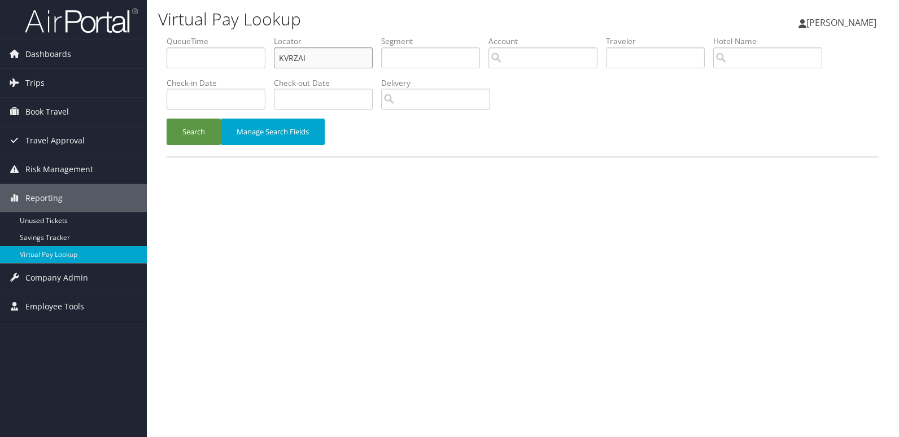
drag, startPoint x: 282, startPoint y: 59, endPoint x: 332, endPoint y: 59, distance: 50.8
click at [284, 59] on input "KVRZAI" at bounding box center [323, 57] width 99 height 21
click at [332, 59] on input "KVRZAI" at bounding box center [323, 57] width 99 height 21
paste input "SZIYPQ"
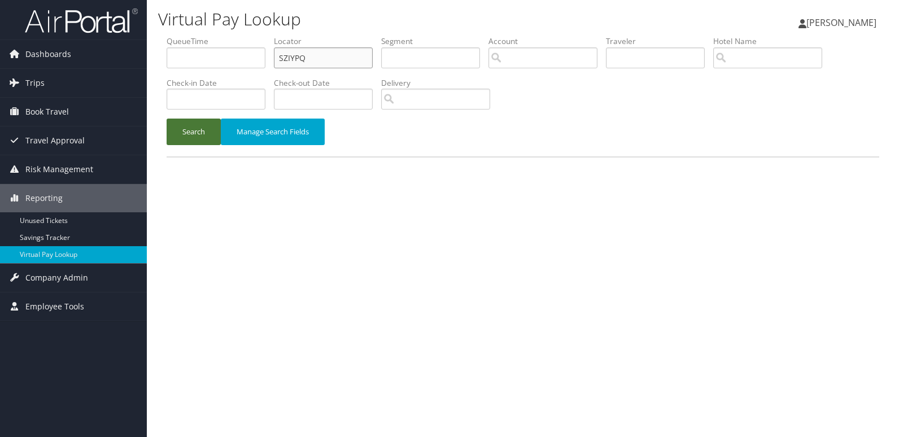
type input "SZIYPQ"
click at [191, 137] on button "Search" at bounding box center [193, 132] width 54 height 27
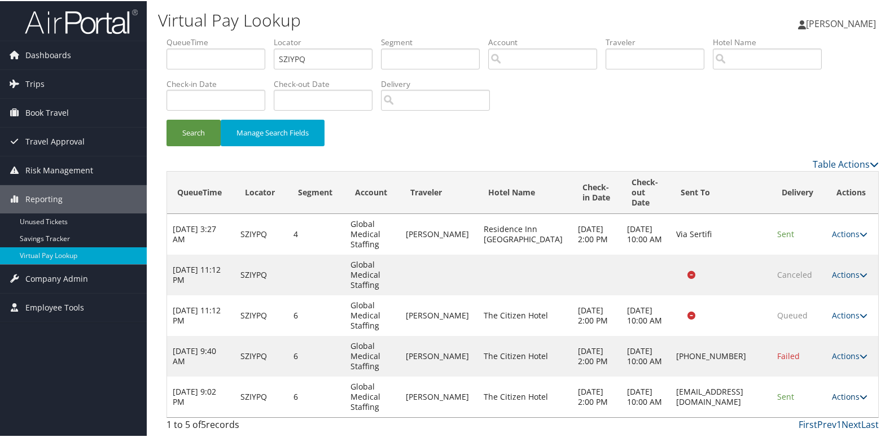
click at [832, 395] on link "Actions" at bounding box center [850, 395] width 36 height 11
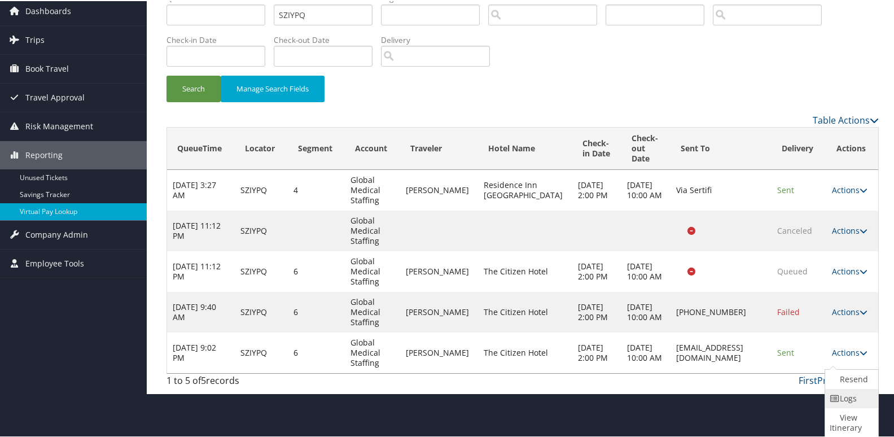
click at [837, 399] on icon at bounding box center [835, 397] width 10 height 8
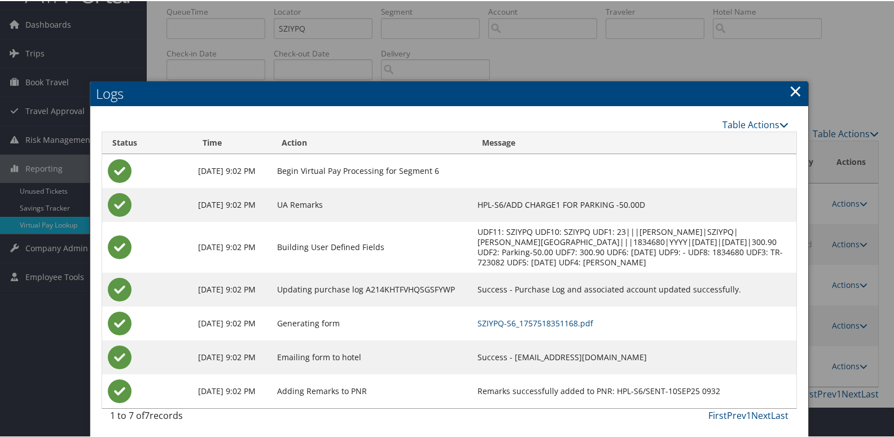
scroll to position [42, 0]
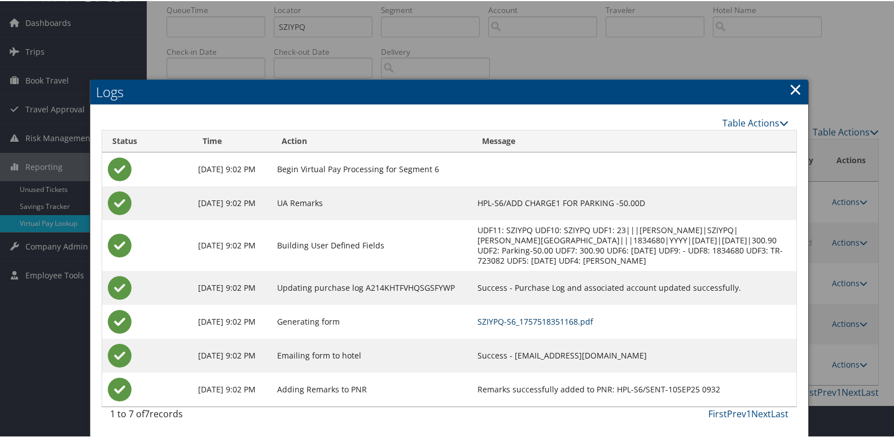
click at [593, 320] on link "SZIYPQ-S6_1757518351168.pdf" at bounding box center [535, 320] width 116 height 11
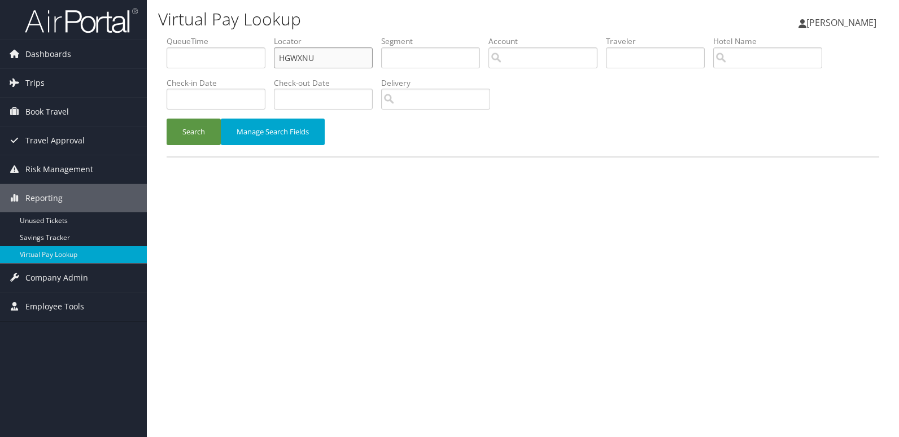
drag, startPoint x: 0, startPoint y: 0, endPoint x: 326, endPoint y: 54, distance: 330.7
click at [332, 51] on input "HGWXNU" at bounding box center [323, 57] width 99 height 21
paste input "YDZTZF"
click at [325, 54] on input "HGWXNU" at bounding box center [323, 57] width 99 height 21
click at [325, 54] on input "HGWXNUYDZTZF" at bounding box center [323, 57] width 99 height 21
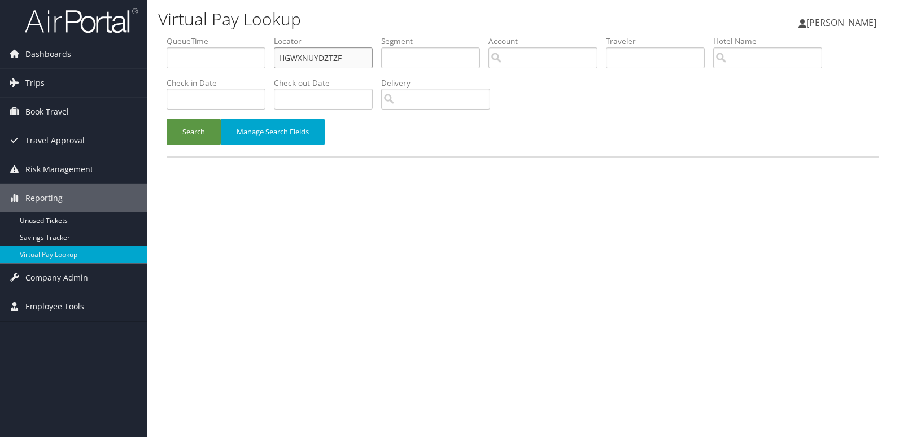
paste input "text"
click at [325, 54] on input "YDZTZF" at bounding box center [323, 57] width 99 height 21
type input "YDZTZF"
click at [198, 122] on button "Search" at bounding box center [193, 132] width 54 height 27
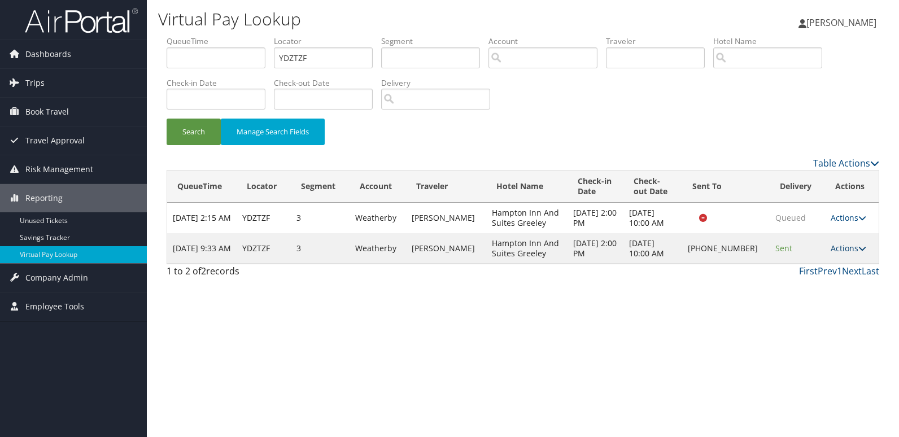
click at [836, 247] on link "Actions" at bounding box center [848, 248] width 36 height 11
click at [796, 275] on link "Logs" at bounding box center [810, 283] width 97 height 19
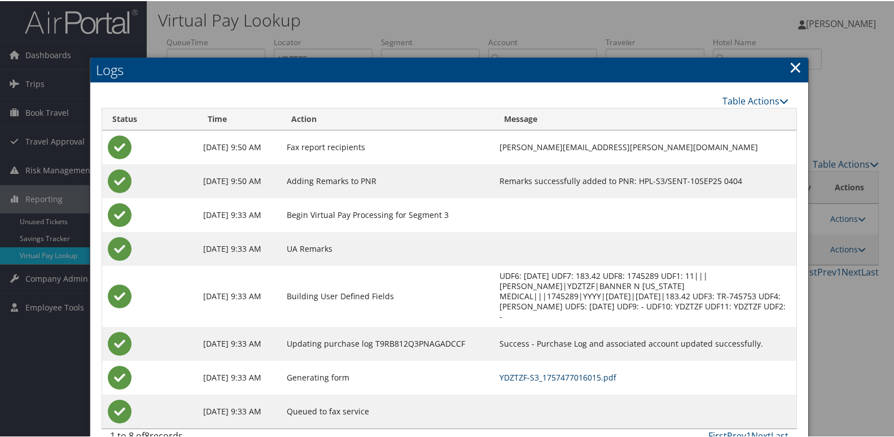
drag, startPoint x: 593, startPoint y: 367, endPoint x: 397, endPoint y: 207, distance: 253.4
click at [593, 371] on link "YDZTZF-S3_1757477016015.pdf" at bounding box center [557, 376] width 117 height 11
